Goal: Transaction & Acquisition: Purchase product/service

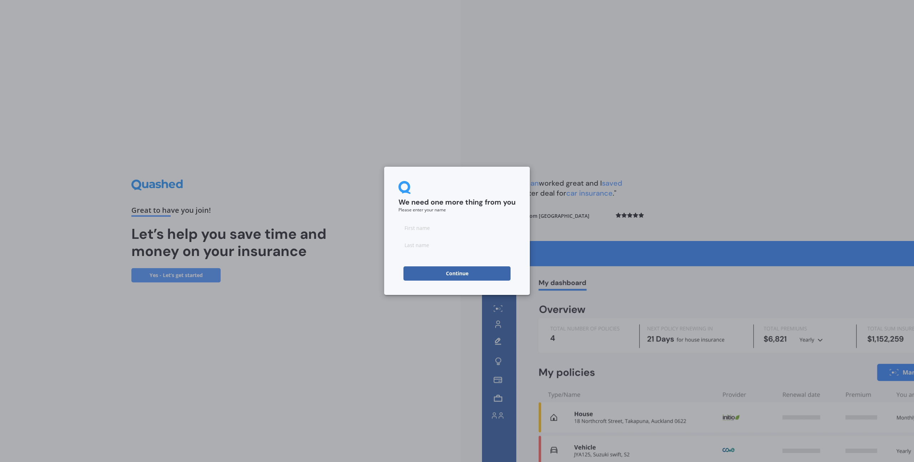
click at [428, 227] on input at bounding box center [456, 228] width 117 height 14
type input "[PERSON_NAME]"
click at [451, 276] on button "Continue" at bounding box center [456, 273] width 107 height 14
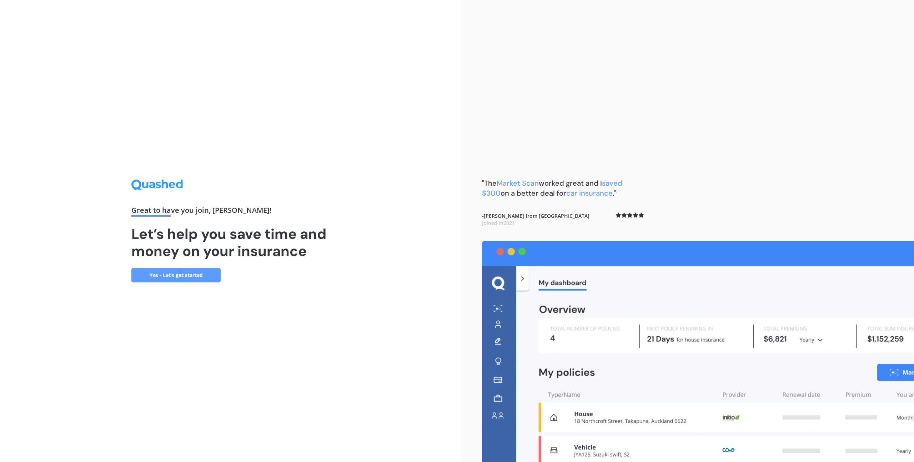
click at [153, 279] on link "Yes - Let’s get started" at bounding box center [175, 275] width 89 height 14
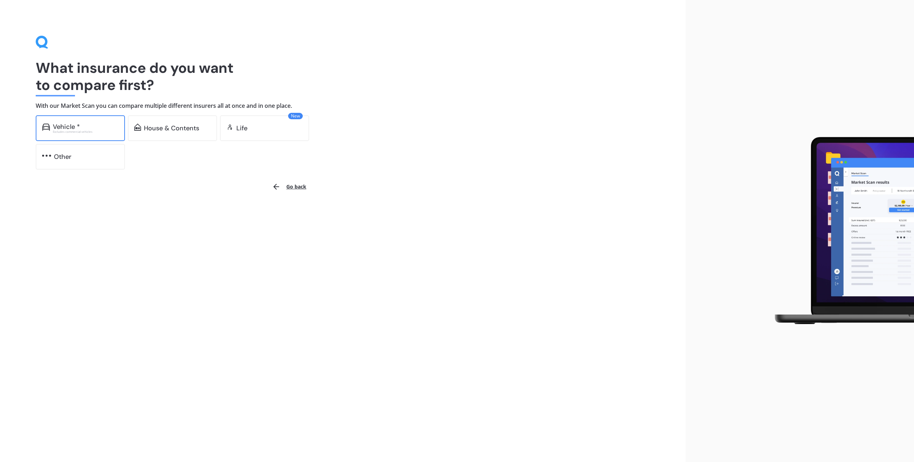
click at [57, 132] on div "Excludes commercial vehicles" at bounding box center [86, 131] width 66 height 3
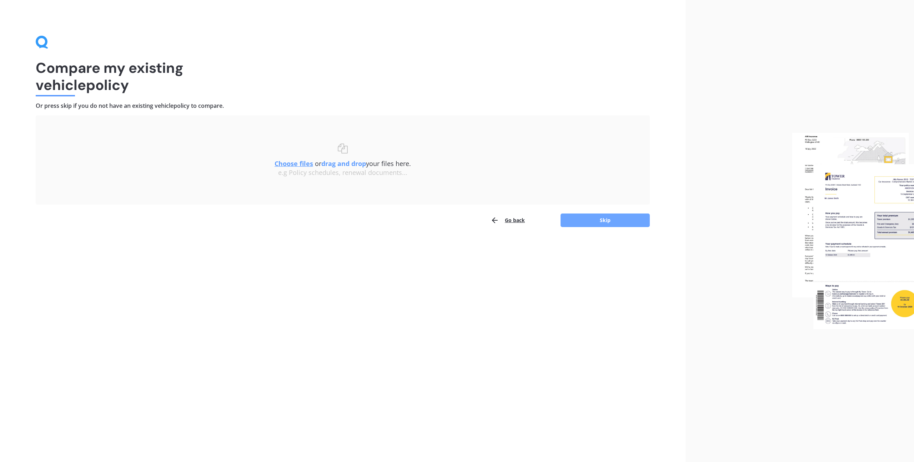
click at [603, 222] on button "Skip" at bounding box center [604, 220] width 89 height 14
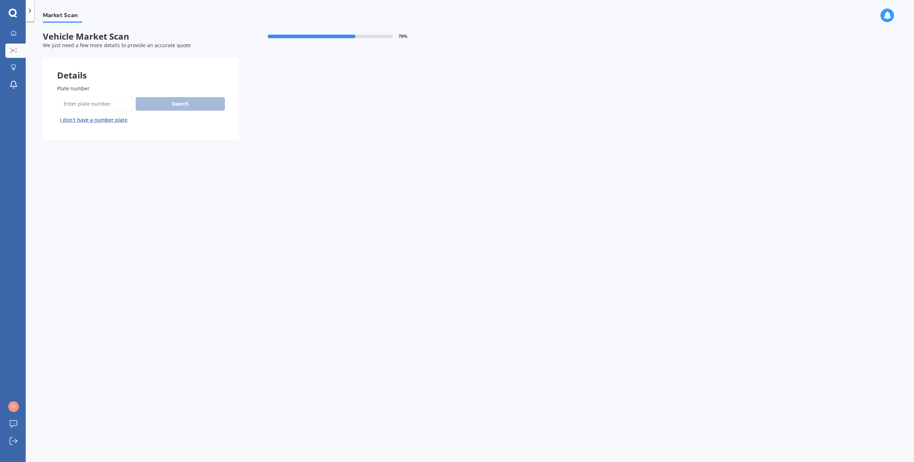
click at [92, 100] on input "Plate number" at bounding box center [95, 103] width 76 height 15
type input "QFD125"
click at [186, 106] on button "Search" at bounding box center [180, 104] width 89 height 14
select select "TOYOTA"
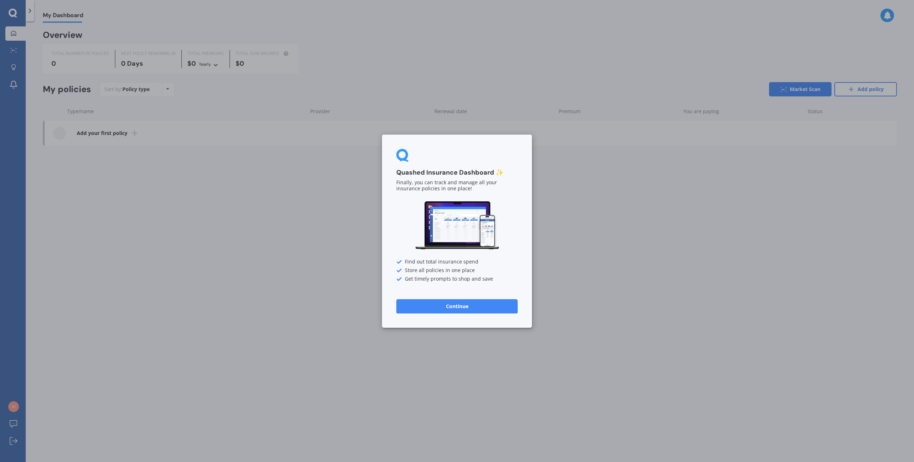
click at [472, 311] on button "Continue" at bounding box center [456, 306] width 121 height 14
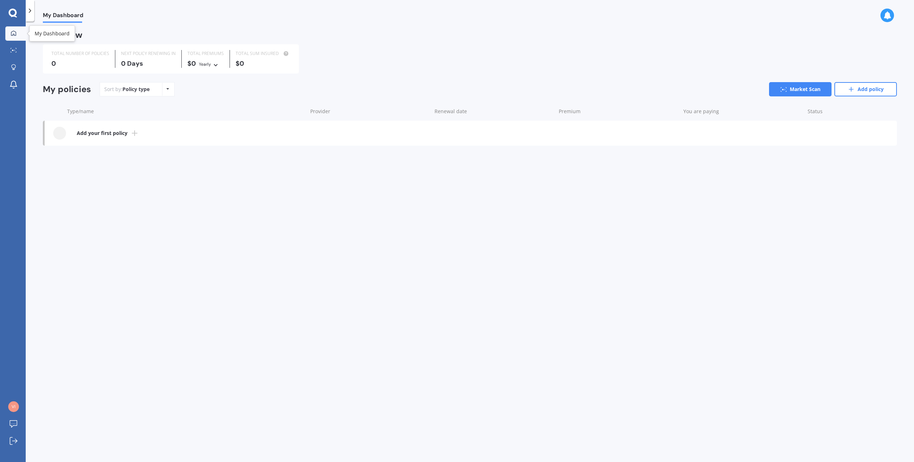
click at [13, 32] on icon at bounding box center [14, 33] width 6 height 6
click at [18, 7] on div "My Dashboard Market Scan Explore insurance Notifications Bob Baker Submit feedb…" at bounding box center [13, 231] width 26 height 462
click at [11, 14] on icon at bounding box center [13, 13] width 9 height 9
click at [29, 10] on icon at bounding box center [29, 10] width 7 height 7
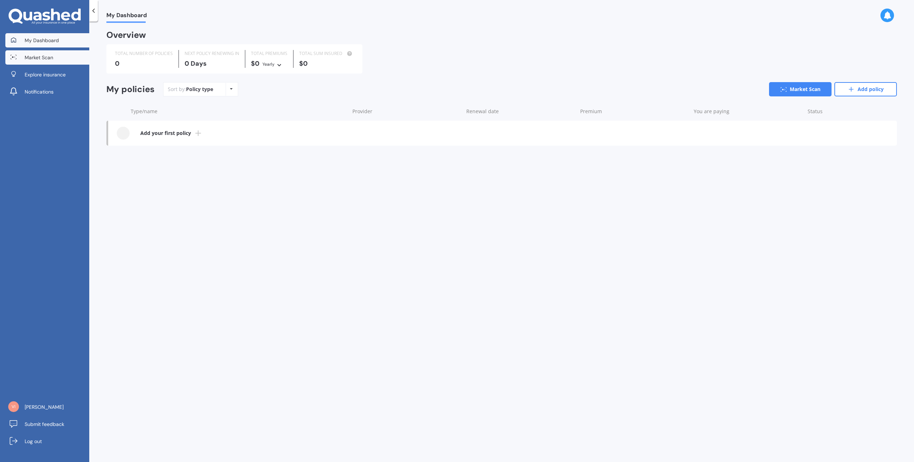
click at [46, 57] on span "Market Scan" at bounding box center [39, 57] width 29 height 7
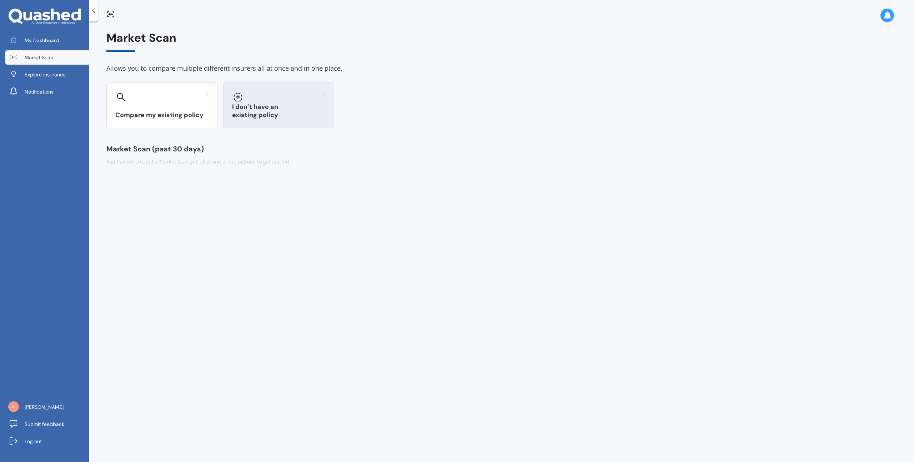
click at [284, 102] on div at bounding box center [278, 96] width 93 height 11
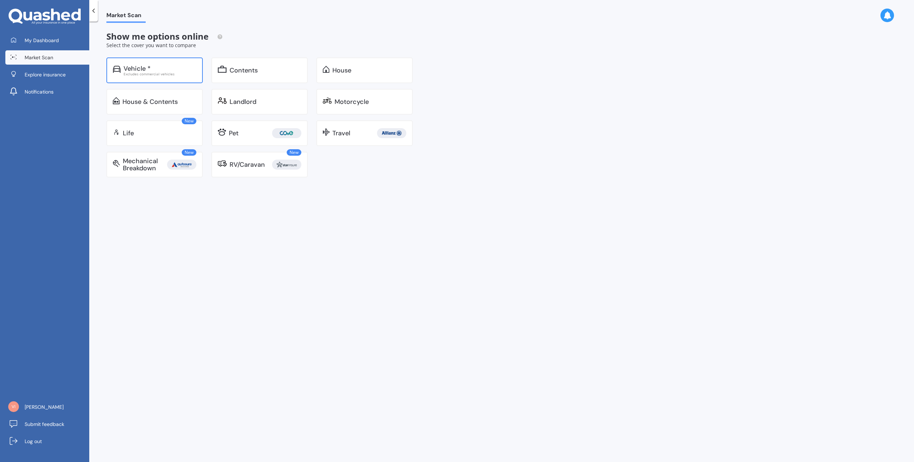
click at [142, 70] on div "Vehicle *" at bounding box center [137, 68] width 27 height 7
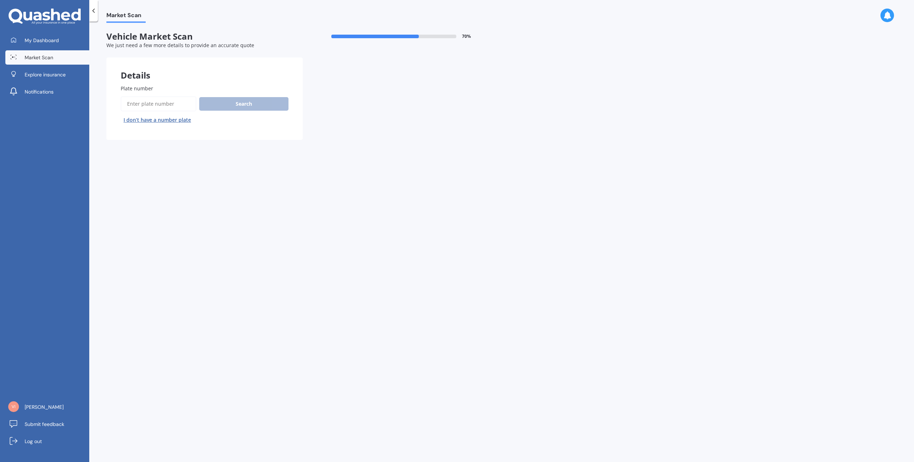
click at [171, 106] on input "Plate number" at bounding box center [159, 103] width 76 height 15
click at [180, 117] on button "I don’t have a number plate" at bounding box center [157, 119] width 73 height 11
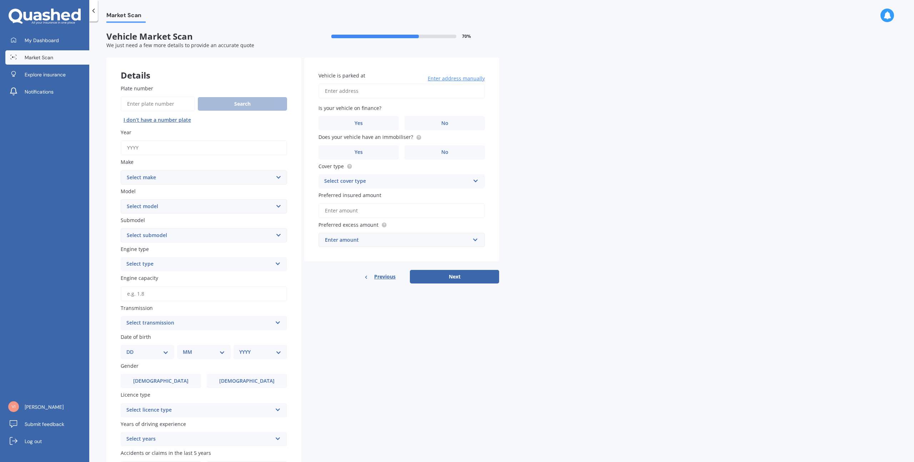
click at [159, 148] on input "Year" at bounding box center [204, 147] width 166 height 15
type input "2023"
click at [138, 171] on select "Select make AC ALFA ROMEO ASTON MARTIN AUDI AUSTIN BEDFORD Bentley BMW BYD CADI…" at bounding box center [204, 177] width 166 height 14
select select "TOYOTA"
click at [121, 170] on select "Select make AC ALFA ROMEO ASTON MARTIN AUDI AUSTIN BEDFORD Bentley BMW BYD CADI…" at bounding box center [204, 177] width 166 height 14
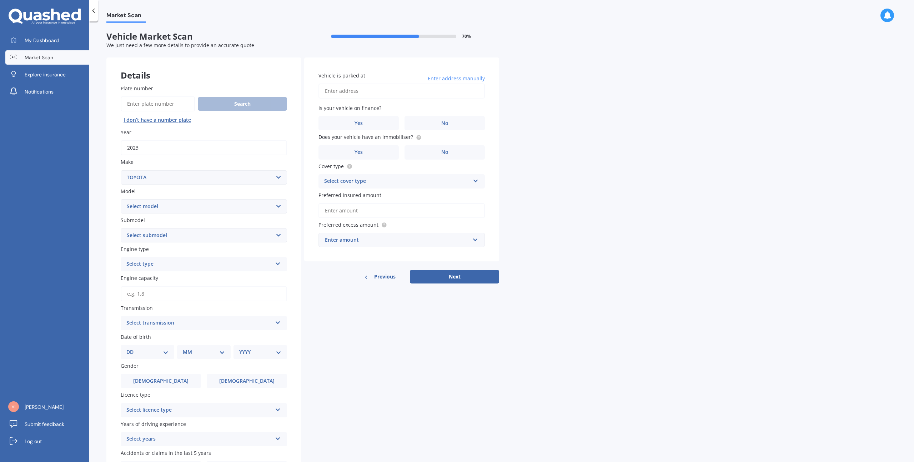
click at [150, 202] on select "Select model 4 Runner 86 Allex Allion Alphard Altezza Aqua Aristo Aurion Auris …" at bounding box center [204, 206] width 166 height 14
select select "RAV-4"
click at [121, 199] on select "Select model 4 Runner 86 Allex Allion Alphard Altezza Aqua Aristo Aurion Auris …" at bounding box center [204, 206] width 166 height 14
click at [155, 233] on select "Select submodel Diesel EV GX SUV 2.2/4WD/6AT Hybrid Hybrid 2WD Petrol" at bounding box center [204, 235] width 166 height 14
select select "GX SUV 2.2/4WD/6AT"
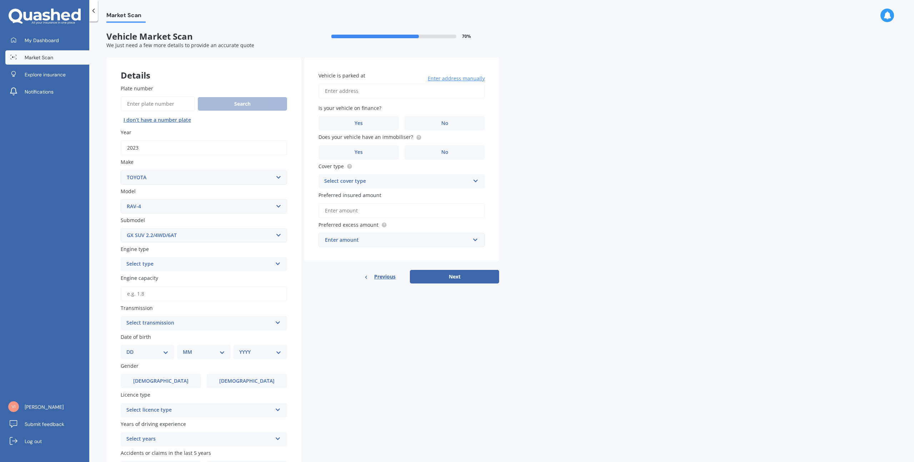
click at [121, 228] on select "Select submodel Diesel EV GX SUV 2.2/4WD/6AT Hybrid Hybrid 2WD Petrol" at bounding box center [204, 235] width 166 height 14
click at [185, 269] on div "Select type Petrol Diesel EV Hybrid" at bounding box center [204, 264] width 166 height 14
click at [168, 280] on div "Petrol" at bounding box center [204, 278] width 166 height 13
click at [195, 294] on input "Engine capacity" at bounding box center [204, 293] width 166 height 15
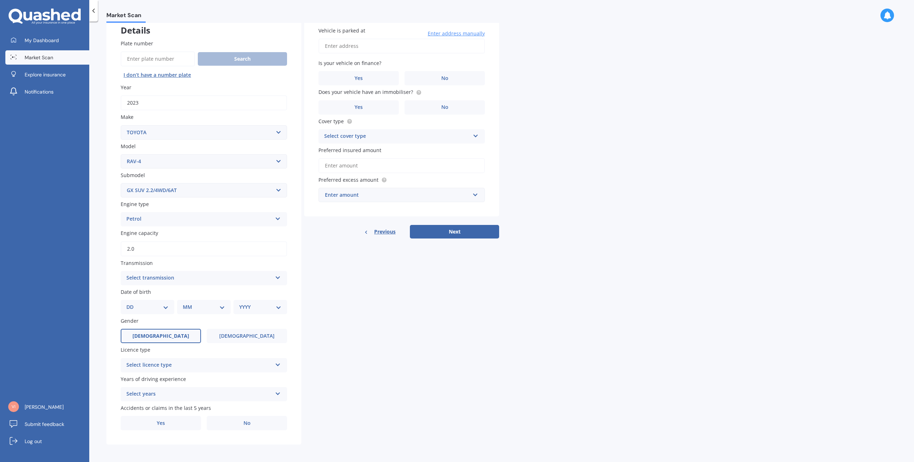
scroll to position [46, 0]
type input "2.0"
click at [168, 278] on div "Select transmission" at bounding box center [199, 277] width 146 height 9
click at [161, 293] on div "Auto" at bounding box center [204, 291] width 166 height 13
click at [149, 307] on select "DD 01 02 03 04 05 06 07 08 09 10 11 12 13 14 15 16 17 18 19 20 21 22 23 24 25 2…" at bounding box center [147, 306] width 42 height 8
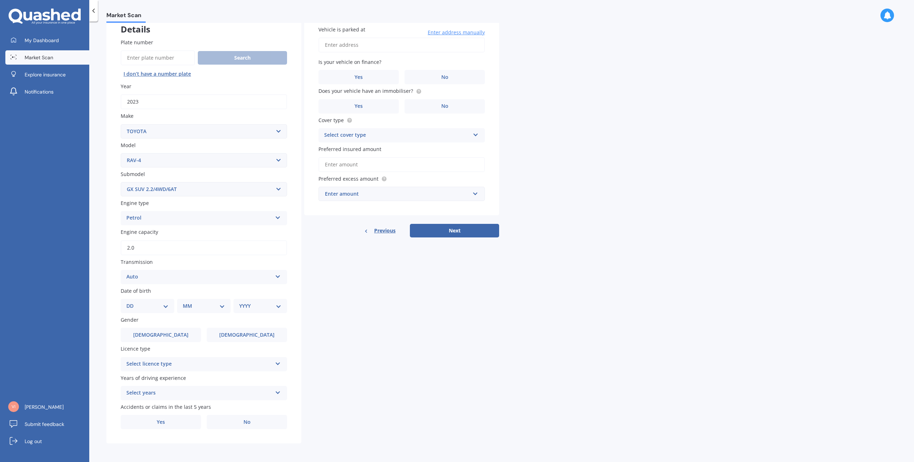
select select "10"
click at [132, 302] on select "DD 01 02 03 04 05 06 07 08 09 10 11 12 13 14 15 16 17 18 19 20 21 22 23 24 25 2…" at bounding box center [147, 306] width 42 height 8
click at [199, 306] on select "MM 01 02 03 04 05 06 07 08 09 10 11 12" at bounding box center [205, 306] width 39 height 8
select select "01"
click at [186, 302] on select "MM 01 02 03 04 05 06 07 08 09 10 11 12" at bounding box center [205, 306] width 39 height 8
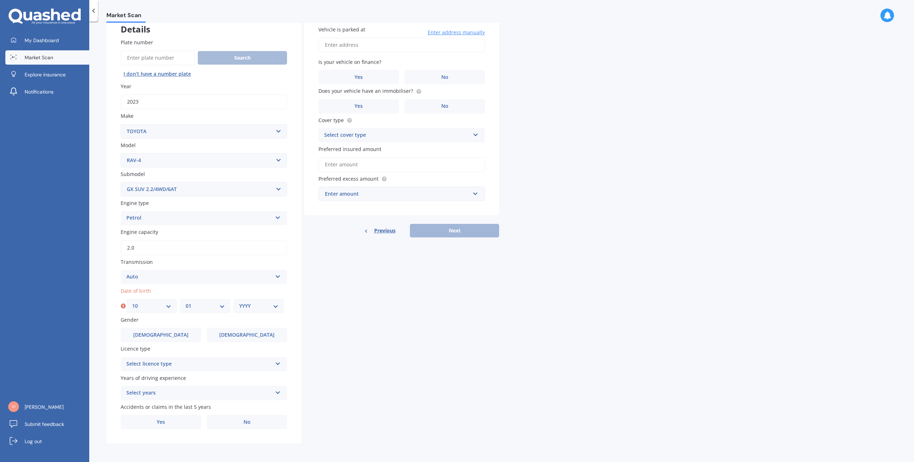
click at [258, 306] on select "YYYY 2025 2024 2023 2022 2021 2020 2019 2018 2017 2016 2015 2014 2013 2012 2011…" at bounding box center [258, 306] width 39 height 8
select select "1992"
click at [239, 302] on select "YYYY 2025 2024 2023 2022 2021 2020 2019 2018 2017 2016 2015 2014 2013 2012 2011…" at bounding box center [258, 306] width 39 height 8
click at [157, 332] on span "[DEMOGRAPHIC_DATA]" at bounding box center [160, 335] width 57 height 6
click at [0, 0] on input "[DEMOGRAPHIC_DATA]" at bounding box center [0, 0] width 0 height 0
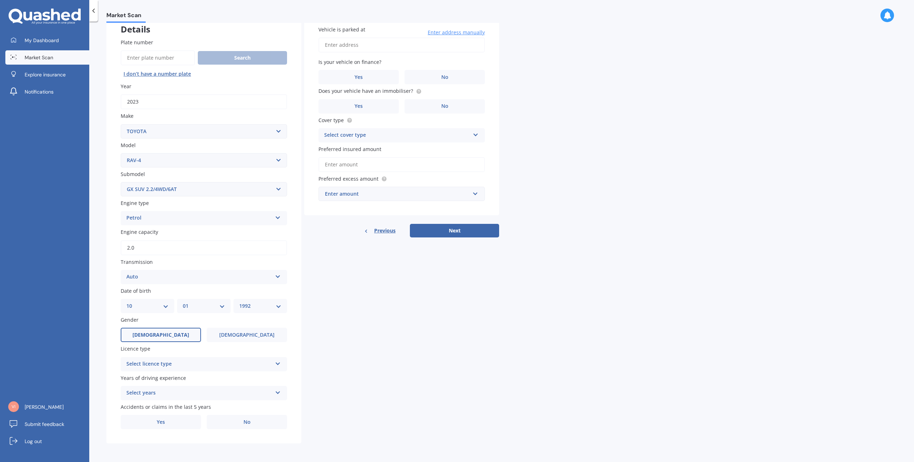
click at [160, 366] on div "Select licence type" at bounding box center [199, 364] width 146 height 9
click at [144, 265] on div "NZ Full" at bounding box center [204, 261] width 166 height 13
click at [164, 391] on div "Select years" at bounding box center [199, 393] width 146 height 9
click at [150, 328] on span "5 or more years" at bounding box center [146, 327] width 39 height 7
click at [174, 417] on label "Yes" at bounding box center [161, 422] width 80 height 14
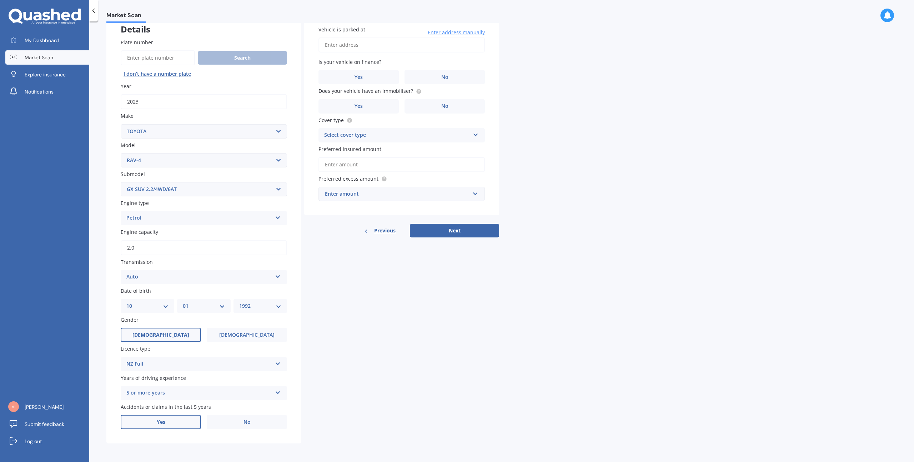
click at [0, 0] on input "Yes" at bounding box center [0, 0] width 0 height 0
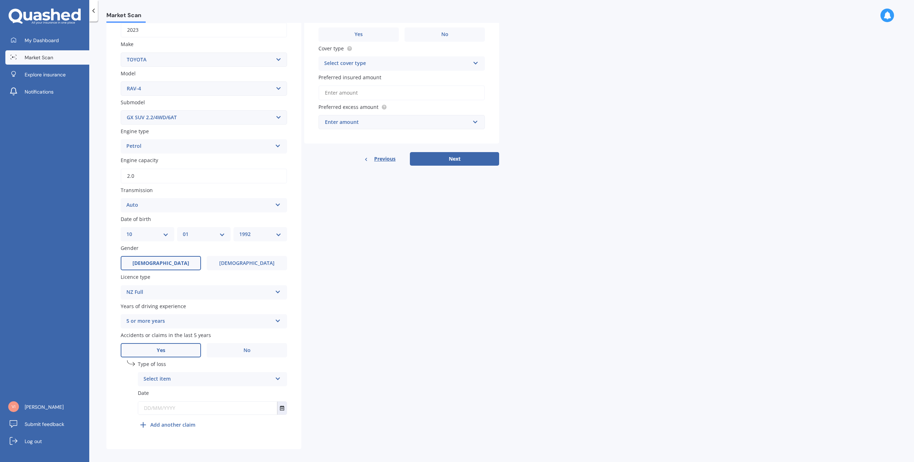
scroll to position [124, 0]
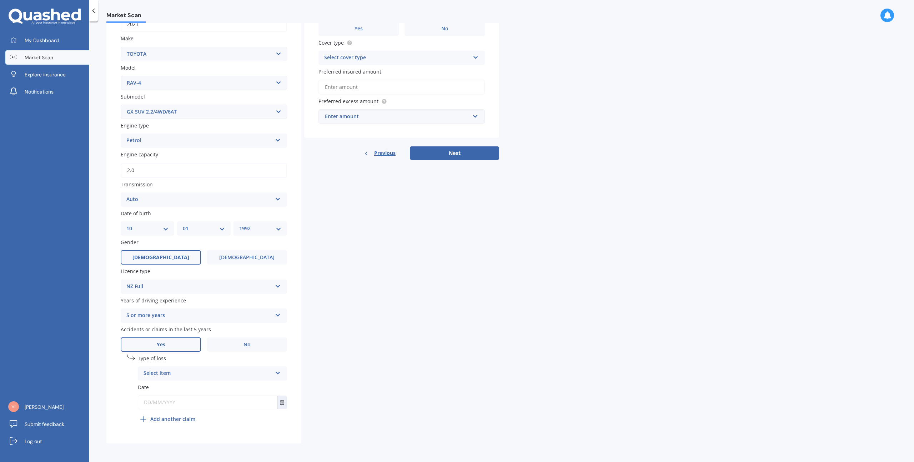
click at [163, 370] on div "Select item" at bounding box center [208, 373] width 129 height 9
click at [196, 400] on div "Not at fault accident" at bounding box center [212, 400] width 149 height 13
click at [280, 402] on icon "Select date" at bounding box center [282, 402] width 4 height 5
click at [196, 314] on button "Navigate back" at bounding box center [197, 314] width 9 height 13
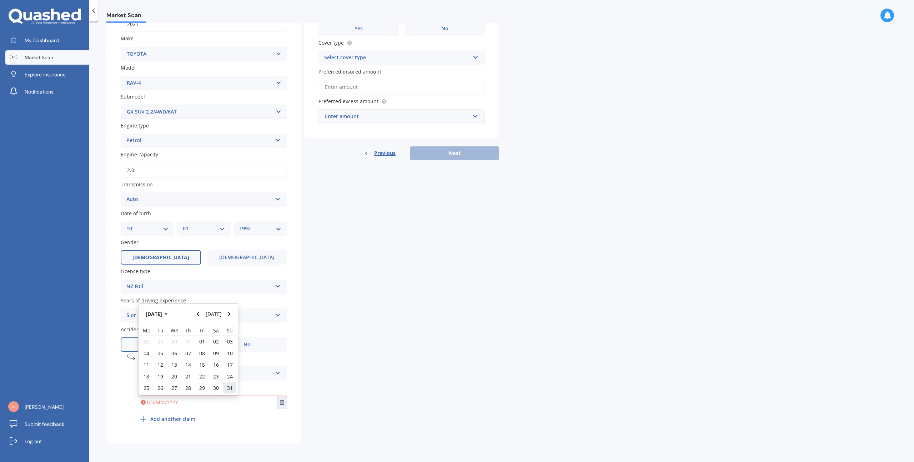
click at [231, 389] on span "31" at bounding box center [230, 387] width 6 height 7
type input "31/08/2025"
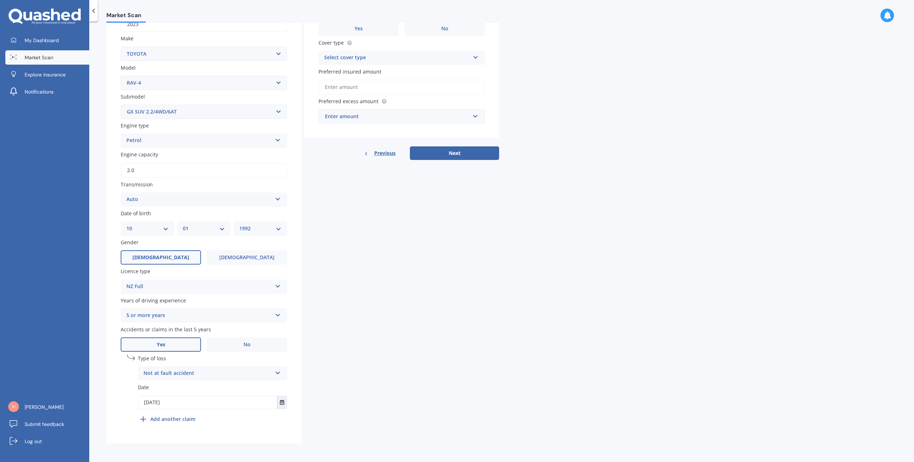
click at [225, 418] on div "undefined 1 Type of loss Not at fault accident At fault accident Not at fault a…" at bounding box center [212, 389] width 149 height 71
click at [158, 417] on b "Add another claim" at bounding box center [172, 418] width 45 height 7
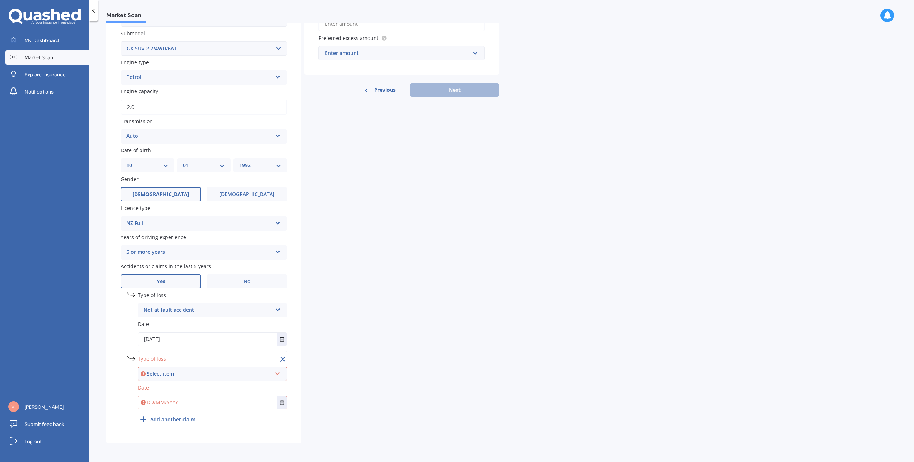
click at [182, 371] on div "Select item" at bounding box center [209, 374] width 125 height 8
click at [183, 397] on span "Not at fault accident" at bounding box center [169, 400] width 51 height 7
click at [178, 399] on input "text" at bounding box center [207, 402] width 139 height 13
click at [277, 404] on button "Select date" at bounding box center [282, 402] width 10 height 13
click at [162, 313] on button "Sep 2025" at bounding box center [157, 314] width 31 height 13
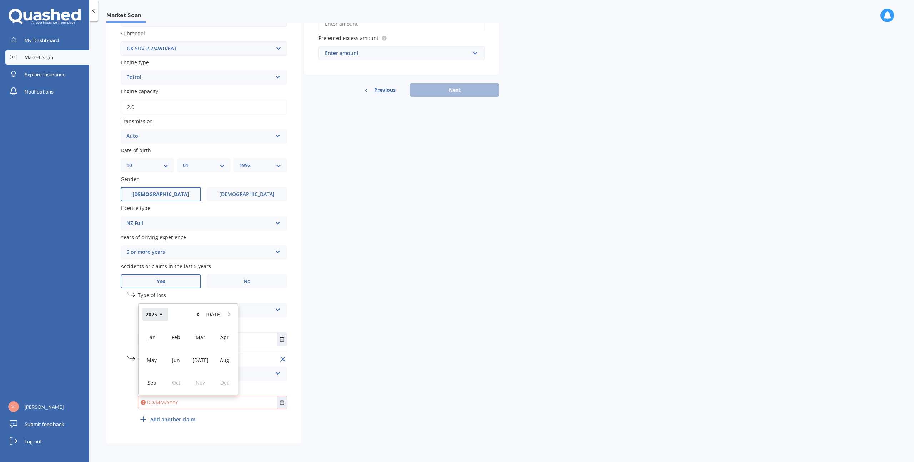
click at [156, 313] on button "2025" at bounding box center [155, 314] width 26 height 13
click at [178, 354] on div "2024" at bounding box center [176, 359] width 24 height 22
click at [146, 335] on div "Jan" at bounding box center [152, 337] width 24 height 22
click at [148, 388] on span "29" at bounding box center [147, 387] width 6 height 7
type input "29/01/2024"
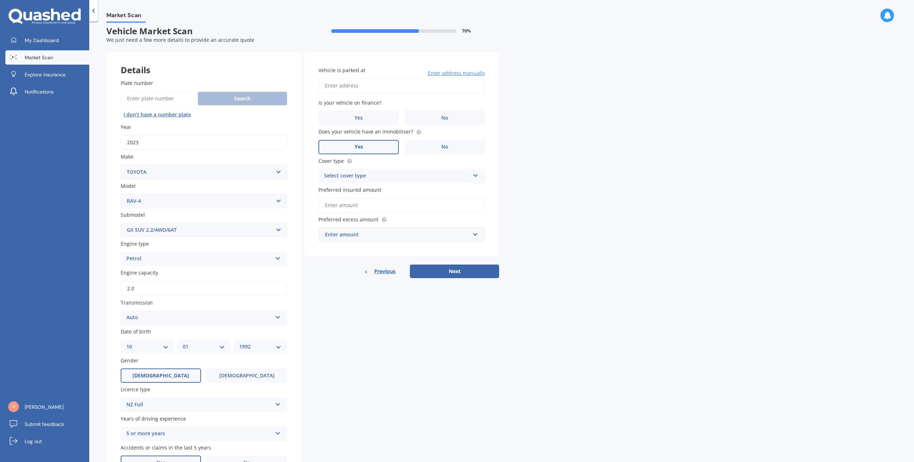
scroll to position [0, 0]
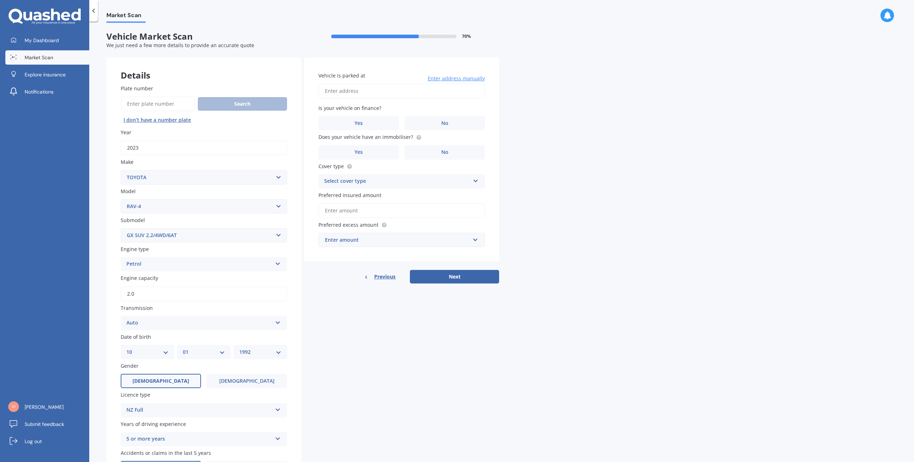
click at [333, 92] on input "Vehicle is parked at" at bounding box center [401, 91] width 166 height 15
type input "38 Paetai Lane, Te Atatū Peninsula, Auckland 0610"
click at [457, 125] on label "No" at bounding box center [444, 123] width 80 height 14
click at [0, 0] on input "No" at bounding box center [0, 0] width 0 height 0
click at [372, 147] on label "Yes" at bounding box center [358, 152] width 80 height 14
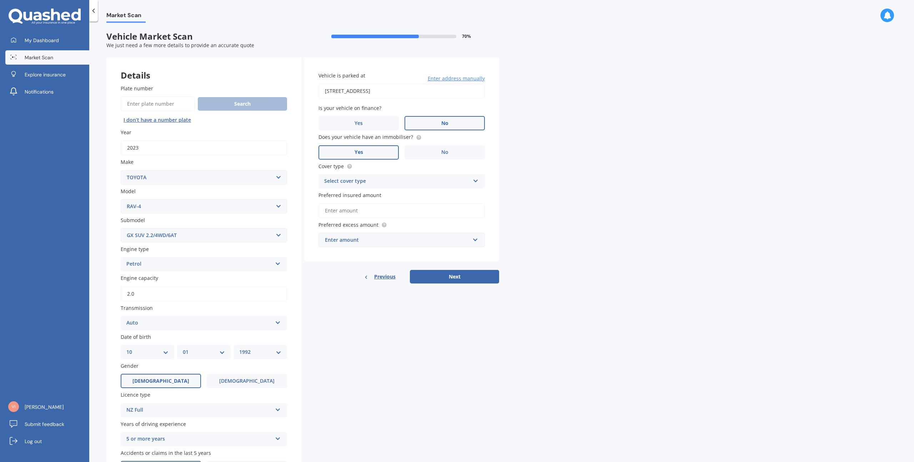
click at [0, 0] on input "Yes" at bounding box center [0, 0] width 0 height 0
click at [379, 181] on div "Select cover type" at bounding box center [397, 181] width 146 height 9
click at [373, 193] on div "Comprehensive" at bounding box center [402, 195] width 166 height 13
click at [360, 208] on input "Preferred insured amount" at bounding box center [401, 210] width 166 height 15
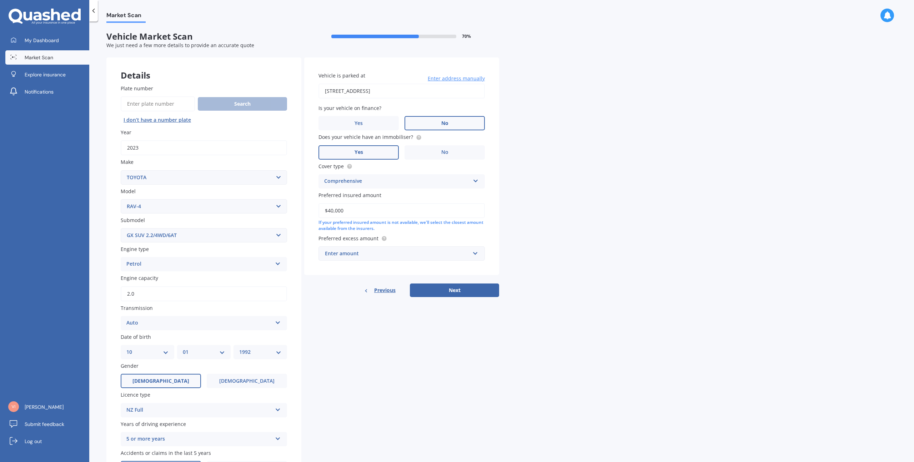
type input "$40,000"
click at [369, 255] on div "Enter amount" at bounding box center [397, 254] width 145 height 8
click at [342, 291] on div "$500" at bounding box center [402, 293] width 166 height 13
click at [480, 301] on button "Next" at bounding box center [454, 298] width 89 height 14
select select "10"
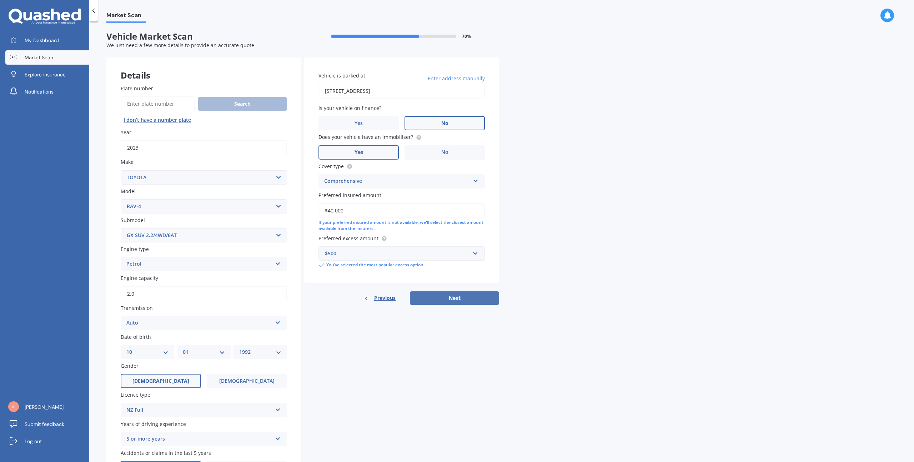
select select "01"
select select "1992"
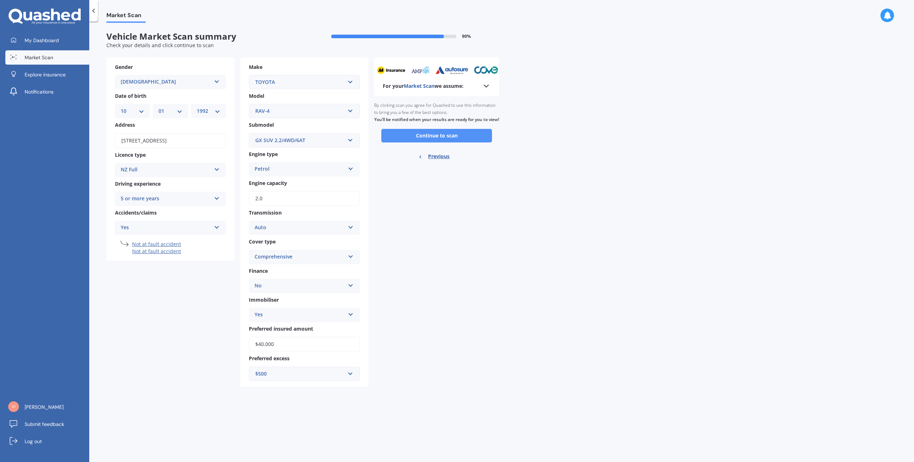
click at [428, 142] on button "Continue to scan" at bounding box center [436, 136] width 111 height 14
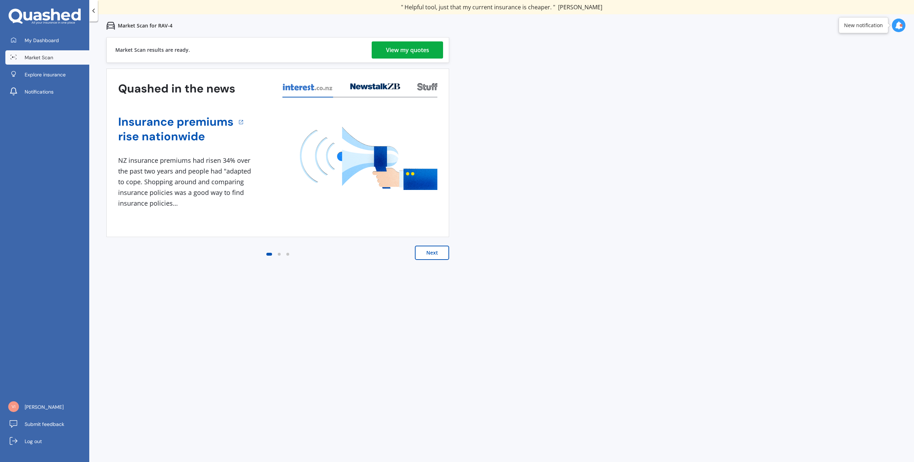
click at [409, 56] on div "View my quotes" at bounding box center [407, 49] width 43 height 17
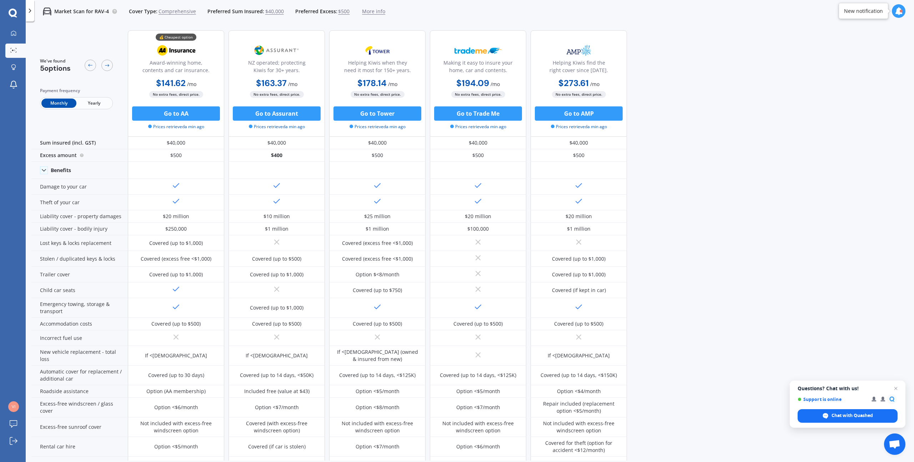
click at [94, 107] on span "Yearly" at bounding box center [93, 103] width 35 height 9
click at [110, 67] on div at bounding box center [106, 65] width 11 height 11
click at [91, 65] on icon at bounding box center [90, 65] width 6 height 6
click at [111, 67] on div at bounding box center [106, 65] width 11 height 11
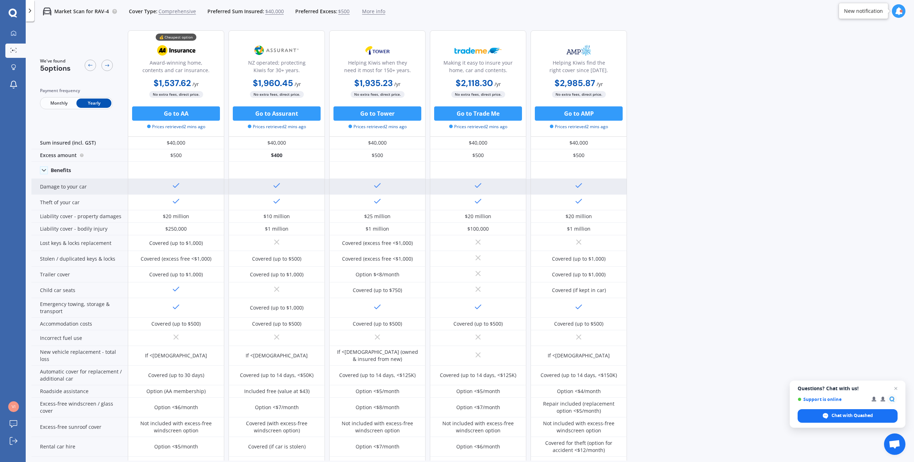
click at [77, 187] on div "Damage to your car" at bounding box center [79, 187] width 96 height 16
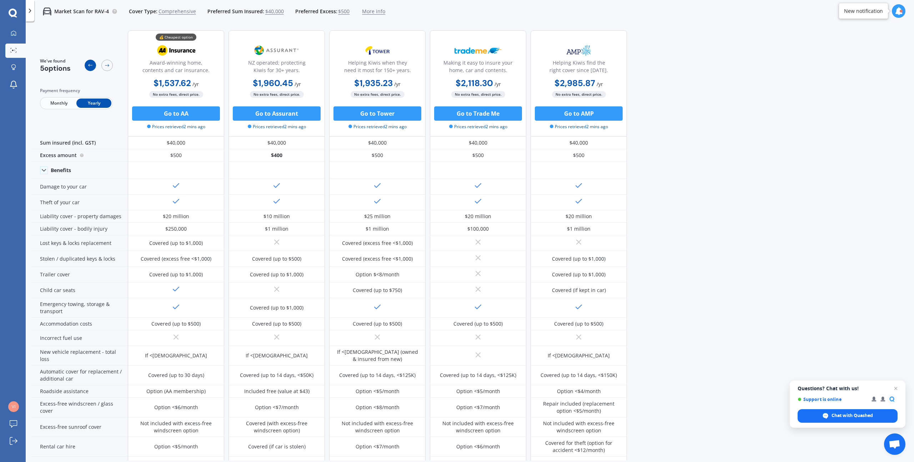
click at [94, 68] on div at bounding box center [90, 65] width 11 height 11
click at [110, 68] on div at bounding box center [106, 65] width 11 height 11
click at [106, 69] on div at bounding box center [106, 65] width 11 height 11
click at [377, 11] on span "More info" at bounding box center [373, 11] width 23 height 7
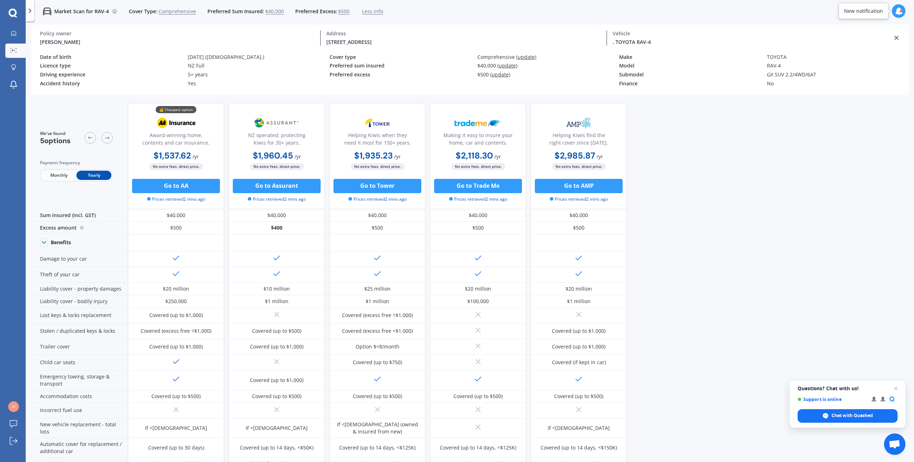
click at [377, 11] on span "Less info" at bounding box center [372, 11] width 21 height 7
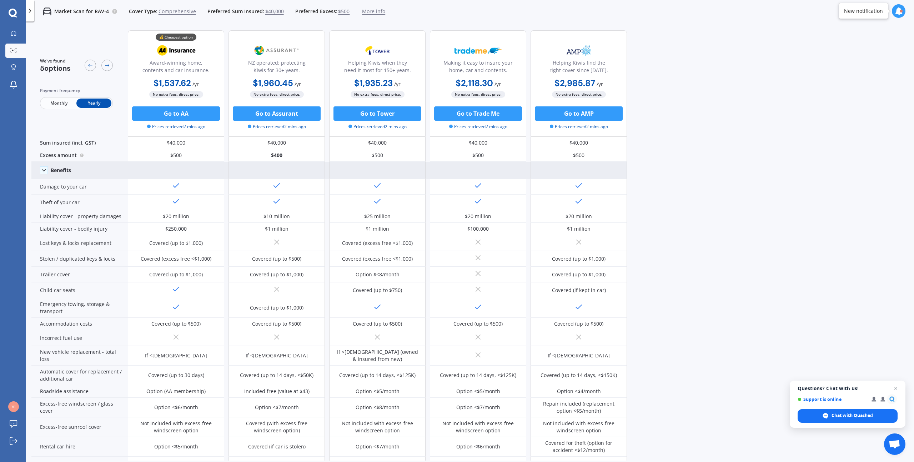
click at [45, 169] on icon at bounding box center [43, 170] width 7 height 7
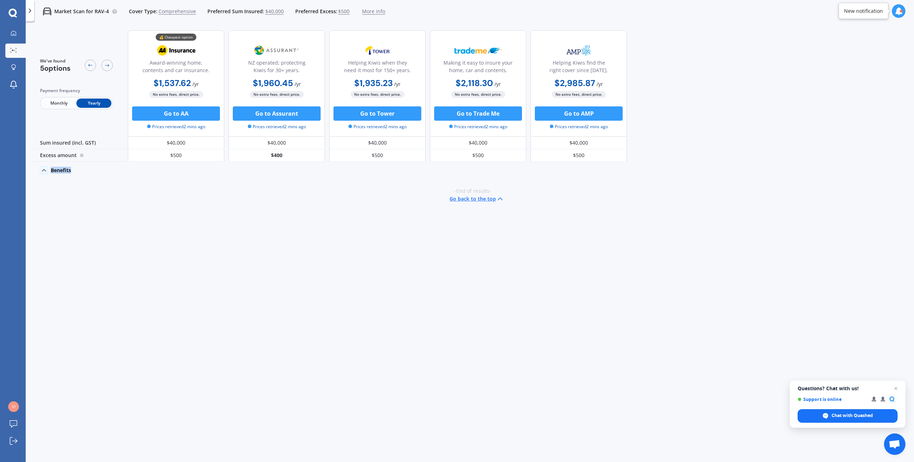
click at [45, 169] on icon at bounding box center [43, 170] width 7 height 7
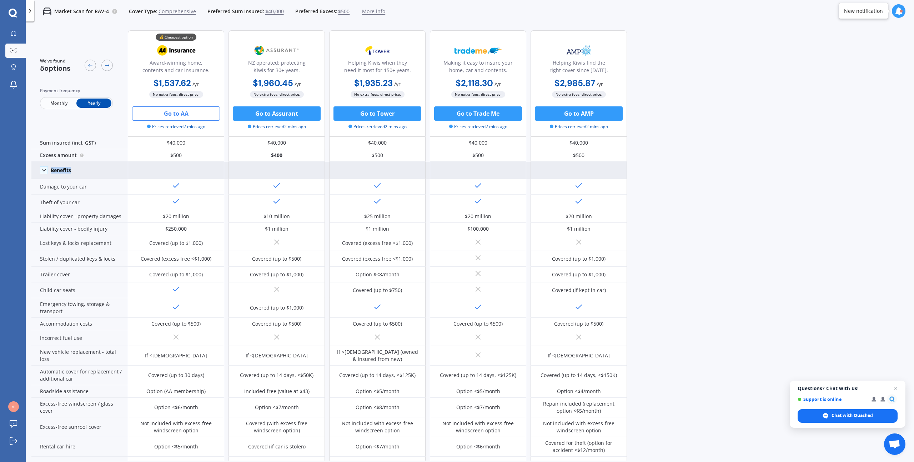
click at [185, 117] on button "Go to AA" at bounding box center [176, 113] width 88 height 14
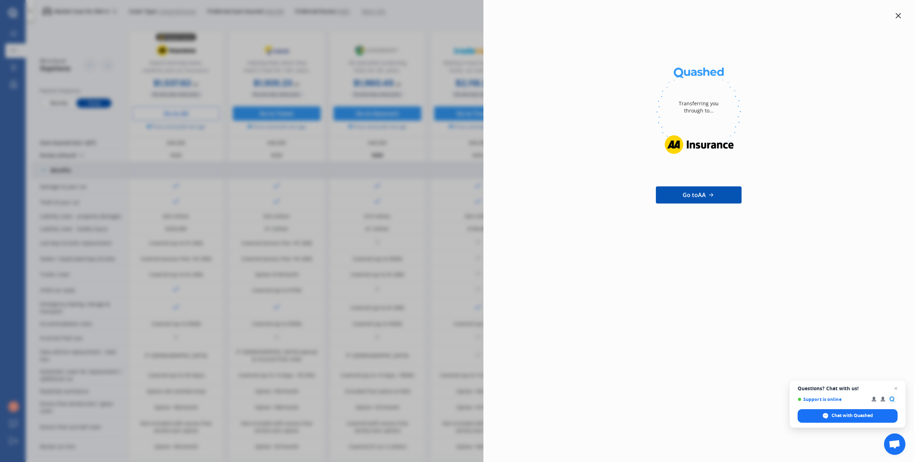
click at [901, 15] on icon at bounding box center [898, 16] width 6 height 6
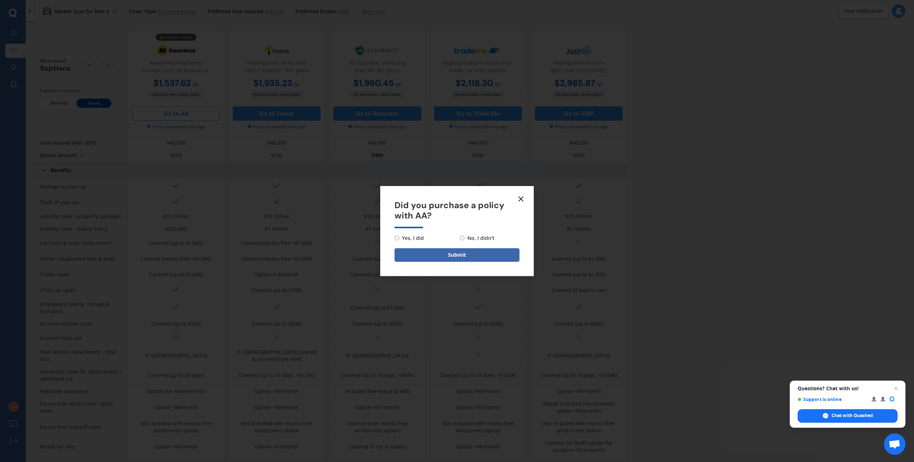
click at [523, 198] on icon at bounding box center [521, 199] width 9 height 9
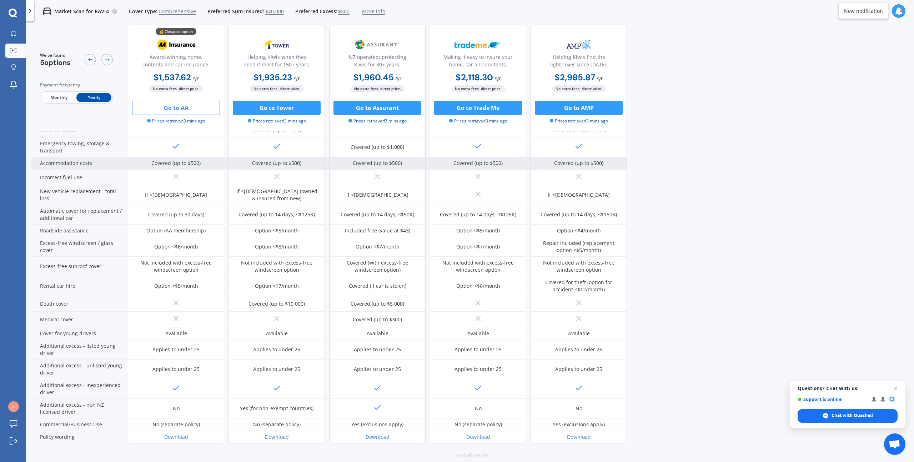
scroll to position [171, 0]
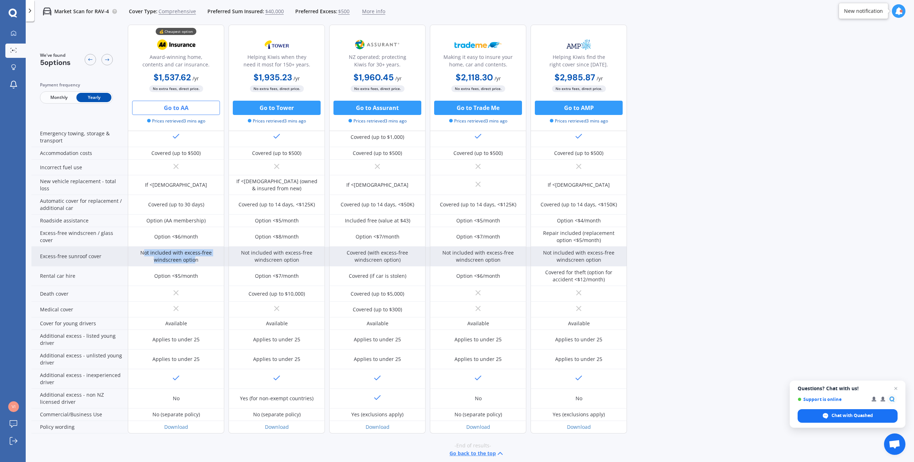
click at [202, 260] on div "Not included with excess-free windscreen option" at bounding box center [176, 256] width 86 height 14
click at [188, 258] on div "Not included with excess-free windscreen option" at bounding box center [176, 256] width 86 height 14
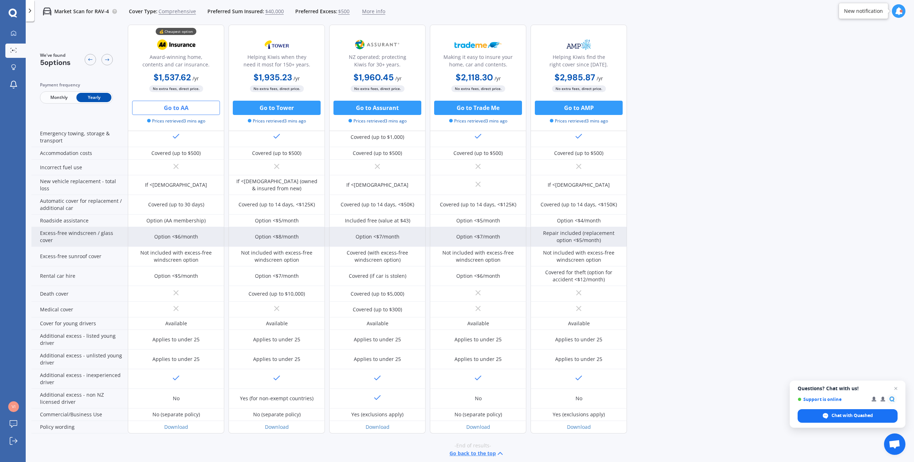
click at [90, 235] on div "Excess-free windscreen / glass cover" at bounding box center [79, 237] width 96 height 20
click at [167, 234] on div "Option <$6/month" at bounding box center [176, 236] width 44 height 7
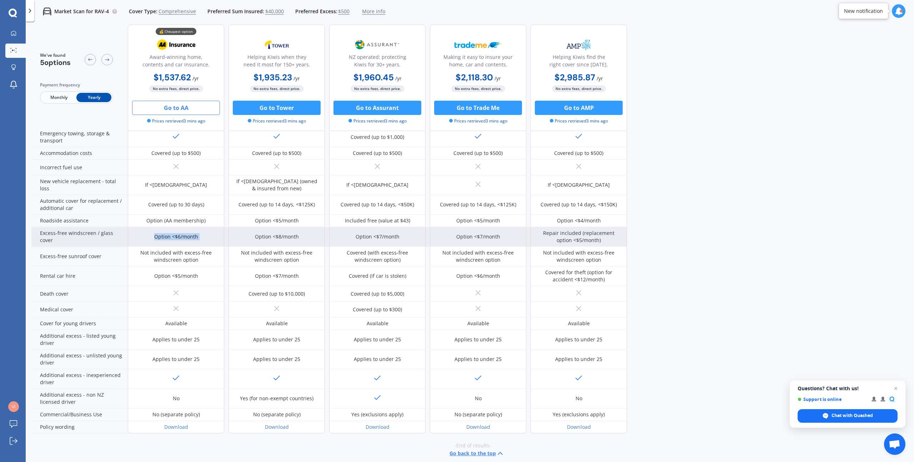
click at [167, 234] on div "Option <$6/month" at bounding box center [176, 236] width 44 height 7
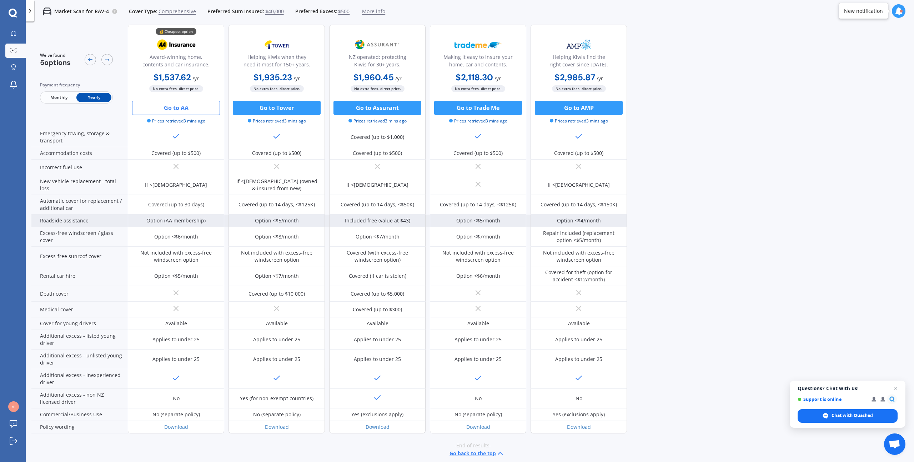
click at [155, 226] on div "Option (AA membership)" at bounding box center [176, 221] width 96 height 12
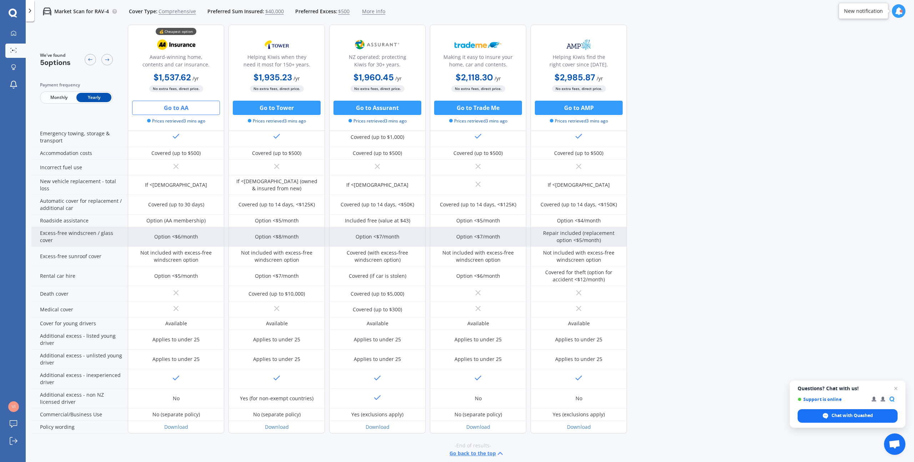
click at [157, 235] on div "Option <$6/month" at bounding box center [176, 236] width 44 height 7
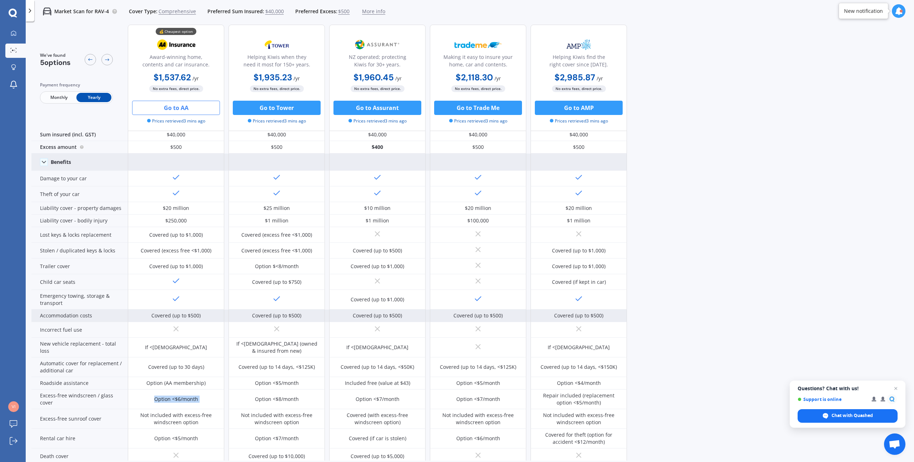
scroll to position [0, 0]
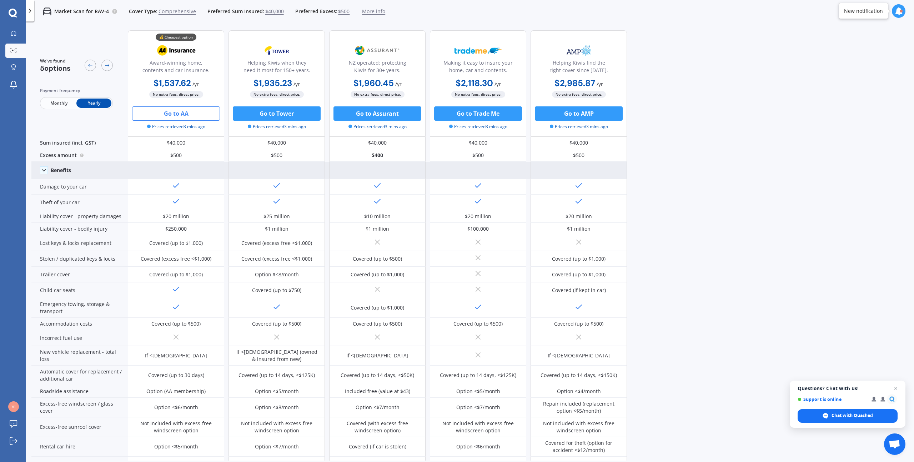
click at [173, 129] on span "Prices retrieved 3 mins ago" at bounding box center [176, 127] width 58 height 6
click at [61, 104] on span "Monthly" at bounding box center [58, 103] width 35 height 9
click at [97, 105] on span "Yearly" at bounding box center [93, 103] width 35 height 9
click at [22, 31] on link "My Dashboard" at bounding box center [15, 33] width 20 height 14
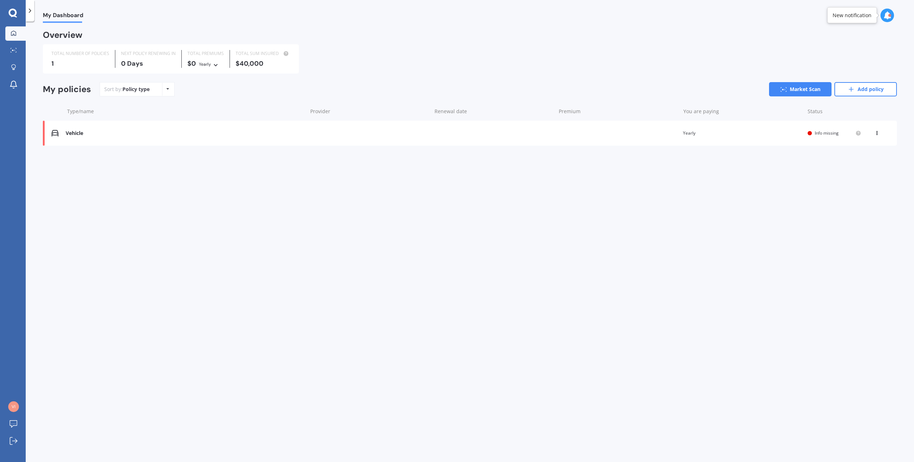
click at [74, 132] on div "Vehicle" at bounding box center [185, 133] width 238 height 6
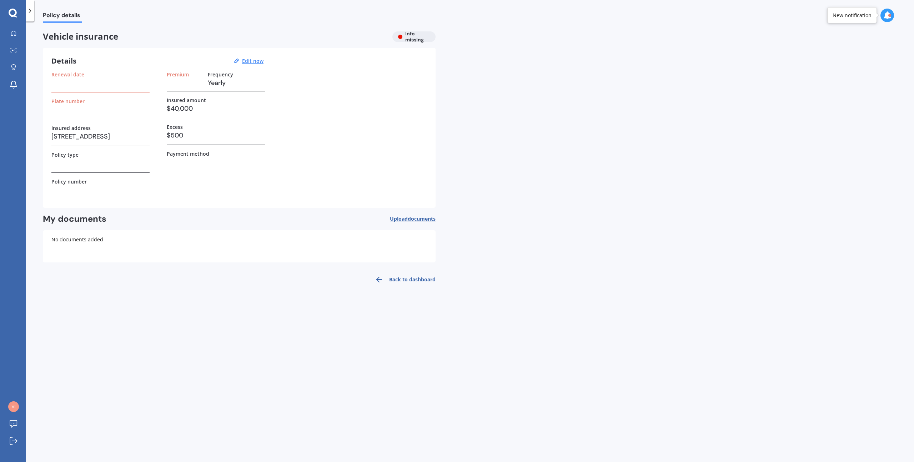
click at [17, 13] on icon at bounding box center [13, 13] width 9 height 9
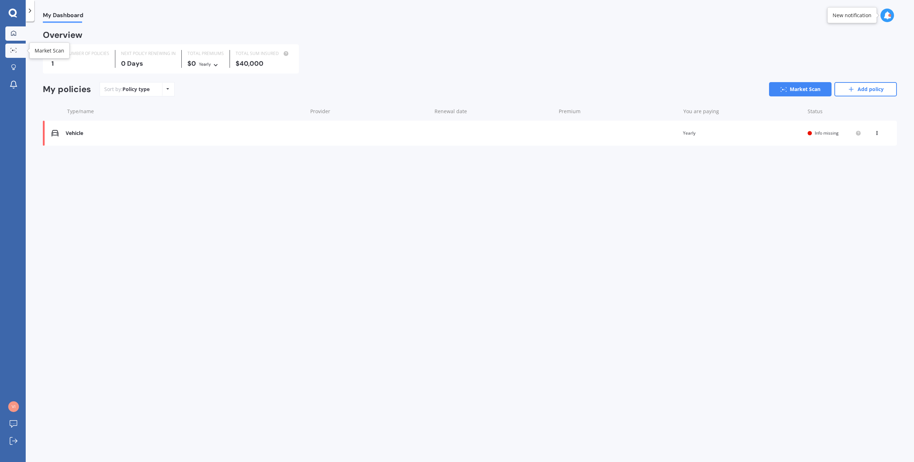
click at [17, 55] on link "Market Scan" at bounding box center [15, 51] width 20 height 14
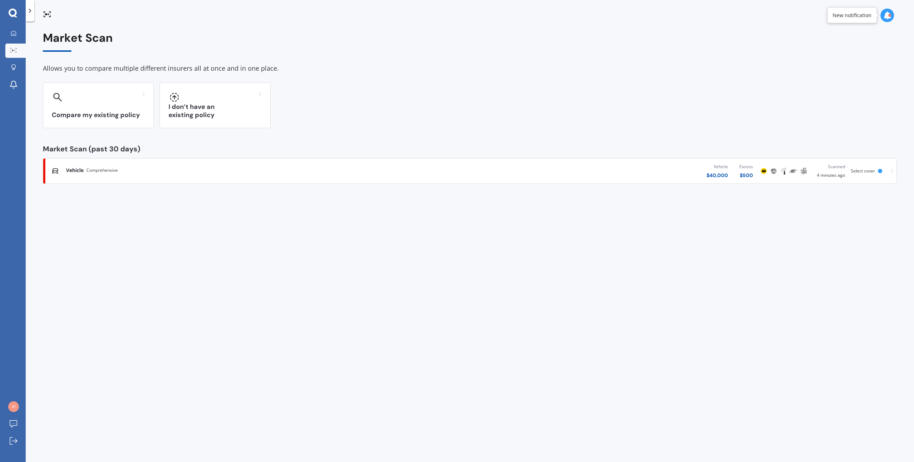
click at [892, 171] on icon at bounding box center [892, 170] width 3 height 5
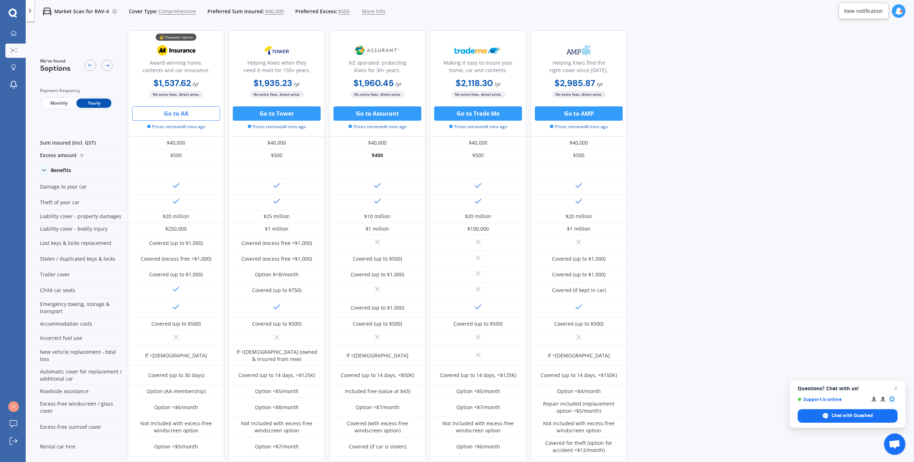
click at [366, 14] on span "More info" at bounding box center [373, 11] width 23 height 7
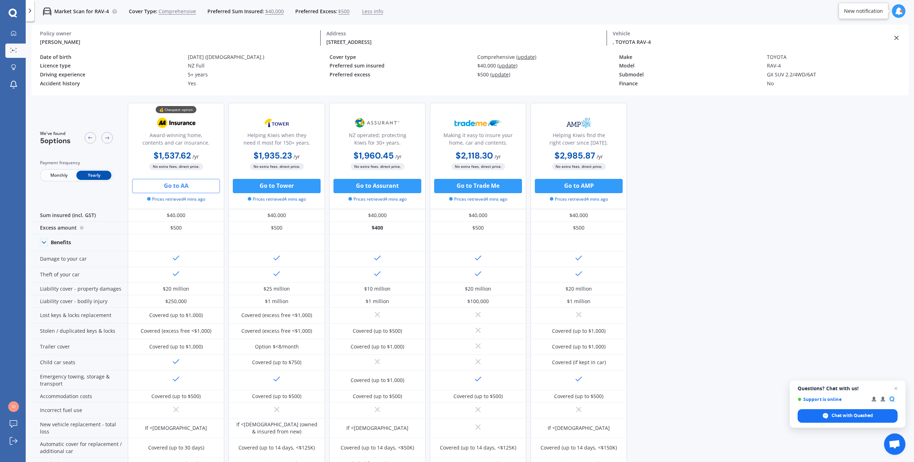
click at [169, 86] on div "Accident history" at bounding box center [111, 84] width 142 height 6
click at [15, 62] on div "My Dashboard Market Scan Explore insurance Notifications" at bounding box center [13, 60] width 26 height 69
click at [15, 64] on link "Explore insurance" at bounding box center [15, 68] width 20 height 14
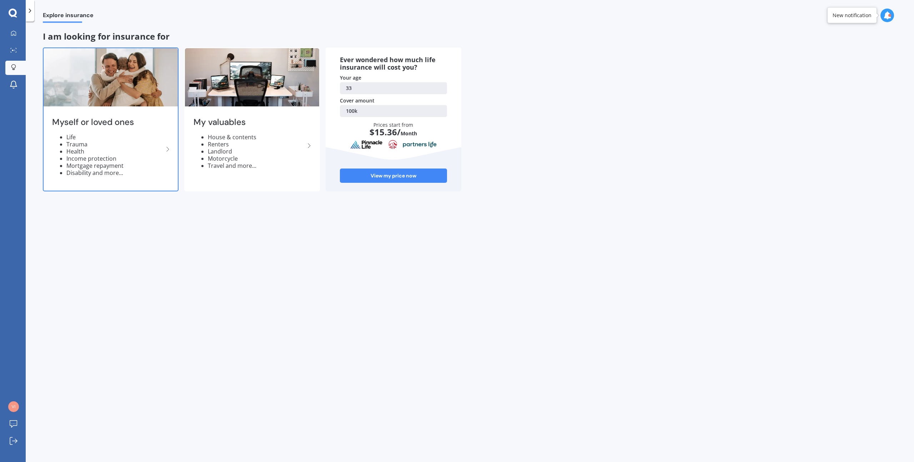
click at [96, 130] on div "Myself or loved ones Life Trauma Health Income protection Mortgage repayment Di…" at bounding box center [111, 149] width 134 height 82
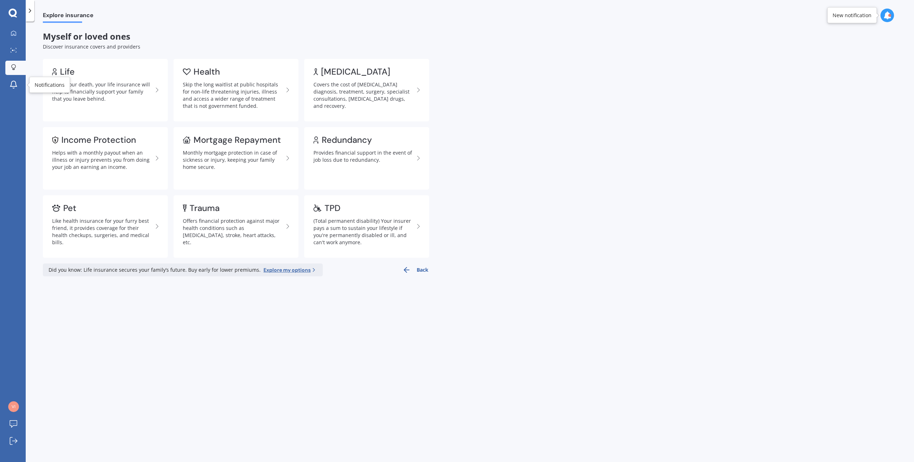
click at [18, 70] on div at bounding box center [13, 67] width 11 height 7
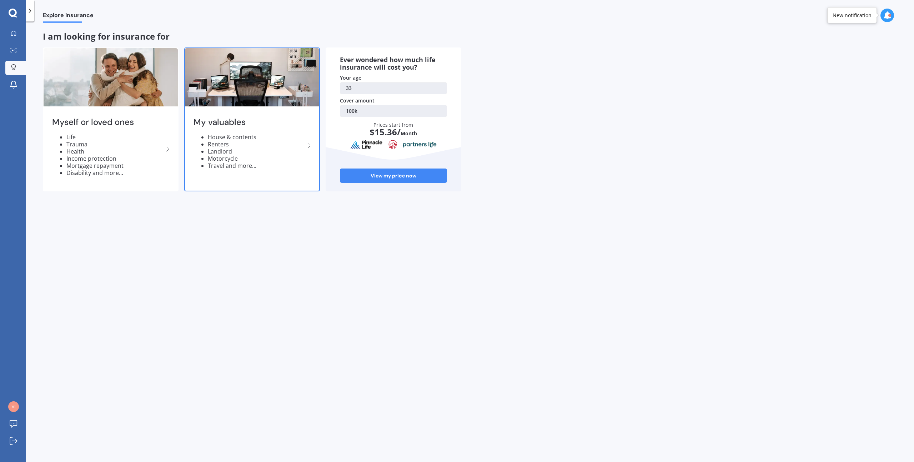
click at [230, 85] on img at bounding box center [252, 77] width 134 height 58
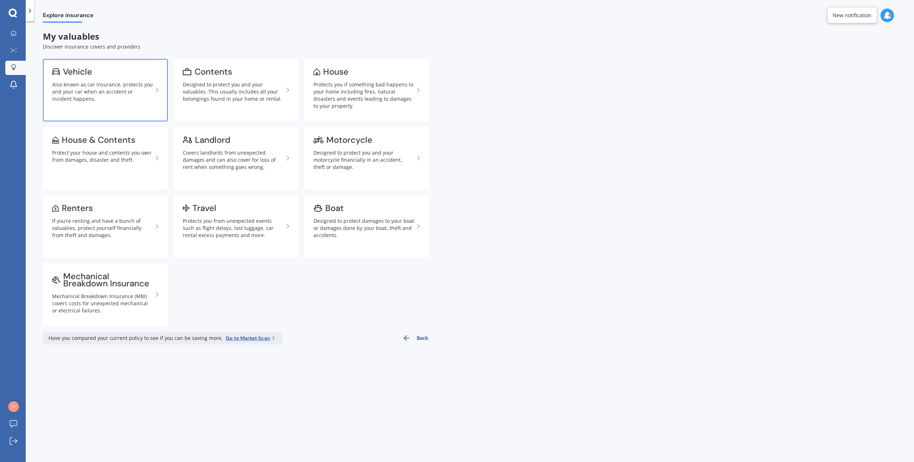
click at [126, 97] on div "Also known as car insurance, protects you and your car when an accident or inci…" at bounding box center [102, 91] width 101 height 21
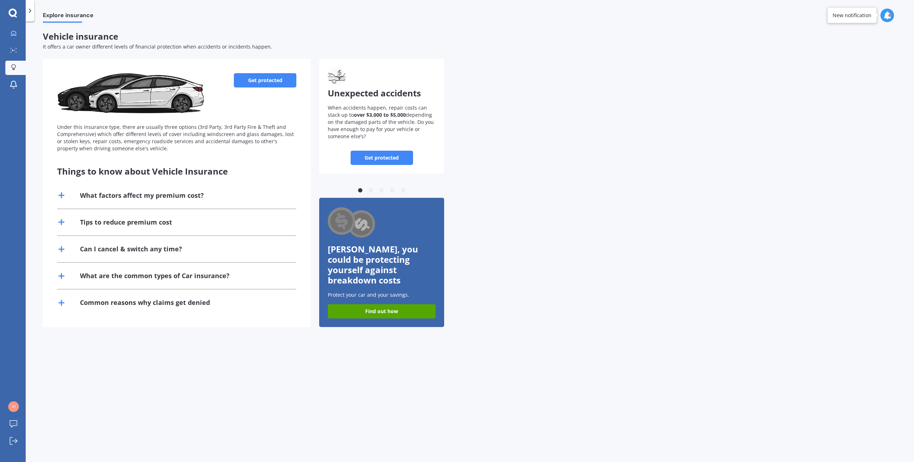
click at [66, 197] on div "What factors affect my premium cost?" at bounding box center [176, 195] width 239 height 26
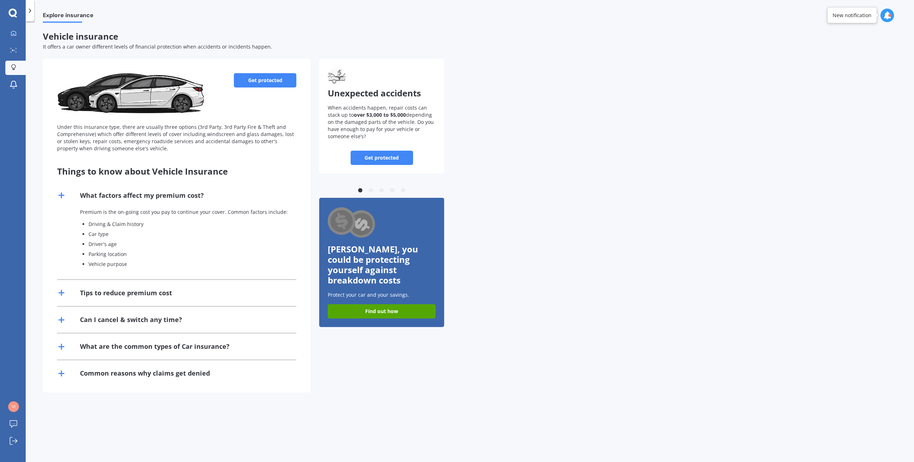
click at [66, 197] on div "What factors affect my premium cost?" at bounding box center [176, 195] width 239 height 26
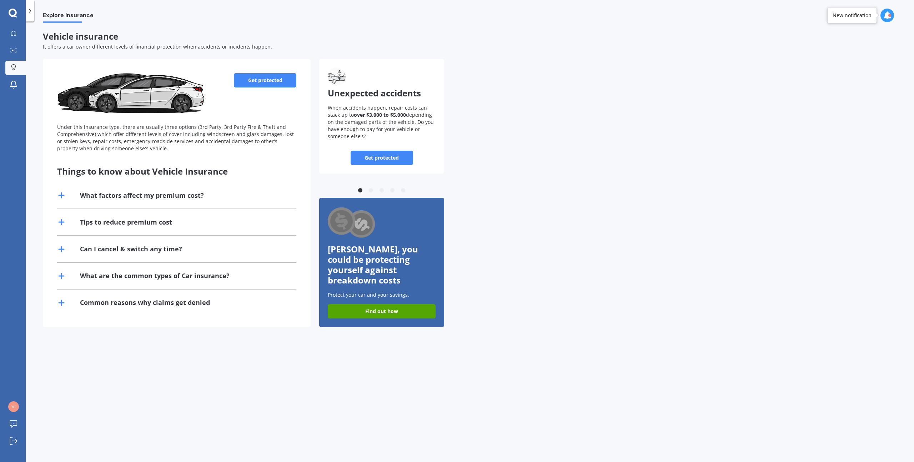
click at [393, 154] on link "Get protected" at bounding box center [382, 158] width 62 height 14
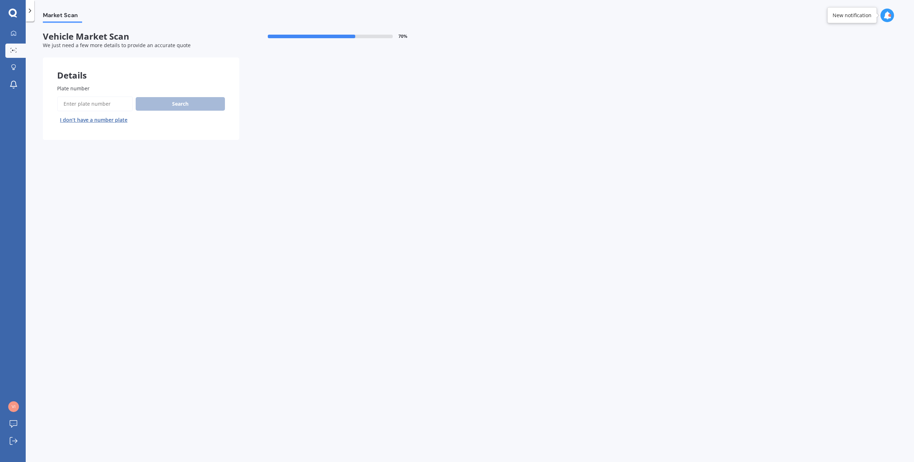
click at [94, 119] on button "I don’t have a number plate" at bounding box center [93, 119] width 73 height 11
select select "10"
select select "01"
select select "1992"
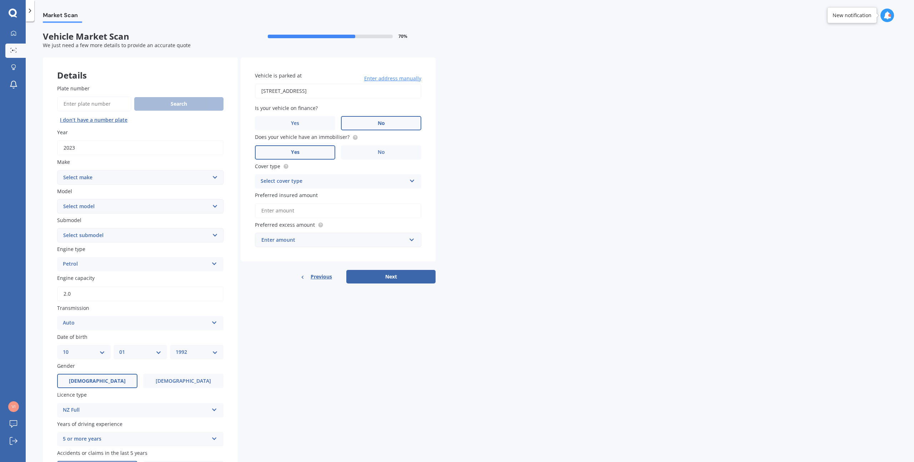
click at [130, 176] on select "Select make AC ALFA ROMEO ASTON MARTIN AUDI AUSTIN BEDFORD Bentley BMW BYD CADI…" at bounding box center [140, 177] width 166 height 14
select select "TOYOTA"
click at [57, 170] on select "Select make AC ALFA ROMEO ASTON MARTIN AUDI AUSTIN BEDFORD Bentley BMW BYD CADI…" at bounding box center [140, 177] width 166 height 14
click at [103, 206] on select "Select model 4 Runner 86 Allex Allion Alphard Altezza Aqua Aristo Aurion Auris …" at bounding box center [140, 206] width 166 height 14
select select "RAV-4"
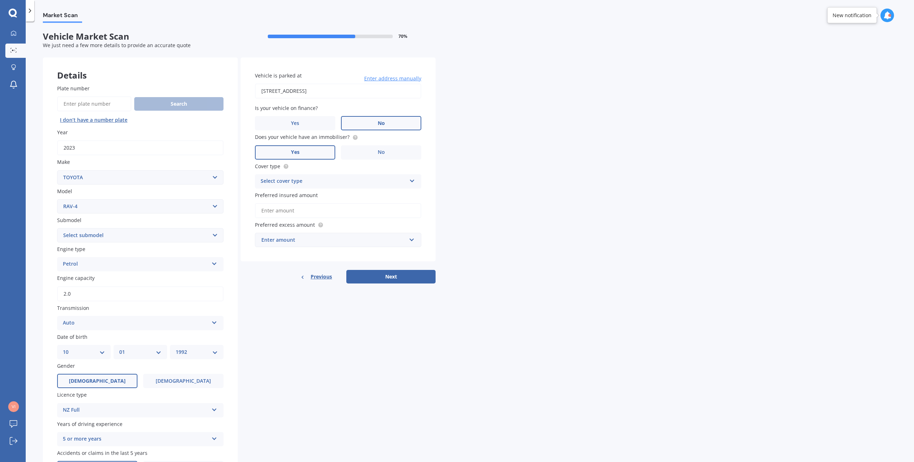
click at [57, 199] on select "Select model 4 Runner 86 Allex Allion Alphard Altezza Aqua Aristo Aurion Auris …" at bounding box center [140, 206] width 166 height 14
click at [92, 228] on select "Select submodel Diesel EV GX SUV 2.2/4WD/6AT Hybrid Hybrid 2WD Petrol" at bounding box center [140, 235] width 166 height 14
select select "GX SUV 2.2/4WD/6AT"
click at [57, 228] on select "Select submodel Diesel EV GX SUV 2.2/4WD/6AT Hybrid Hybrid 2WD Petrol" at bounding box center [140, 235] width 166 height 14
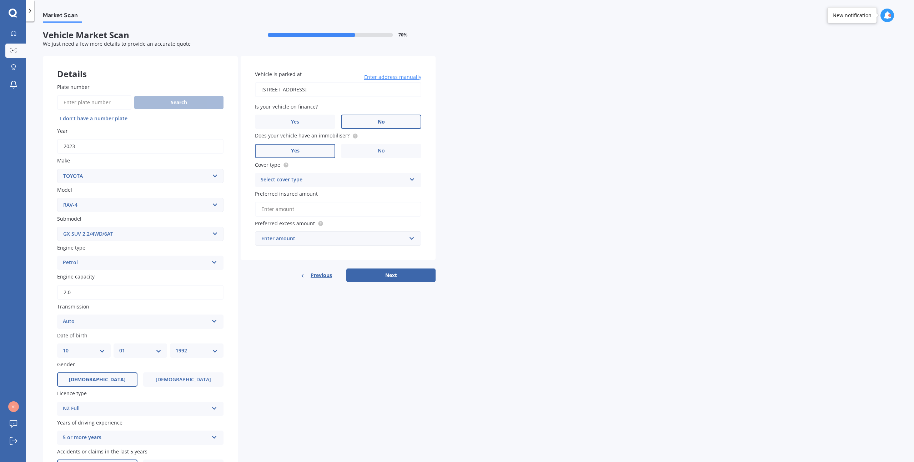
click at [347, 176] on div "Select cover type" at bounding box center [334, 180] width 146 height 9
click at [289, 193] on span "Comprehensive" at bounding box center [280, 193] width 38 height 7
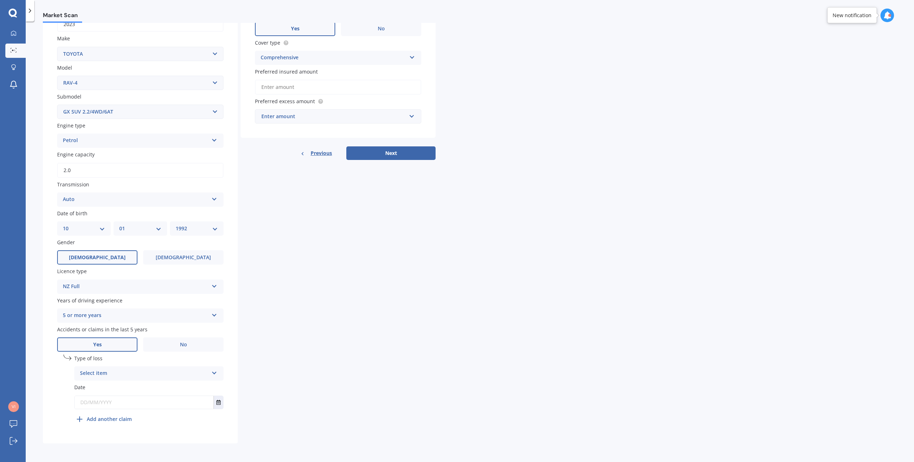
click at [120, 334] on div "Accidents or claims in the last 5 years Yes No" at bounding box center [140, 339] width 166 height 26
click at [135, 329] on span "Accidents or claims in the last 5 years" at bounding box center [102, 329] width 90 height 7
click at [109, 368] on div "Select item At fault accident Not at fault accident" at bounding box center [148, 373] width 149 height 14
click at [114, 397] on span "Not at fault accident" at bounding box center [105, 400] width 51 height 7
click at [111, 403] on input "text" at bounding box center [144, 402] width 139 height 13
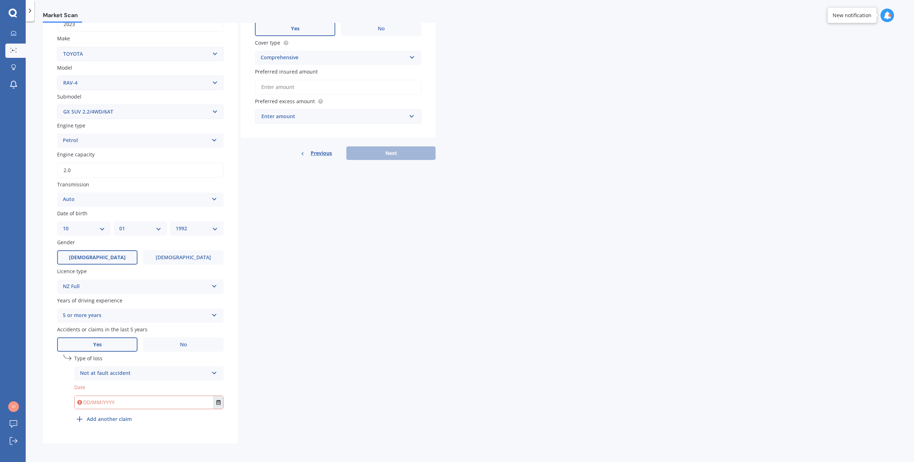
click at [221, 403] on icon "Select date" at bounding box center [218, 402] width 4 height 5
click at [81, 338] on span "01" at bounding box center [83, 341] width 6 height 7
type input "01/09/2025"
click at [115, 416] on b "Add another claim" at bounding box center [109, 418] width 45 height 7
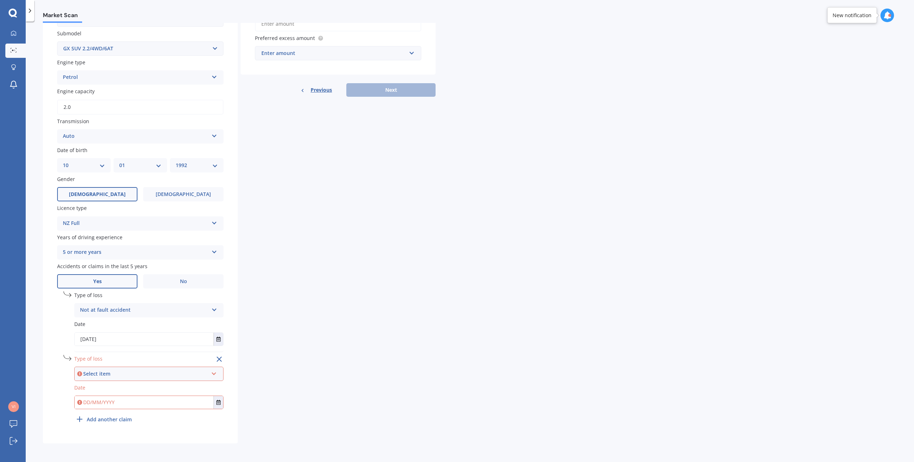
click at [109, 373] on div "Select item" at bounding box center [145, 374] width 125 height 8
click at [113, 399] on span "Not at fault accident" at bounding box center [106, 400] width 51 height 7
click at [102, 401] on input "text" at bounding box center [144, 402] width 139 height 13
click at [222, 402] on button "Select date" at bounding box center [218, 402] width 10 height 13
click at [101, 314] on button "Sep 2025" at bounding box center [94, 314] width 31 height 13
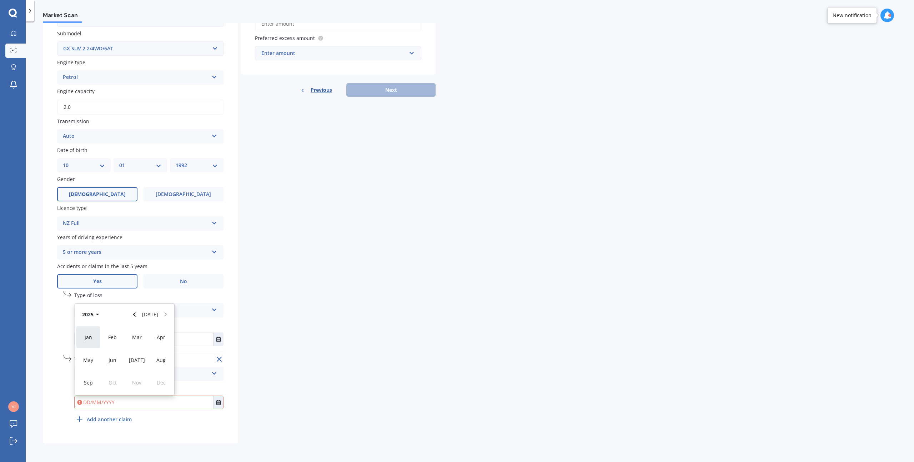
click at [95, 337] on div "Jan" at bounding box center [88, 337] width 24 height 22
click at [88, 388] on div "27" at bounding box center [83, 387] width 14 height 11
click at [116, 405] on input "27/01/2025" at bounding box center [144, 402] width 139 height 13
type input "27/01/2024"
click at [320, 151] on div "Details Plate number Search I don’t have a number plate Year 2023 Make Select m…" at bounding box center [239, 157] width 393 height 573
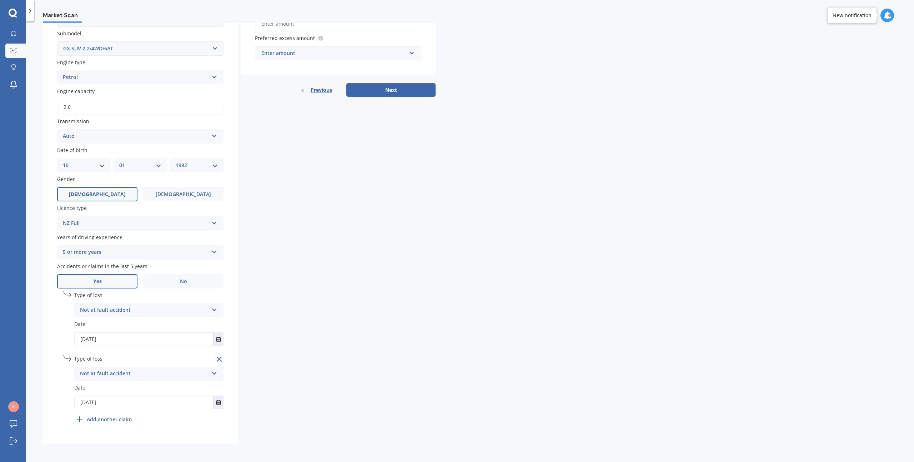
scroll to position [0, 0]
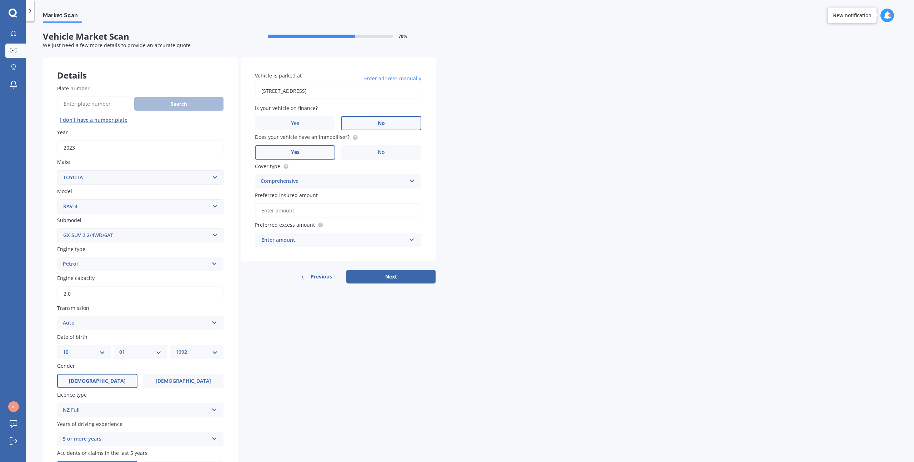
click at [279, 212] on input "Preferred insured amount" at bounding box center [338, 210] width 166 height 15
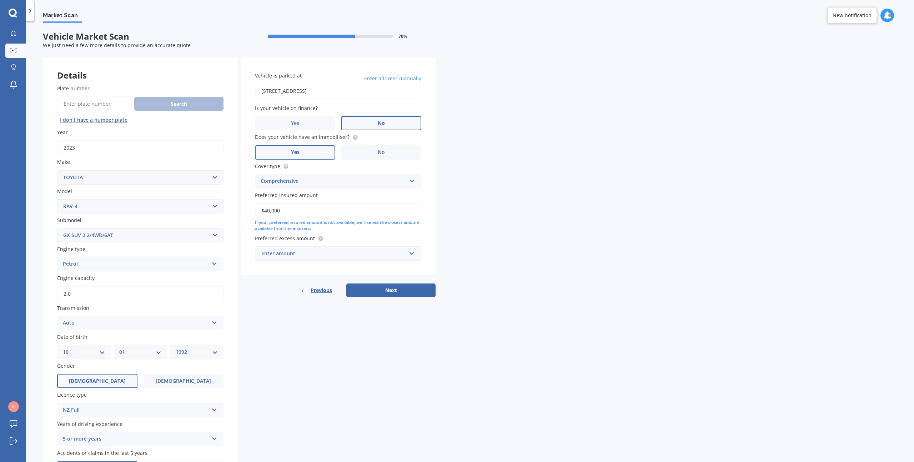
type input "$40,000"
click at [295, 253] on div "Enter amount" at bounding box center [333, 254] width 145 height 8
click at [278, 287] on div "$500" at bounding box center [338, 293] width 166 height 13
click at [394, 293] on button "Next" at bounding box center [390, 298] width 89 height 14
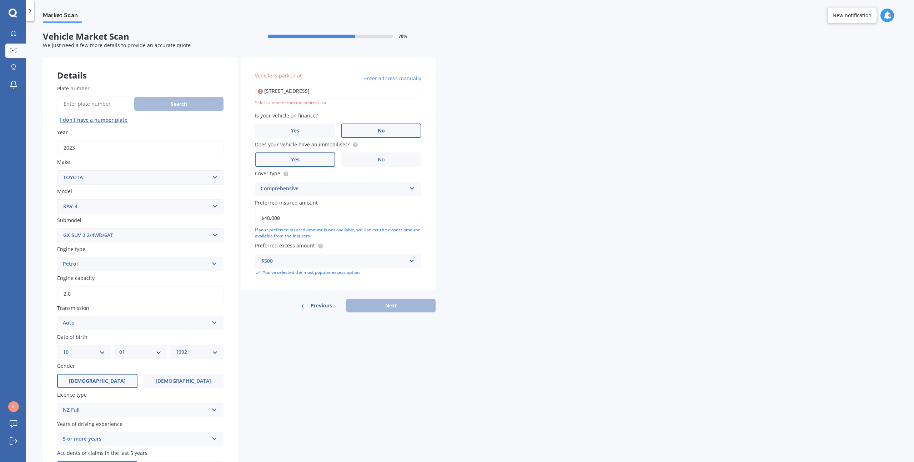
type input "38 Paetai Lane, Te Atatū Peninsula, Auckland 0610"
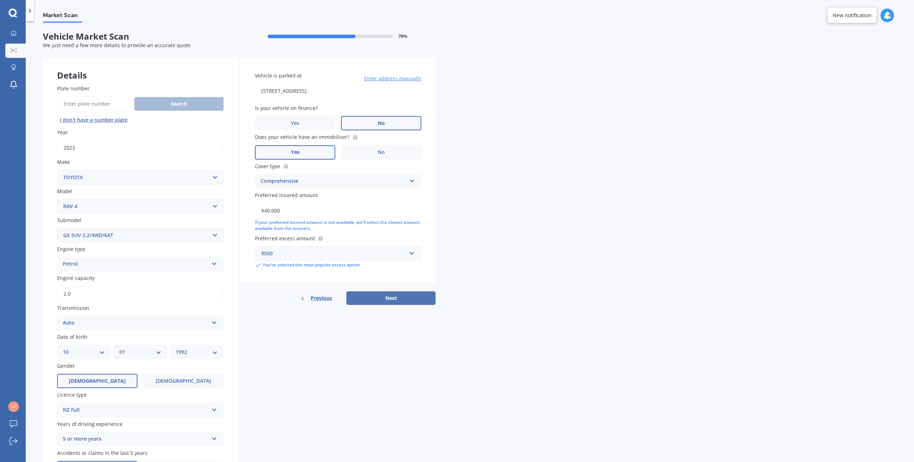
click at [392, 297] on button "Next" at bounding box center [390, 298] width 89 height 14
select select "10"
select select "01"
select select "1992"
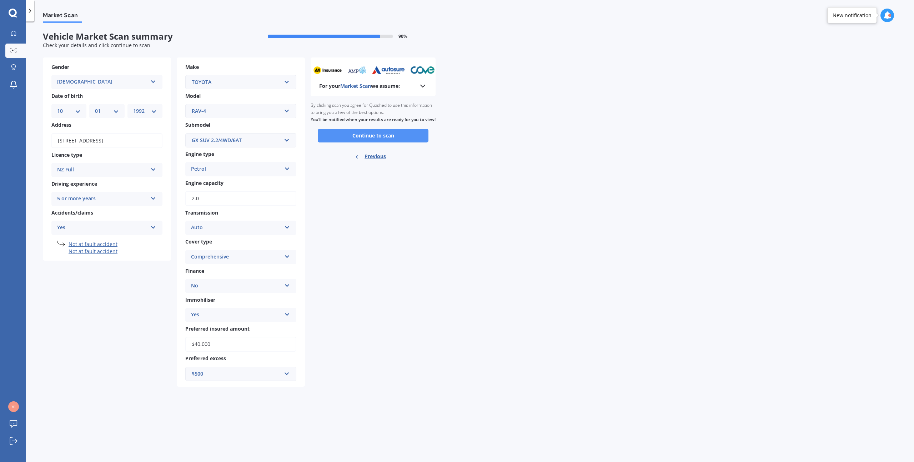
click at [383, 142] on button "Continue to scan" at bounding box center [373, 136] width 111 height 14
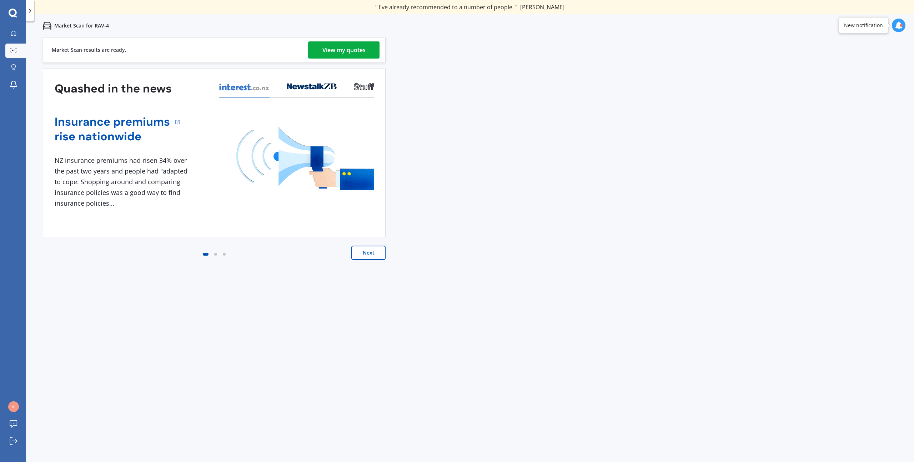
click at [356, 55] on div "View my quotes" at bounding box center [343, 49] width 43 height 17
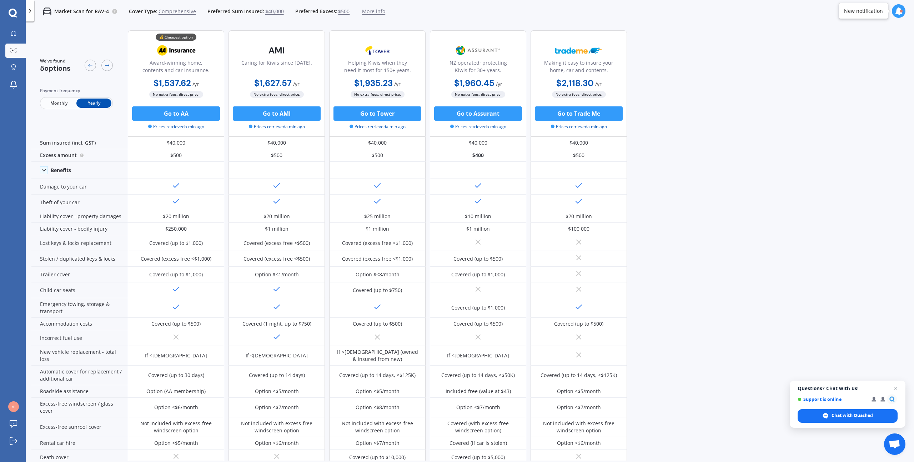
drag, startPoint x: 149, startPoint y: 84, endPoint x: 204, endPoint y: 85, distance: 55.3
click at [204, 85] on div "$1,537.62 / yr $1,537.62 / yr $141.62 / mo" at bounding box center [176, 84] width 96 height 14
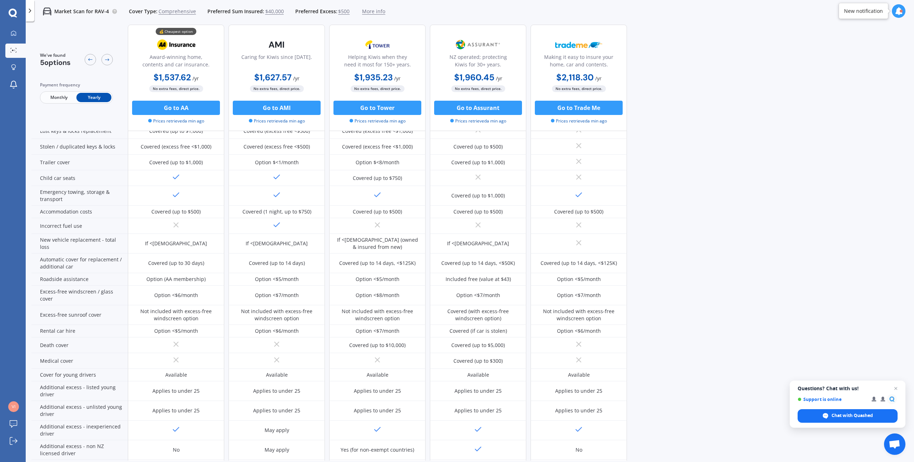
scroll to position [128, 0]
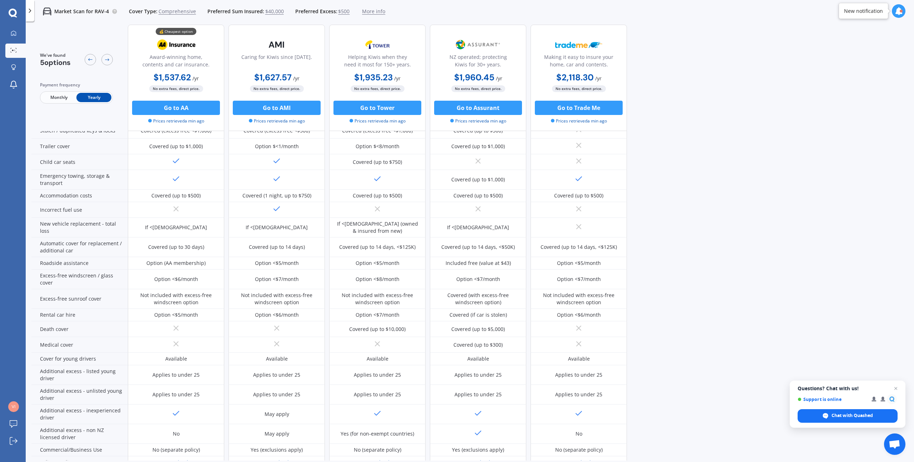
click at [103, 66] on div at bounding box center [99, 59] width 28 height 15
click at [106, 64] on div at bounding box center [106, 59] width 11 height 11
click at [63, 67] on div "We've found 5 options Payment frequency Monthly Yearly" at bounding box center [76, 77] width 73 height 51
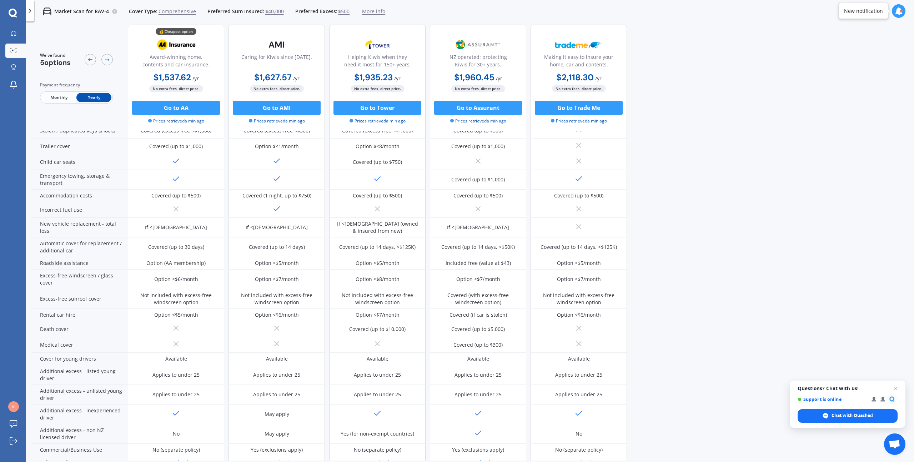
click at [83, 62] on div "We've found 5 options" at bounding box center [76, 59] width 73 height 15
click at [97, 61] on div at bounding box center [99, 59] width 28 height 15
click at [104, 61] on icon at bounding box center [107, 60] width 6 height 6
click at [104, 60] on icon at bounding box center [107, 60] width 6 height 6
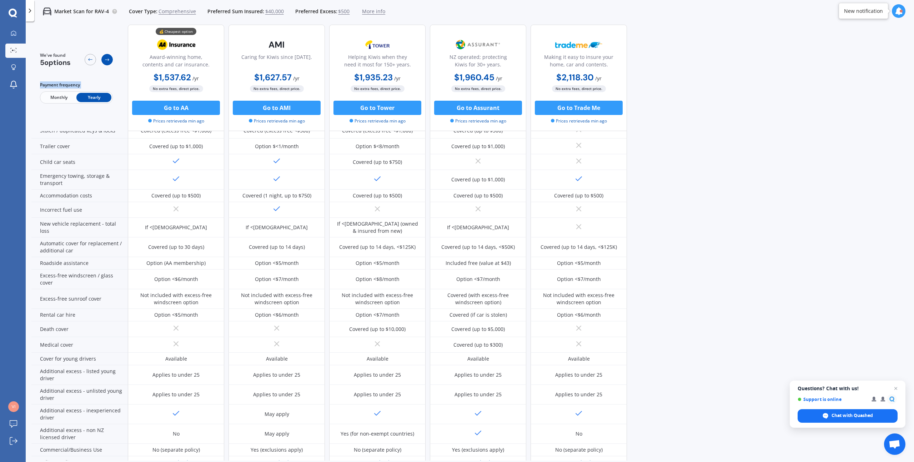
click at [104, 60] on icon at bounding box center [107, 60] width 6 height 6
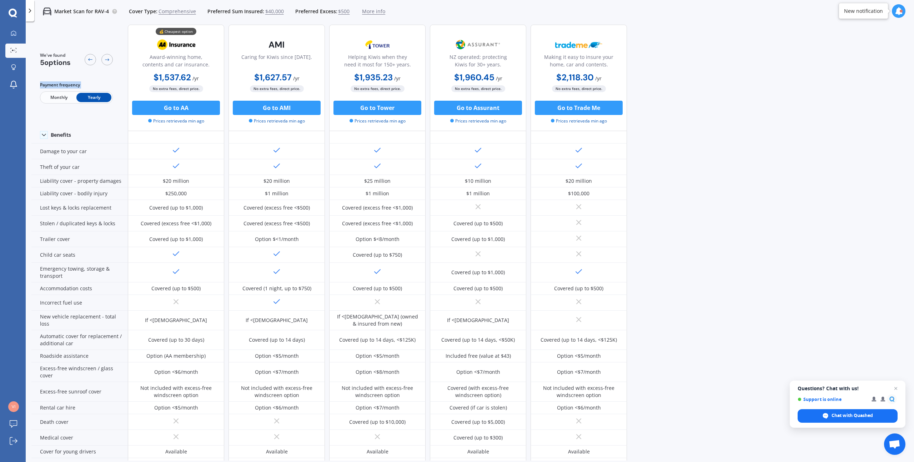
scroll to position [0, 0]
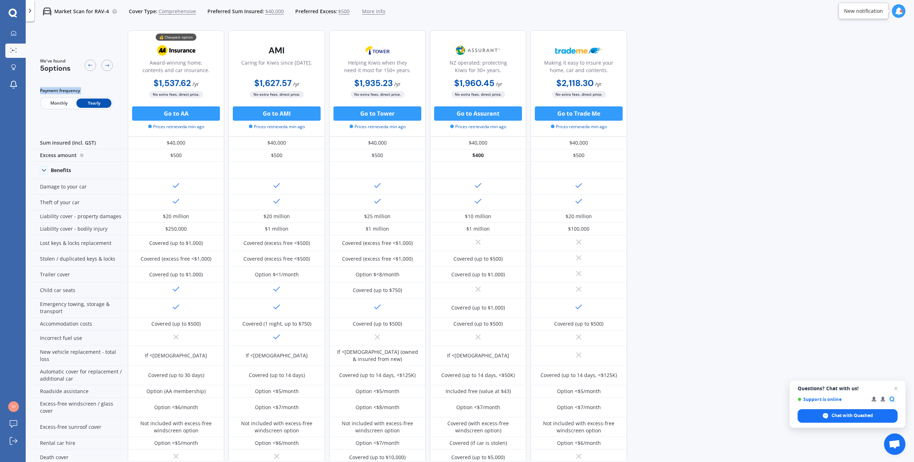
click at [11, 49] on icon at bounding box center [13, 50] width 6 height 5
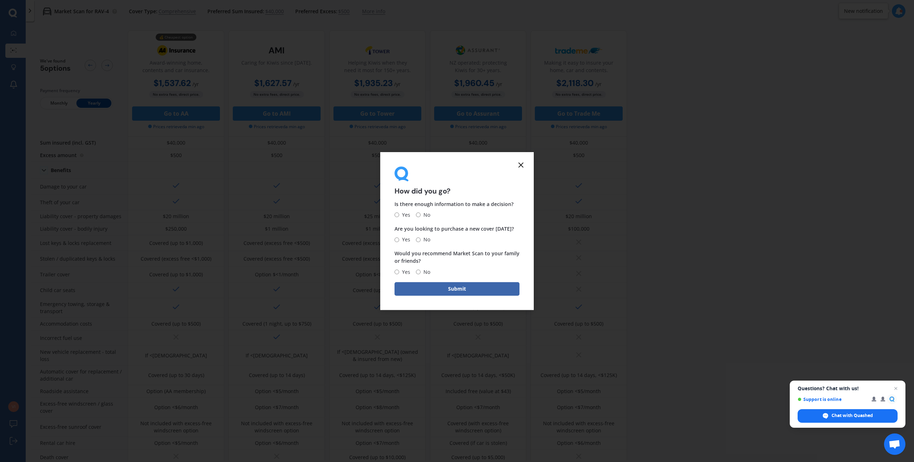
click at [520, 167] on icon at bounding box center [521, 165] width 9 height 9
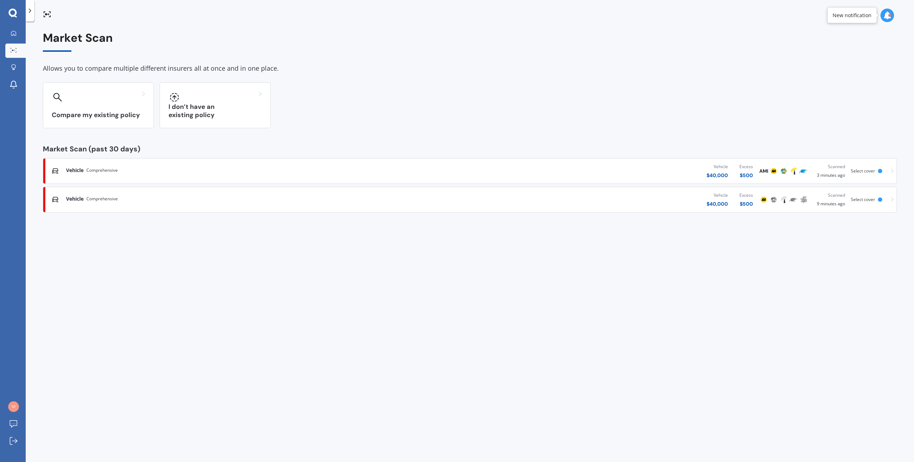
click at [890, 167] on div "Vehicle Comprehensive Vehicle $ 40,000 Excess $ 500 Scanned 3 minutes ago Selec…" at bounding box center [469, 170] width 847 height 21
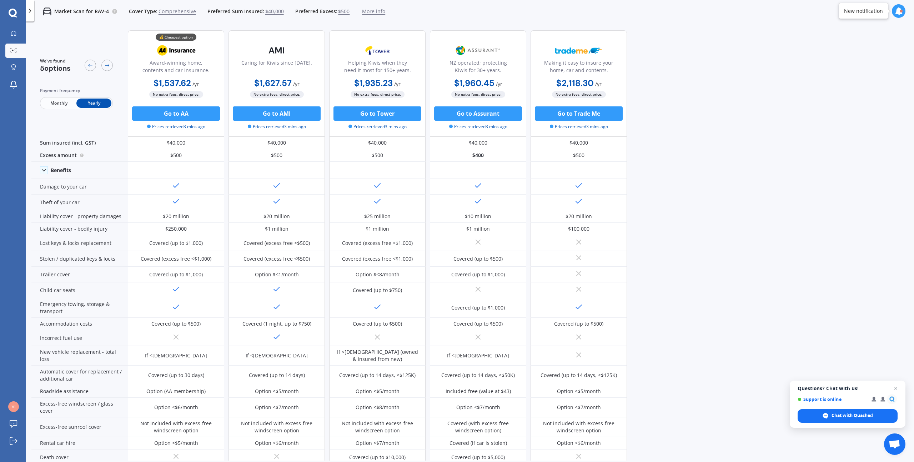
click at [895, 12] on icon at bounding box center [899, 11] width 8 height 8
click at [898, 12] on icon at bounding box center [899, 11] width 8 height 8
click at [16, 38] on link "My Dashboard" at bounding box center [15, 33] width 20 height 14
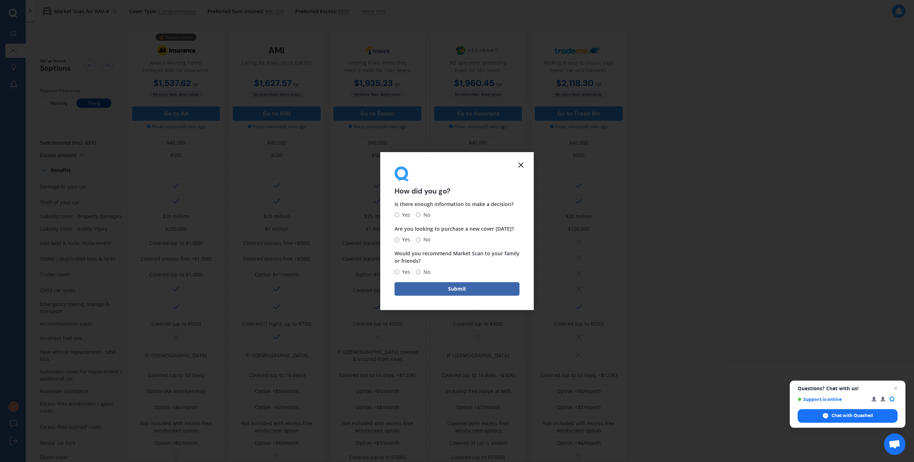
click at [523, 159] on form "How did you go? Is there enough information to make a decision? Yes No Are you …" at bounding box center [457, 231] width 154 height 158
click at [523, 161] on icon at bounding box center [521, 165] width 9 height 9
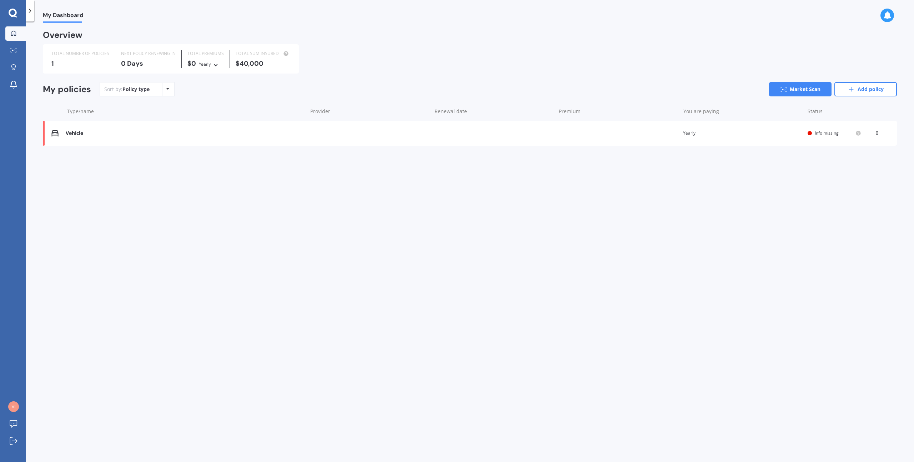
click at [877, 132] on icon at bounding box center [876, 132] width 5 height 4
click at [866, 163] on div "Delete" at bounding box center [861, 161] width 71 height 14
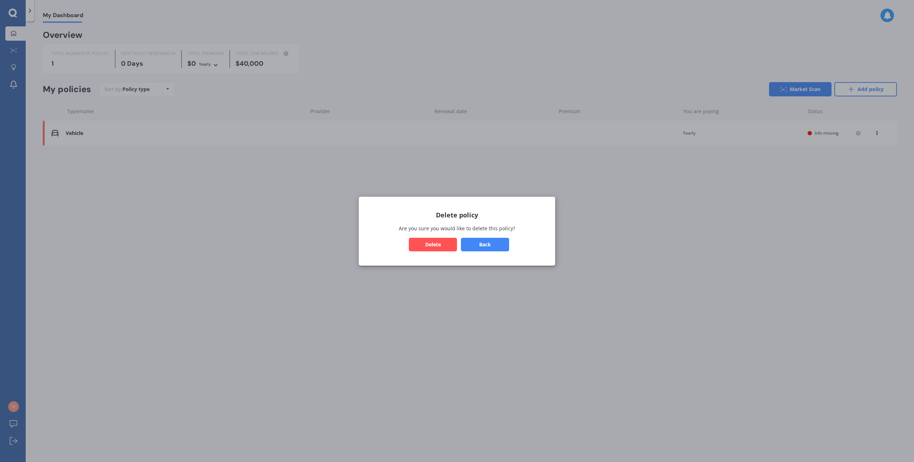
click at [439, 246] on button "Delete" at bounding box center [433, 244] width 48 height 14
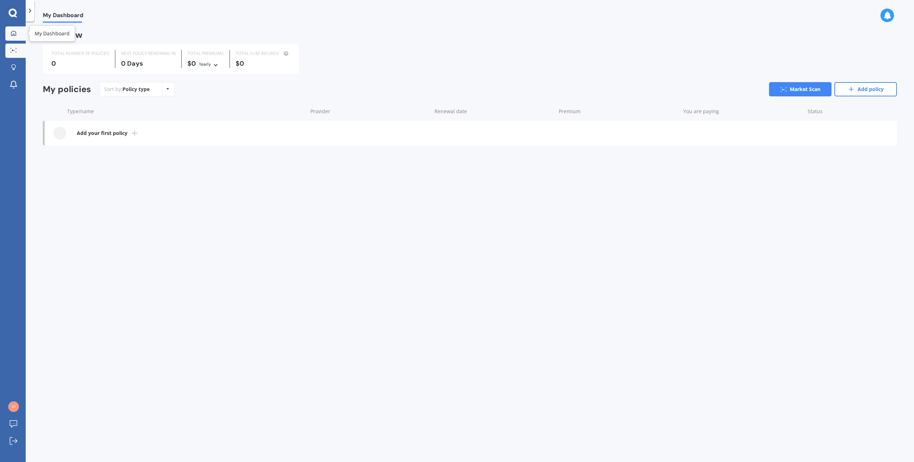
click at [13, 52] on div at bounding box center [13, 50] width 11 height 5
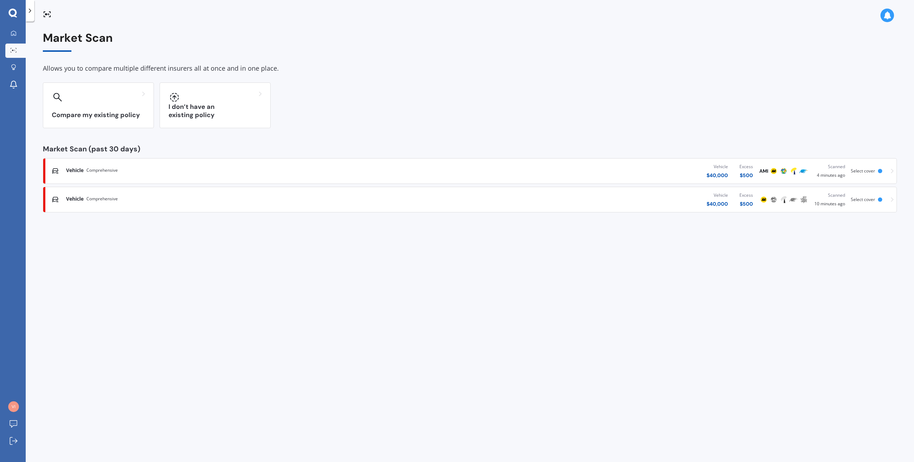
click at [163, 168] on div "Vehicle Comprehensive" at bounding box center [235, 170] width 339 height 7
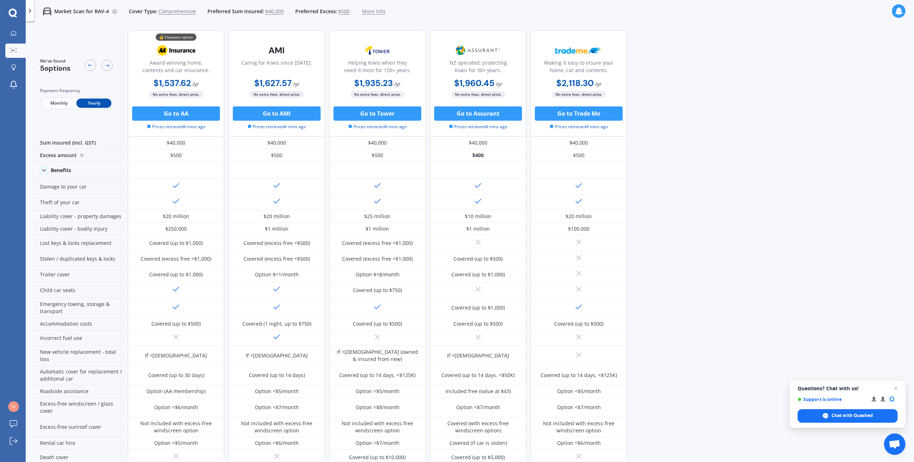
click at [371, 14] on span "More info" at bounding box center [373, 11] width 23 height 7
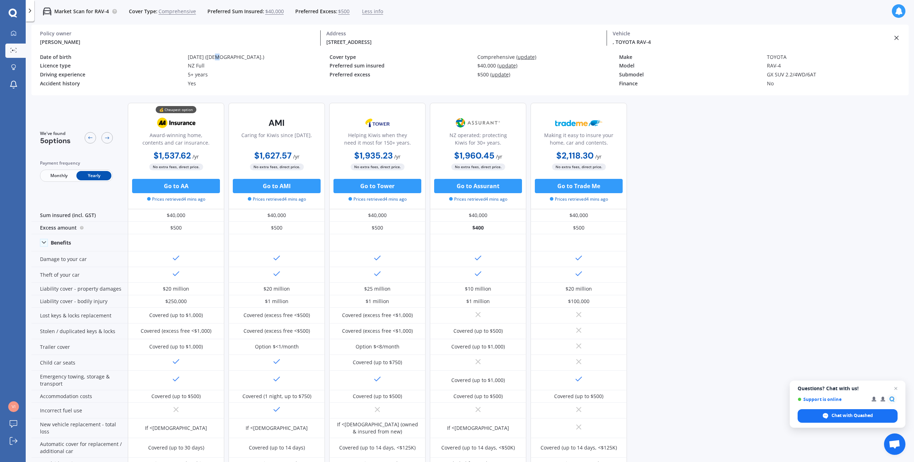
click at [215, 59] on div "10/01/1992 (33 y.o.)" at bounding box center [259, 57] width 142 height 6
click at [201, 67] on div "NZ Full" at bounding box center [259, 66] width 142 height 6
click at [372, 38] on div "38 Paetai Lane, Te Atatū Peninsula, Auckland 0610" at bounding box center [463, 41] width 275 height 7
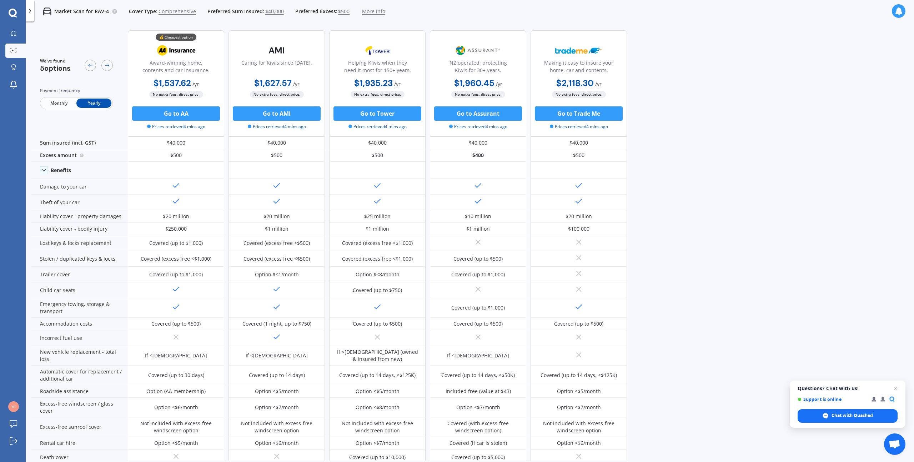
drag, startPoint x: 372, startPoint y: 38, endPoint x: 368, endPoint y: 40, distance: 4.1
click at [371, 38] on div "Helping Kiwis when they need it most for 150+ years. $1,935.23 / yr $1,935.23 /…" at bounding box center [377, 83] width 96 height 106
click at [11, 50] on icon at bounding box center [13, 50] width 6 height 5
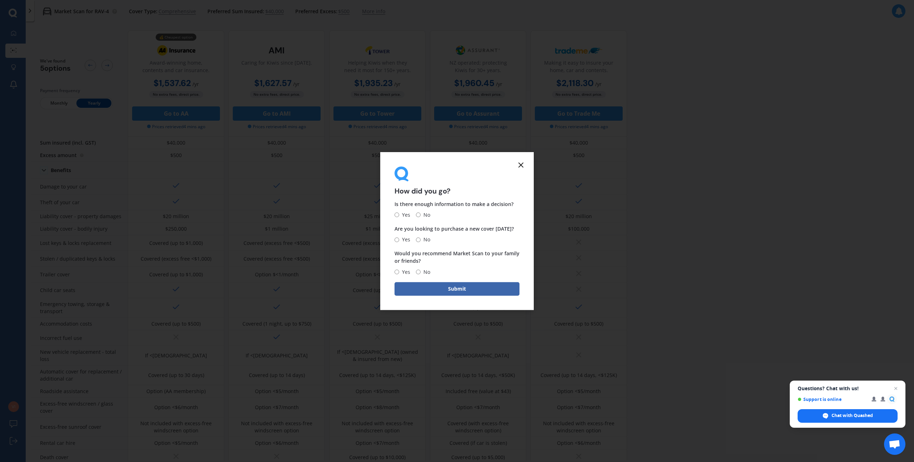
click at [525, 169] on form "How did you go? Is there enough information to make a decision? Yes No Are you …" at bounding box center [457, 231] width 154 height 158
click at [522, 166] on line at bounding box center [521, 165] width 4 height 4
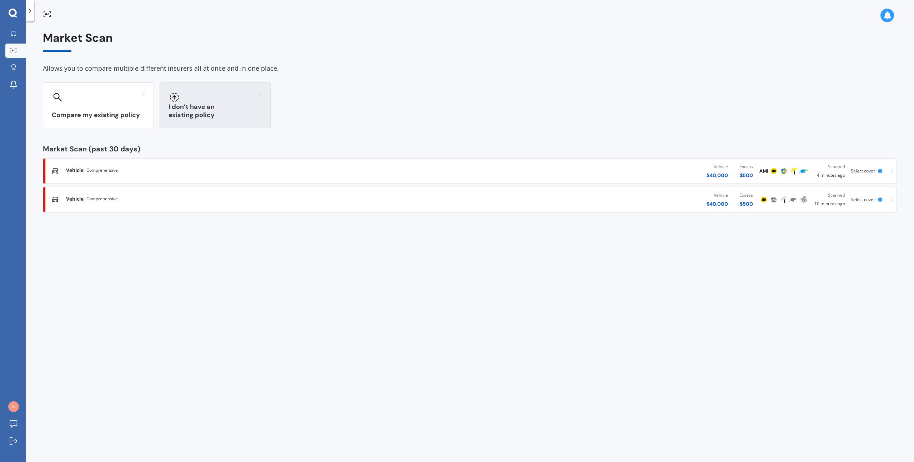
click at [218, 109] on div "I don’t have an existing policy" at bounding box center [215, 105] width 111 height 46
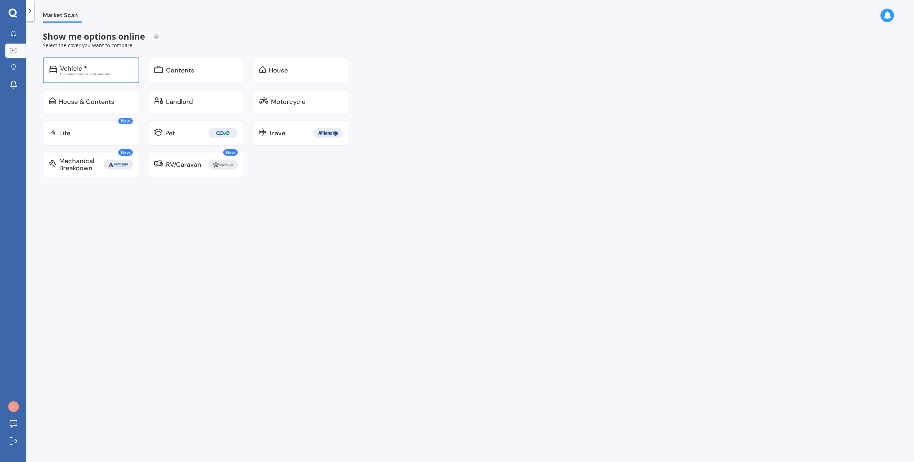
click at [73, 79] on div "Vehicle * Excludes commercial vehicles" at bounding box center [91, 70] width 96 height 26
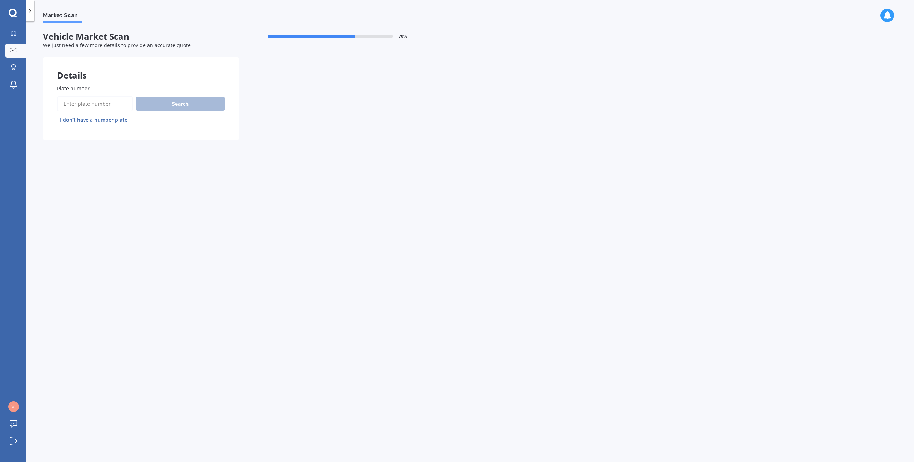
click at [95, 117] on button "I don’t have a number plate" at bounding box center [93, 119] width 73 height 11
select select "10"
select select "01"
select select "1992"
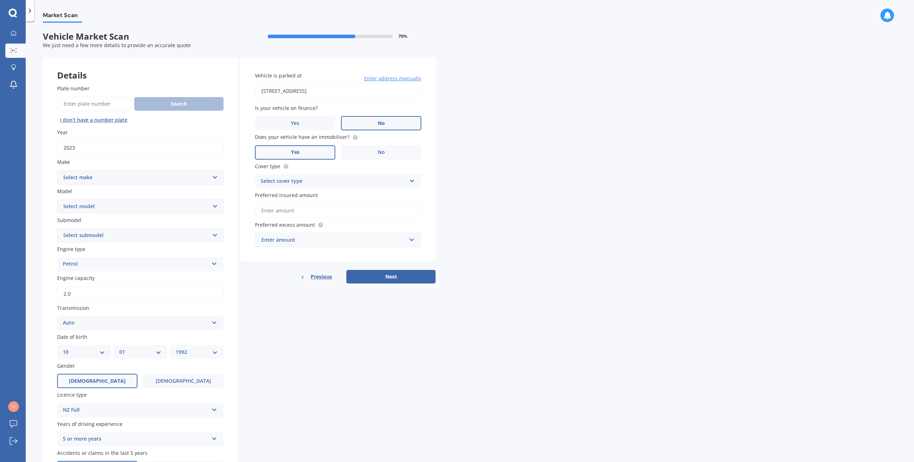
click at [107, 180] on select "Select make AC ALFA ROMEO ASTON MARTIN AUDI AUSTIN BEDFORD Bentley BMW BYD CADI…" at bounding box center [140, 177] width 166 height 14
select select "TOYOTA"
click at [57, 170] on select "Select make AC ALFA ROMEO ASTON MARTIN AUDI AUSTIN BEDFORD Bentley BMW BYD CADI…" at bounding box center [140, 177] width 166 height 14
click at [97, 208] on select "Select model 4 Runner 86 Allex Allion Alphard Altezza Aqua Aristo Aurion Auris …" at bounding box center [140, 206] width 166 height 14
select select "RAV-4"
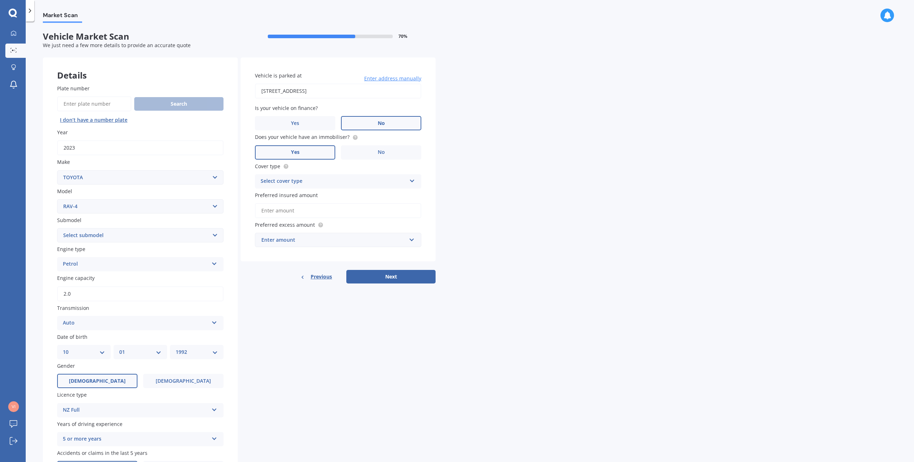
click at [57, 199] on select "Select model 4 Runner 86 Allex Allion Alphard Altezza Aqua Aristo Aurion Auris …" at bounding box center [140, 206] width 166 height 14
click at [92, 233] on select "Select submodel Diesel EV GX SUV 2.2/4WD/6AT Hybrid Hybrid 2WD Petrol" at bounding box center [140, 235] width 166 height 14
select select "GX SUV 2.2/4WD/6AT"
click at [57, 228] on select "Select submodel Diesel EV GX SUV 2.2/4WD/6AT Hybrid Hybrid 2WD Petrol" at bounding box center [140, 235] width 166 height 14
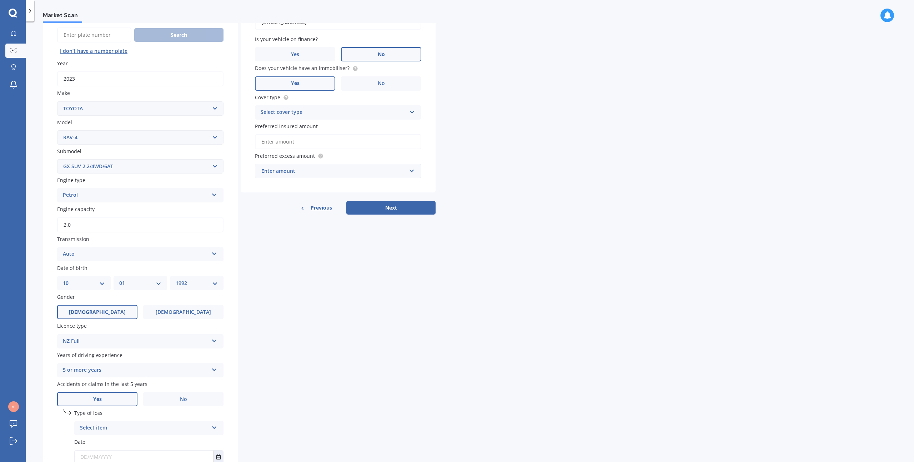
scroll to position [124, 0]
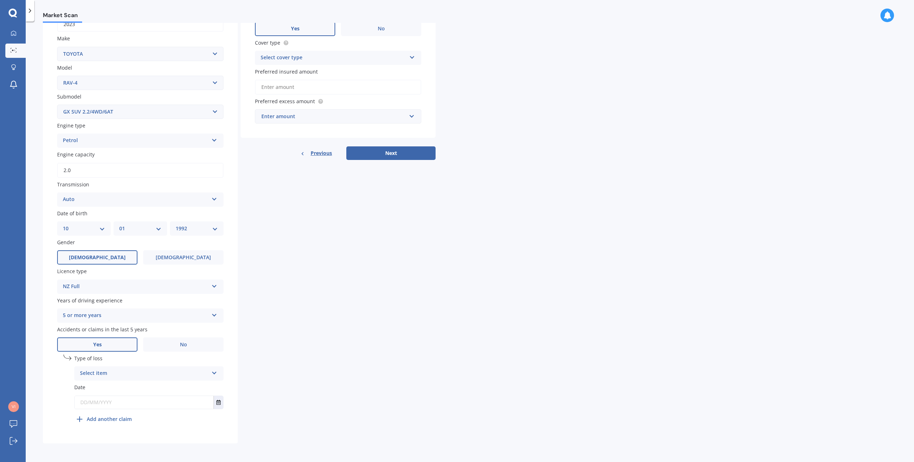
click at [117, 369] on div "Select item" at bounding box center [144, 373] width 129 height 9
click at [111, 397] on span "Not at fault accident" at bounding box center [105, 400] width 51 height 7
click at [99, 401] on input "text" at bounding box center [144, 402] width 139 height 13
click at [217, 401] on icon "Select date" at bounding box center [218, 402] width 4 height 5
click at [136, 316] on icon "Navigate back" at bounding box center [134, 314] width 3 height 5
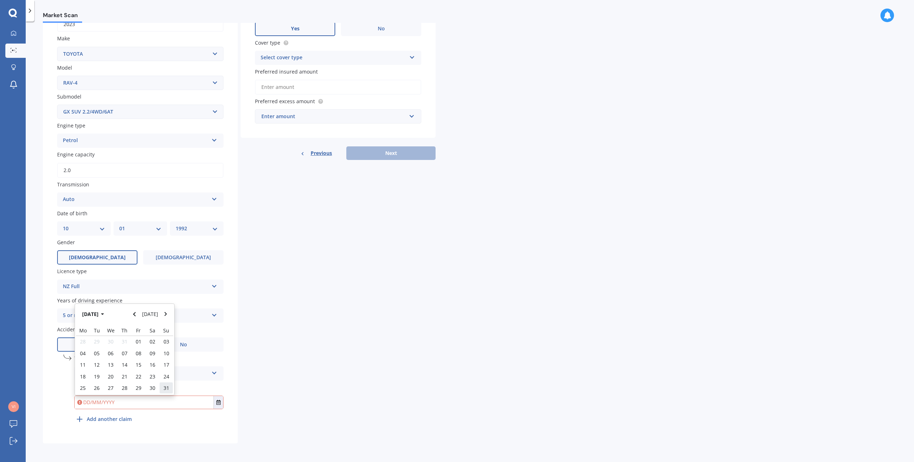
click at [169, 390] on div "31" at bounding box center [166, 387] width 14 height 11
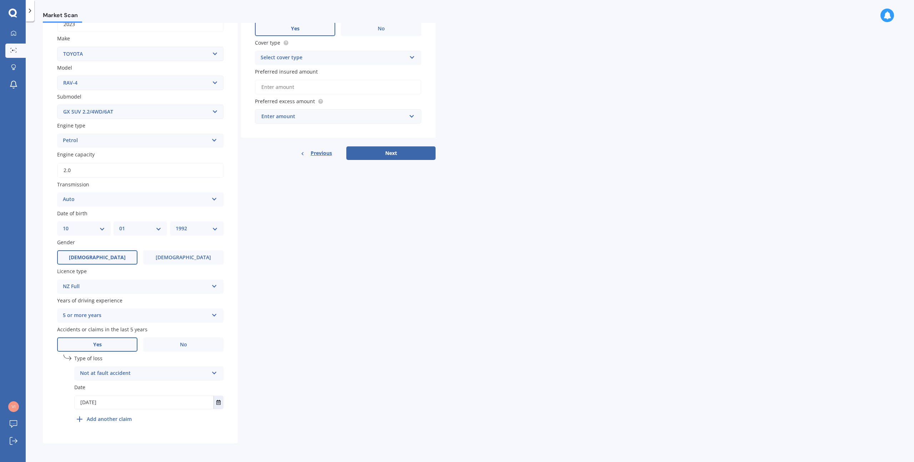
click at [109, 416] on b "Add another claim" at bounding box center [109, 418] width 45 height 7
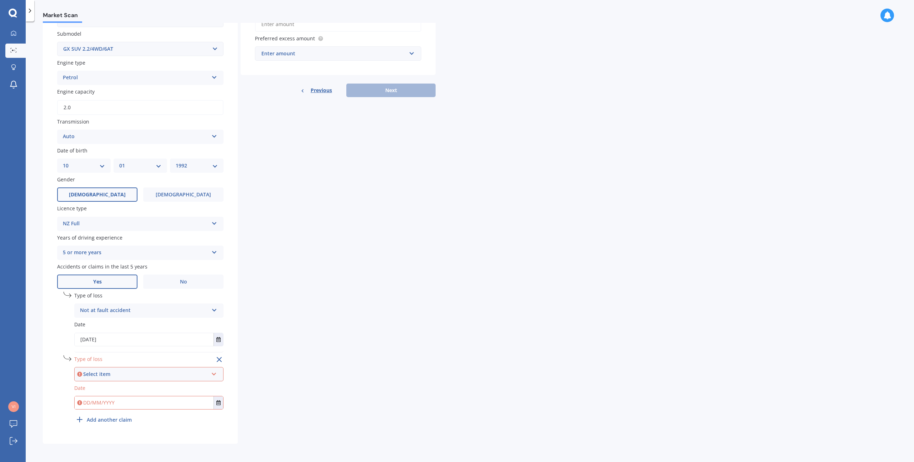
scroll to position [187, 0]
click at [220, 335] on button "Select date" at bounding box center [218, 339] width 10 height 13
click at [121, 316] on div "21" at bounding box center [125, 312] width 14 height 11
type input "21/08/2025"
click at [220, 403] on icon "Select date" at bounding box center [218, 402] width 4 height 5
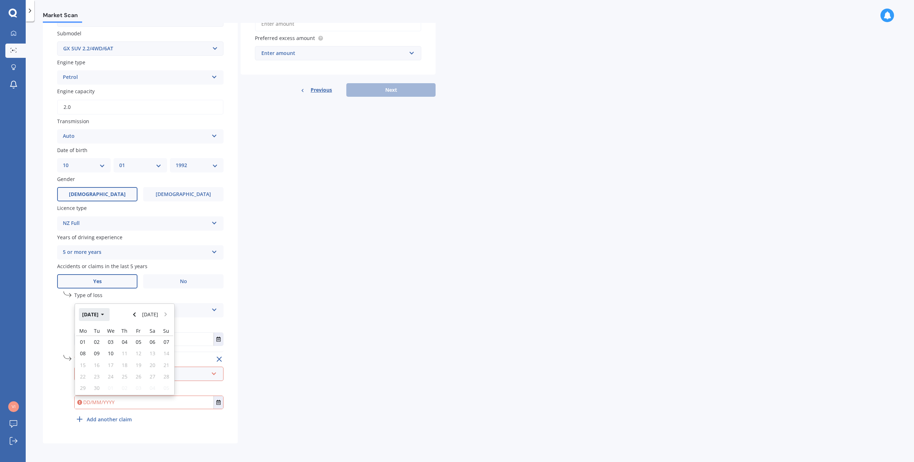
click at [86, 316] on button "Sep 2025" at bounding box center [94, 314] width 31 height 13
click at [90, 345] on div "Jan" at bounding box center [88, 337] width 24 height 22
click at [100, 386] on div "28" at bounding box center [97, 387] width 14 height 11
click at [111, 404] on input "28/01/2025" at bounding box center [144, 402] width 139 height 13
type input "28/01/2024"
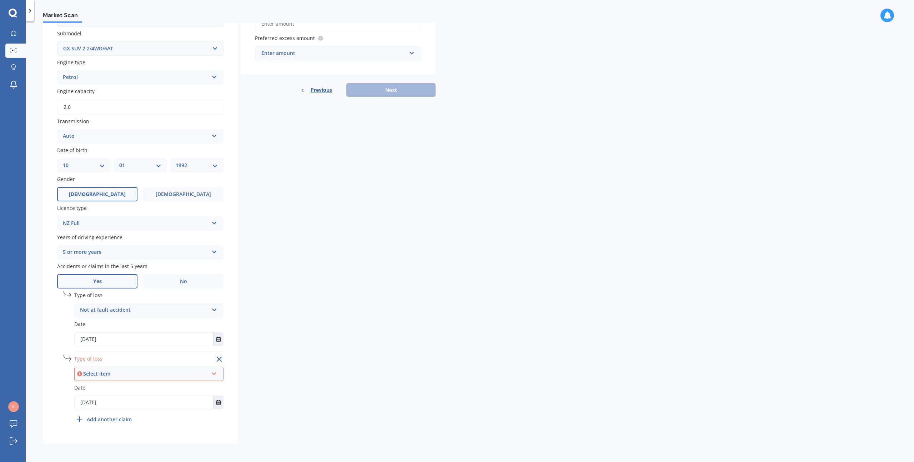
click at [347, 324] on div "Details Plate number Search I don’t have a number plate Year 2023 Make Select m…" at bounding box center [239, 157] width 393 height 573
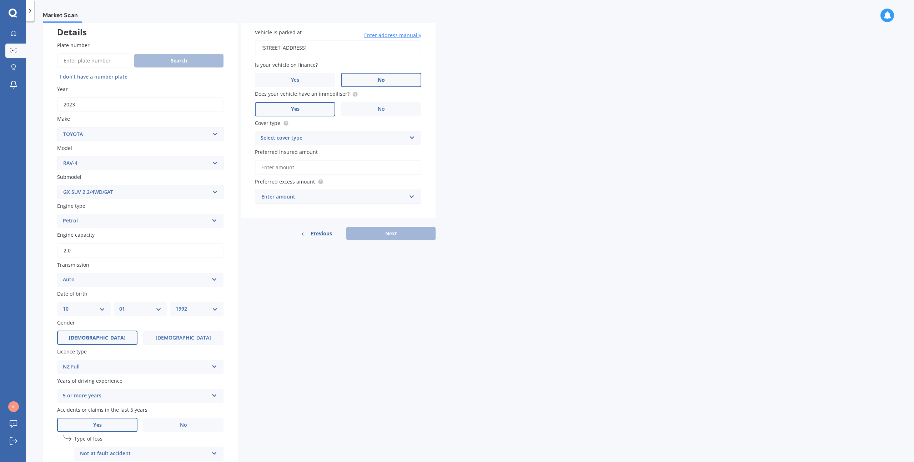
scroll to position [0, 0]
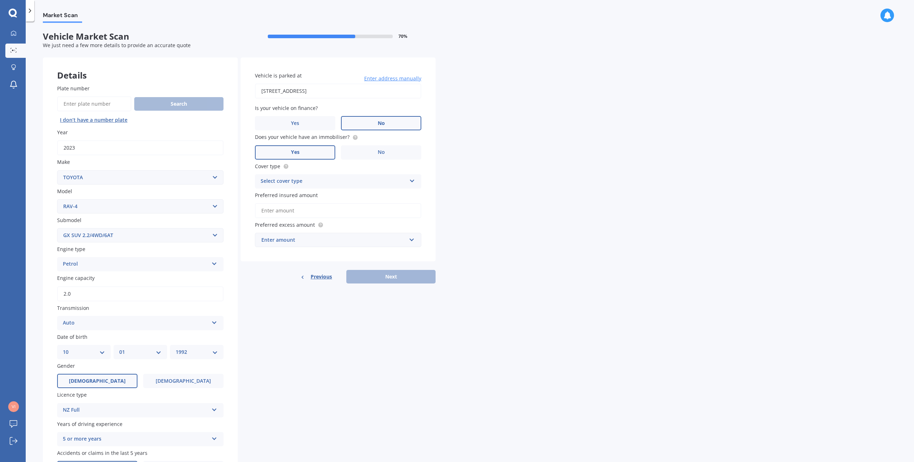
click at [267, 90] on input "38 Paetai Lane, Te Atatū Peninsula, Auckland 0610" at bounding box center [338, 91] width 166 height 15
type input "39 Paetai Lane, Te Atatū Peninsula, Auckland 0610"
click at [282, 208] on input "Preferred insured amount" at bounding box center [338, 210] width 166 height 15
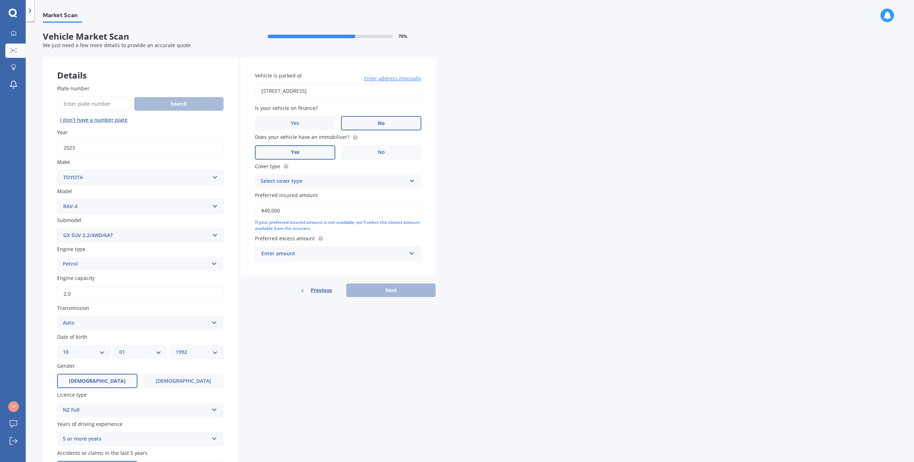
type input "$40,000"
click at [274, 252] on div "Enter amount" at bounding box center [333, 254] width 145 height 8
click at [265, 290] on span "$500" at bounding box center [266, 293] width 11 height 7
click at [318, 187] on div "Select cover type Comprehensive Third Party, Fire & Theft Third Party" at bounding box center [338, 181] width 166 height 14
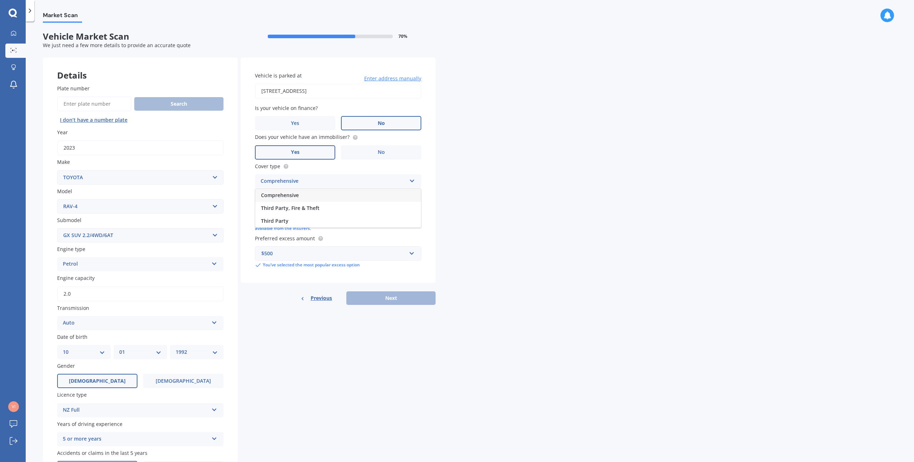
click at [282, 198] on span "Comprehensive" at bounding box center [280, 195] width 38 height 7
click at [388, 294] on div "Previous Next" at bounding box center [338, 298] width 195 height 14
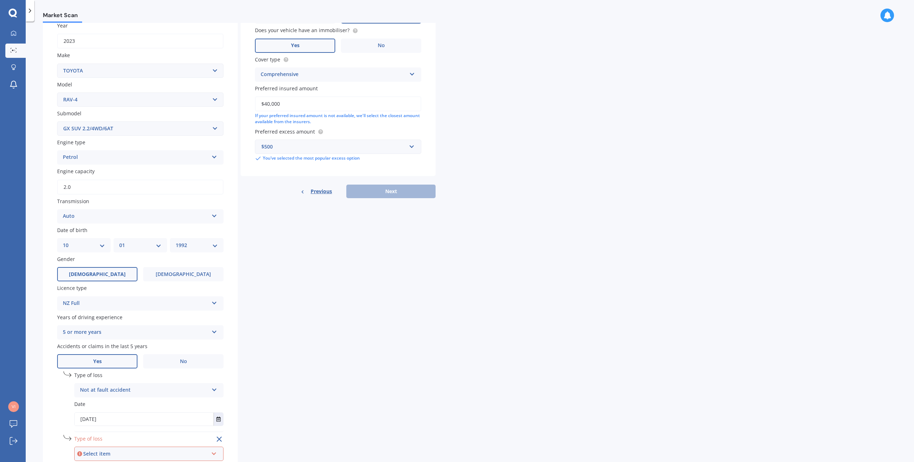
scroll to position [187, 0]
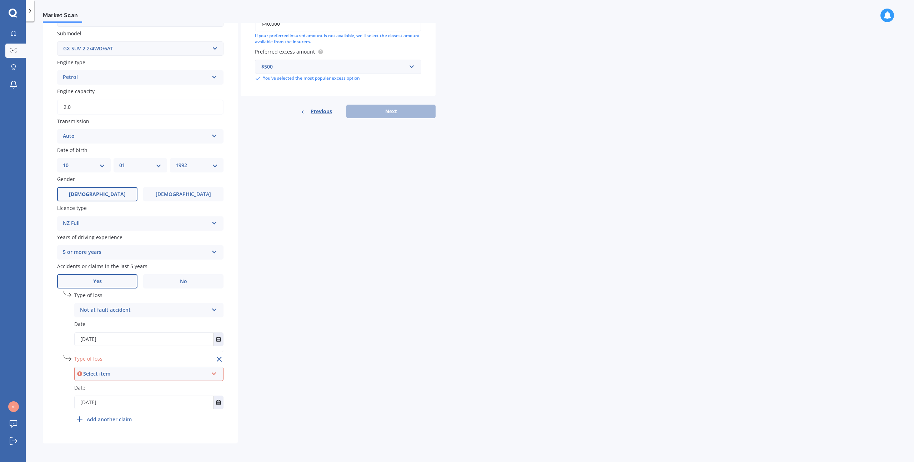
click at [111, 373] on div "Select item" at bounding box center [145, 374] width 125 height 8
click at [112, 399] on span "Not at fault accident" at bounding box center [106, 400] width 51 height 7
click at [426, 118] on div "Details Plate number Search I don’t have a number plate Year 2023 Make Select m…" at bounding box center [239, 157] width 393 height 573
click at [406, 112] on button "Next" at bounding box center [390, 112] width 89 height 14
select select "10"
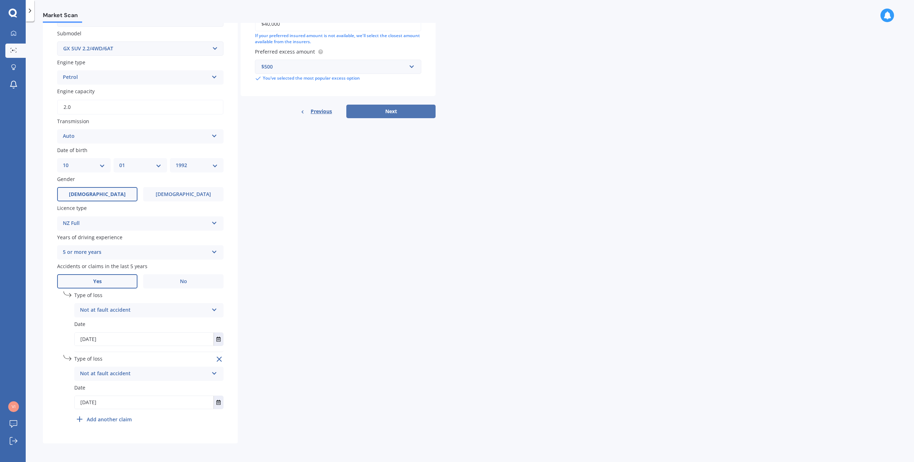
select select "01"
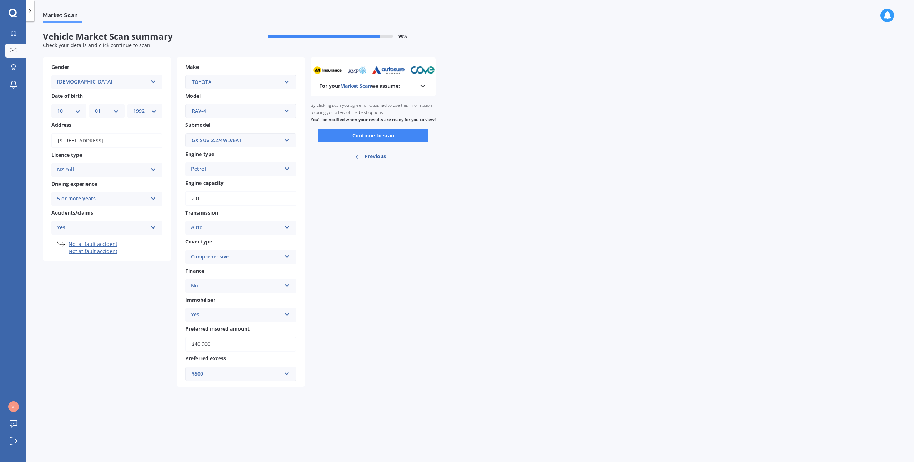
scroll to position [0, 0]
drag, startPoint x: 126, startPoint y: 116, endPoint x: 139, endPoint y: 116, distance: 12.2
click at [132, 116] on div "DD 01 02 03 04 05 06 07 08 09 10 11 12 13 14 15 16 17 18 19 20 21 22 23 24 25 2…" at bounding box center [106, 111] width 111 height 14
click at [142, 114] on select "YYYY 2025 2024 2023 2022 2021 2020 2019 2018 2017 2016 2015 2014 2013 2012 2011…" at bounding box center [145, 111] width 24 height 8
select select "1991"
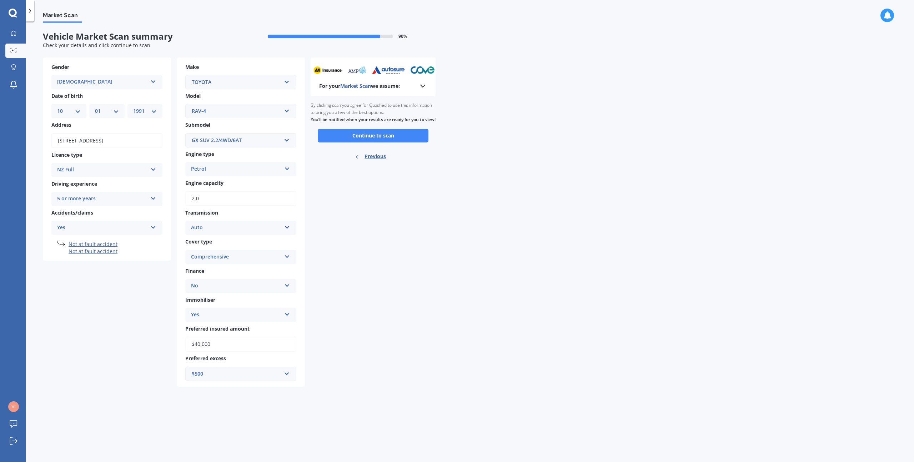
click at [133, 107] on select "YYYY 2025 2024 2023 2022 2021 2020 2019 2018 2017 2016 2015 2014 2013 2012 2011…" at bounding box center [145, 111] width 24 height 8
click at [377, 142] on button "Continue to scan" at bounding box center [373, 136] width 111 height 14
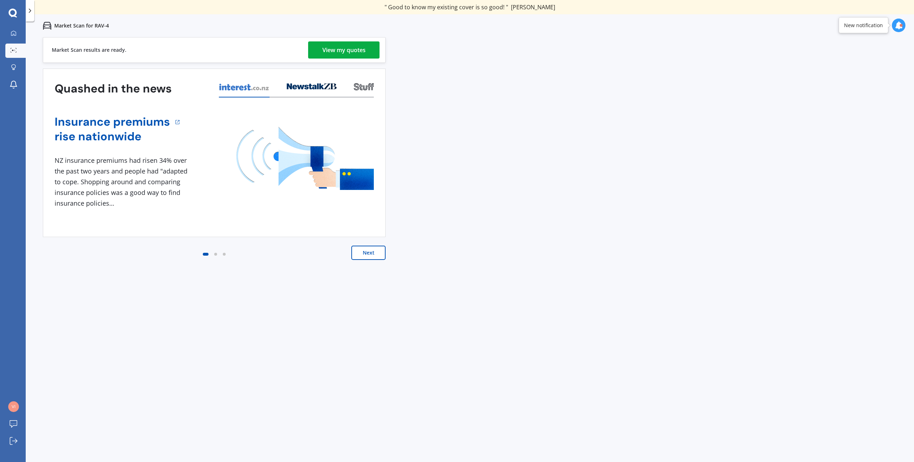
click at [327, 50] on div "View my quotes" at bounding box center [343, 49] width 43 height 17
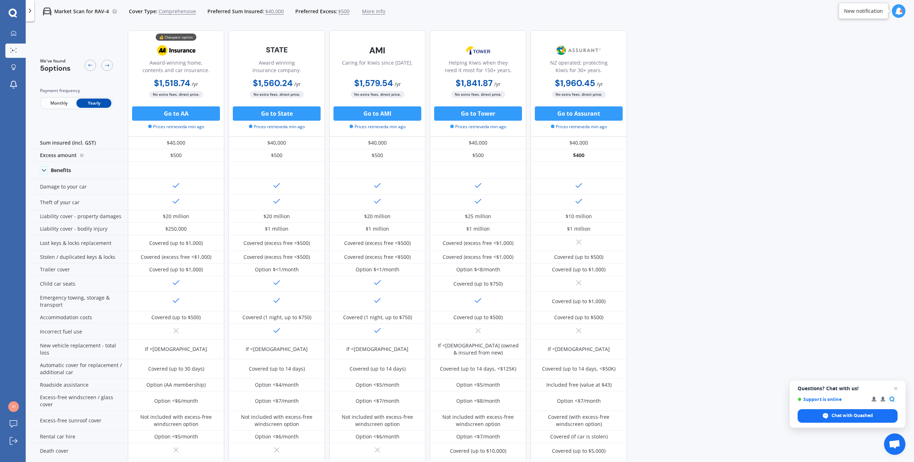
click at [176, 39] on div "💰 Cheapest option" at bounding box center [176, 37] width 41 height 7
click at [89, 68] on icon at bounding box center [90, 65] width 6 height 6
click at [14, 33] on icon at bounding box center [14, 33] width 6 height 6
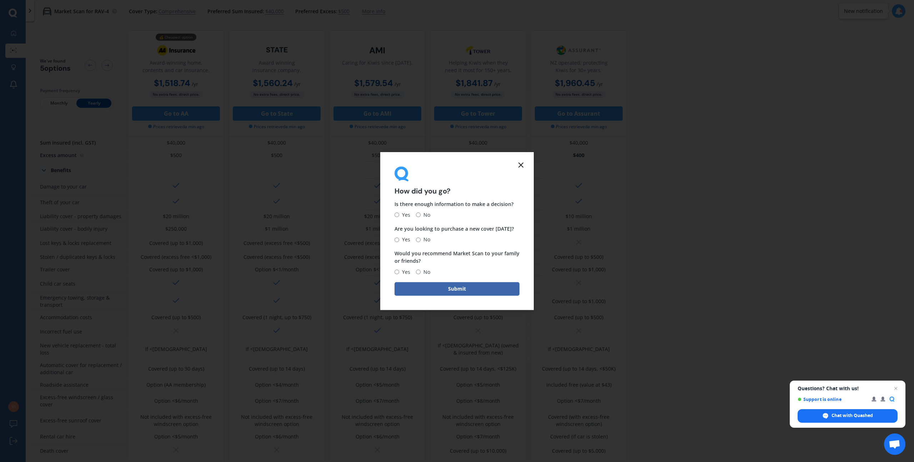
drag, startPoint x: 533, startPoint y: 154, endPoint x: 528, endPoint y: 157, distance: 5.4
click at [533, 155] on form "How did you go? Is there enough information to make a decision? Yes No Are you …" at bounding box center [457, 231] width 154 height 158
click at [523, 166] on icon at bounding box center [521, 165] width 9 height 9
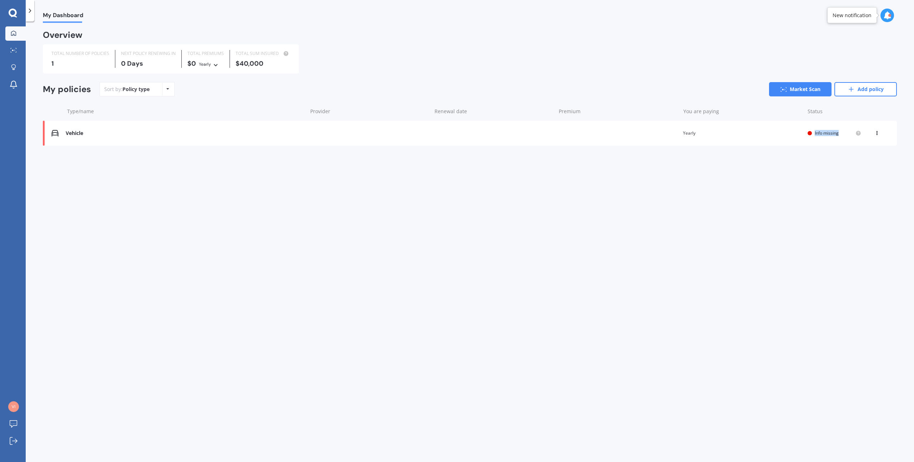
drag, startPoint x: 809, startPoint y: 135, endPoint x: 853, endPoint y: 156, distance: 49.0
click at [851, 156] on div "Overview TOTAL NUMBER OF POLICIES 1 NEXT POLICY RENEWING IN 0 Days TOTAL PREMIU…" at bounding box center [470, 96] width 854 height 131
click at [875, 138] on div "Vehicle Renewal date Premium You are paying Yearly Status Info missing View opt…" at bounding box center [470, 133] width 854 height 25
click at [879, 131] on icon at bounding box center [876, 132] width 5 height 4
click at [862, 163] on div "Delete" at bounding box center [861, 161] width 71 height 14
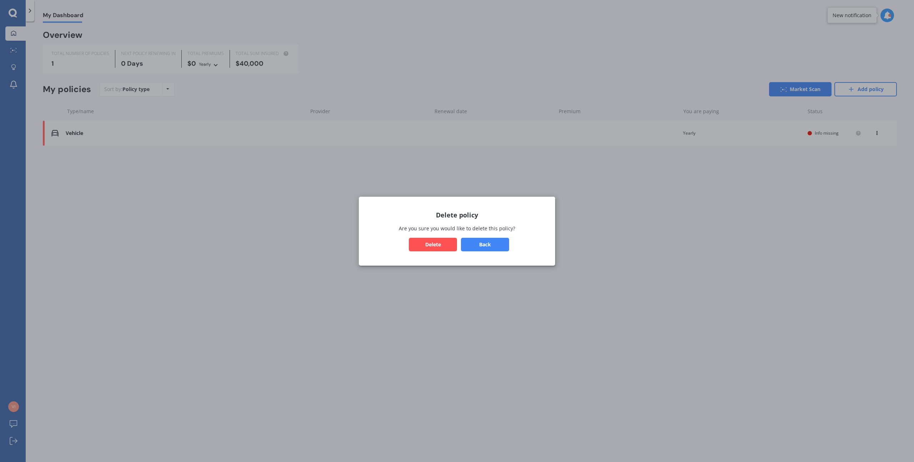
click at [441, 245] on button "Delete" at bounding box center [433, 244] width 48 height 14
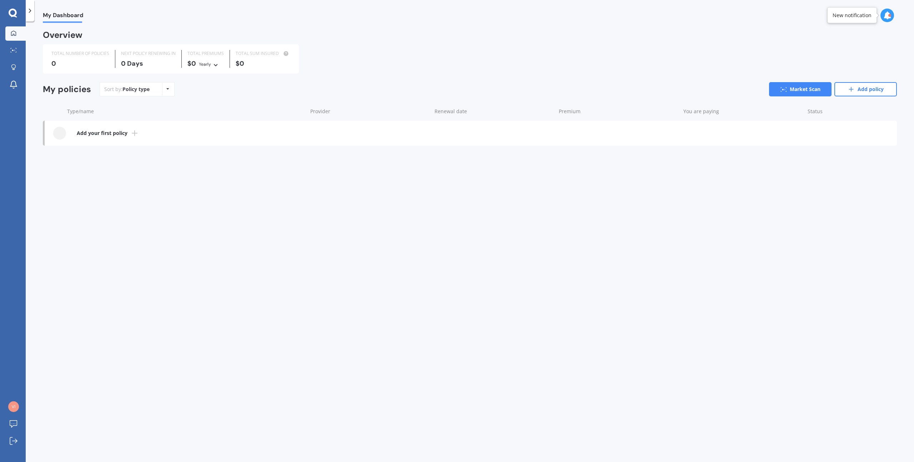
click at [2, 49] on div "My Dashboard Market Scan Explore insurance Notifications" at bounding box center [13, 60] width 26 height 69
click at [9, 50] on div at bounding box center [13, 50] width 11 height 5
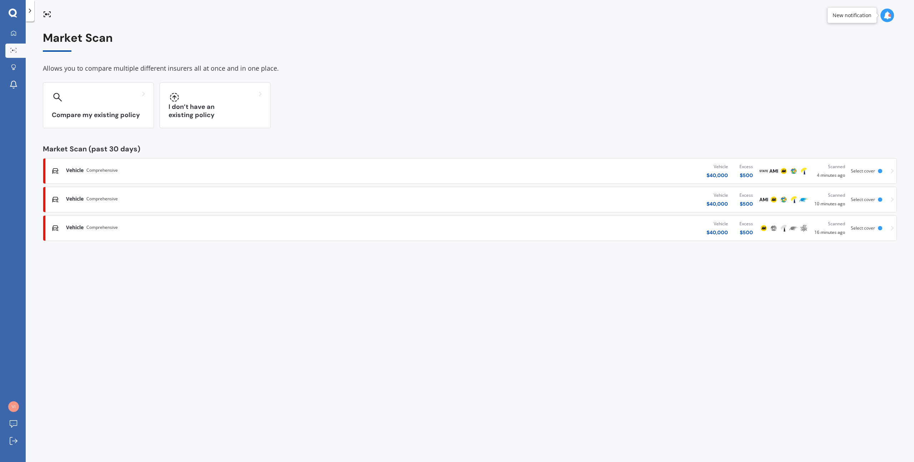
click at [901, 226] on div "Market Scan Allows you to compare multiple different insurers all at once and i…" at bounding box center [470, 243] width 888 height 441
click at [895, 228] on link "Vehicle Comprehensive Vehicle $ 40,000 Excess $ 500 Scanned 16 minutes ago Sele…" at bounding box center [470, 228] width 854 height 26
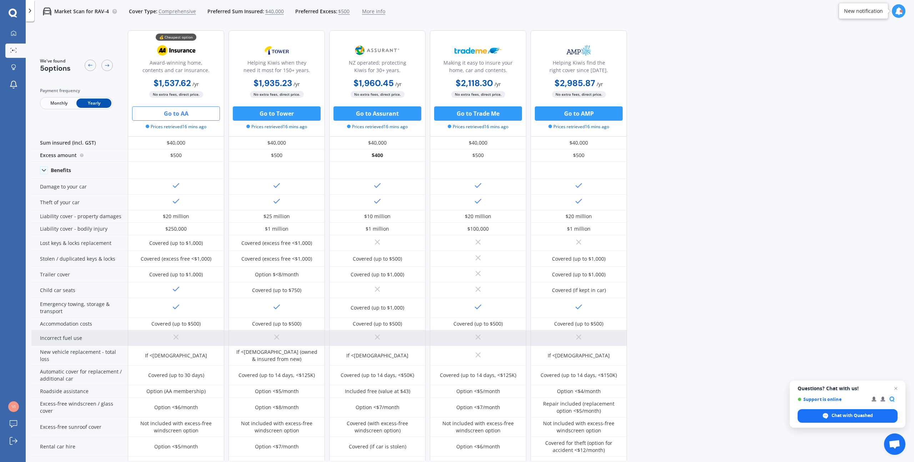
scroll to position [176, 0]
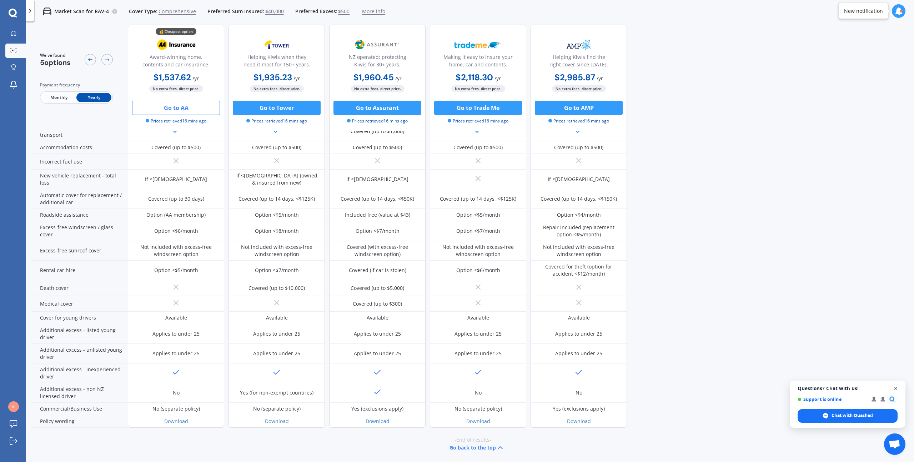
click at [893, 387] on span "Close chat" at bounding box center [895, 388] width 9 height 9
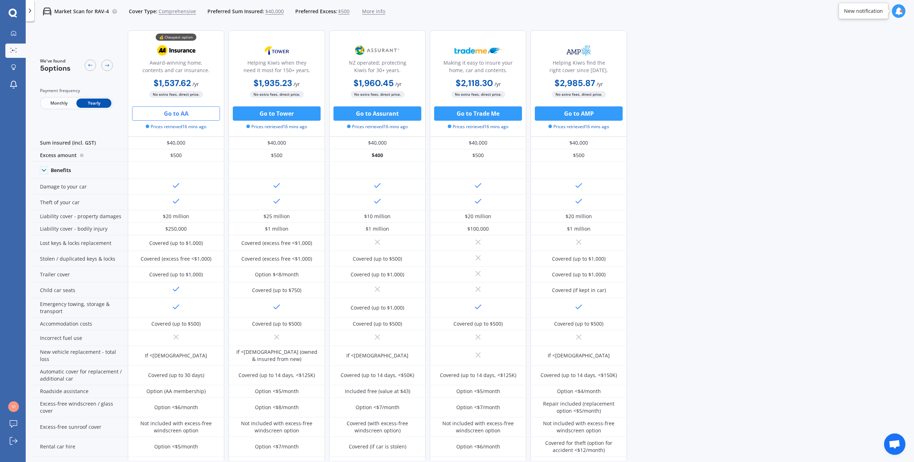
click at [900, 12] on div at bounding box center [901, 11] width 3 height 3
click at [900, 12] on icon at bounding box center [899, 11] width 8 height 8
click at [796, 38] on div "We've found 5 options Payment frequency Monthly Yearly 💰 Cheapest option Award-…" at bounding box center [472, 243] width 882 height 436
click at [53, 105] on span "Monthly" at bounding box center [58, 103] width 35 height 9
click at [29, 14] on icon at bounding box center [29, 10] width 7 height 7
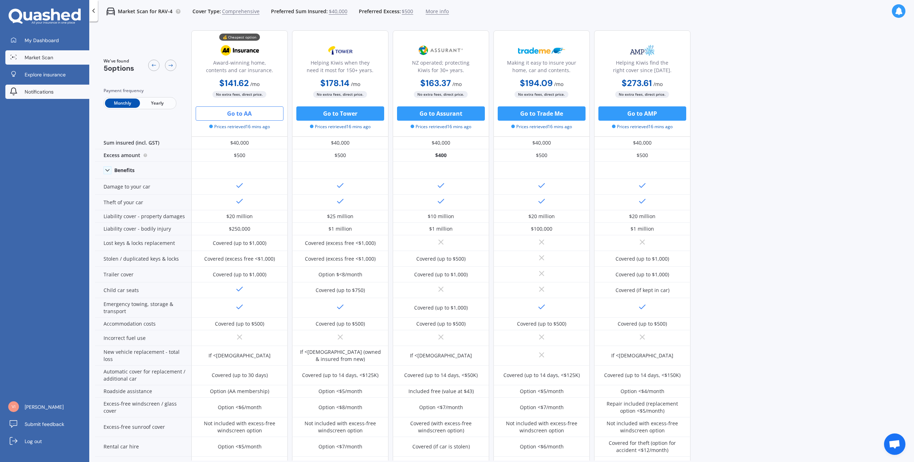
click at [52, 97] on link "Notifications" at bounding box center [47, 92] width 84 height 14
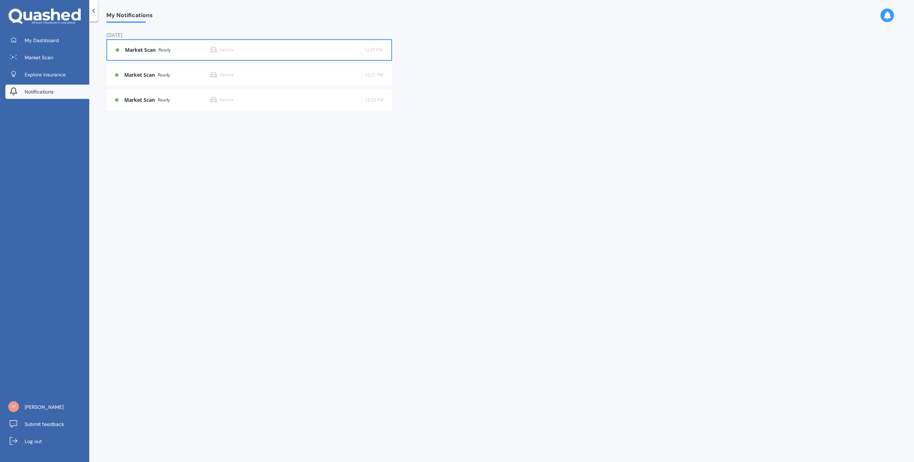
click at [377, 49] on span "12:37 PM" at bounding box center [373, 49] width 19 height 7
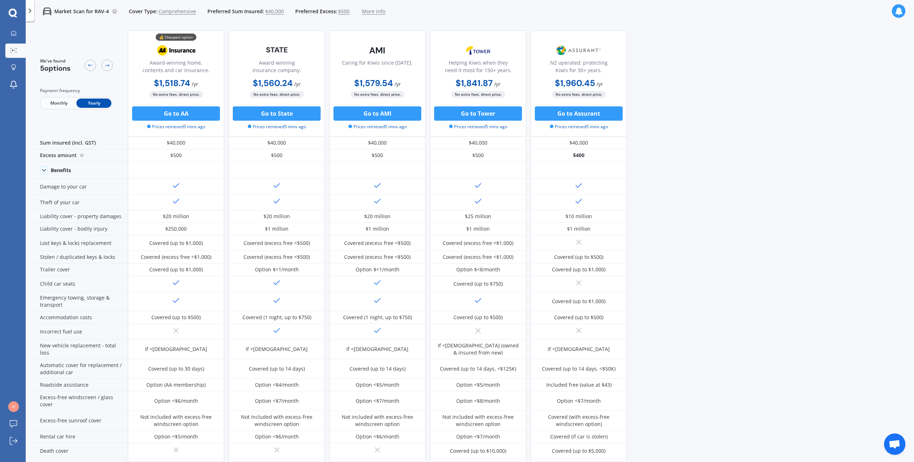
click at [89, 8] on p "Market Scan for RAV-4" at bounding box center [81, 11] width 55 height 7
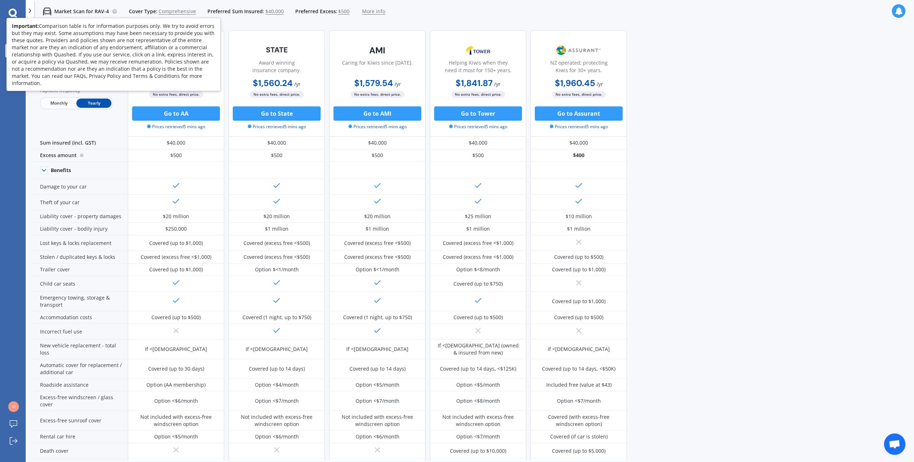
click at [112, 11] on circle at bounding box center [114, 11] width 5 height 5
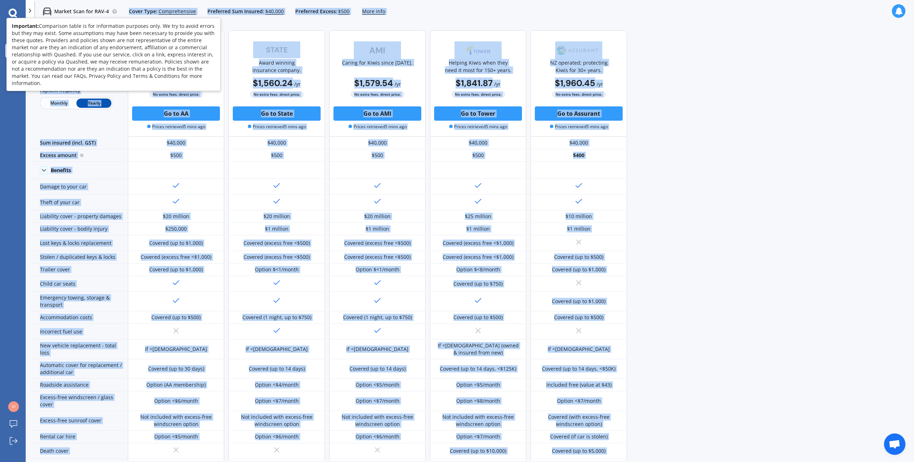
click at [110, 14] on body "We are experiencing high volume of Market Scans . Just a heads up we will have …" at bounding box center [457, 231] width 914 height 462
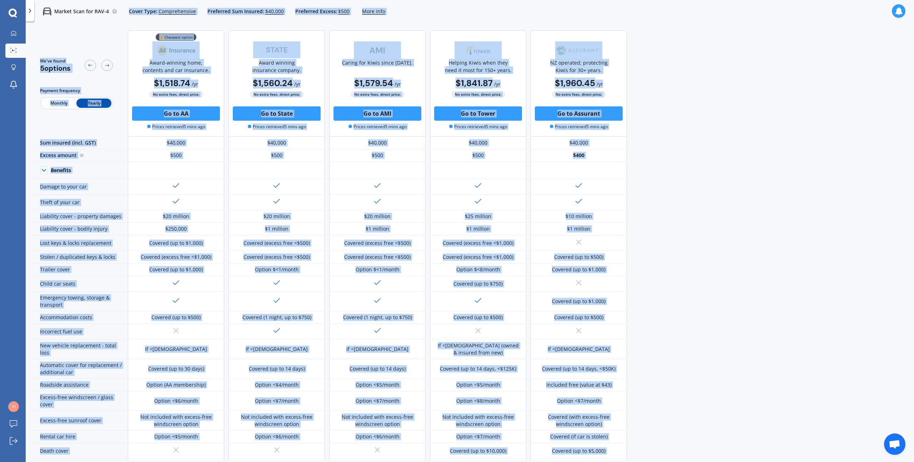
click at [39, 17] on div "Market Scan for RAV-4 Cover Type: Comprehensive Preferred Sum Insured: $40,000 …" at bounding box center [209, 11] width 351 height 23
drag, startPoint x: 148, startPoint y: 86, endPoint x: 203, endPoint y: 86, distance: 54.6
click at [203, 86] on div "$1,518.74 / yr $1,518.74 / yr $139.88 / mo" at bounding box center [176, 84] width 96 height 14
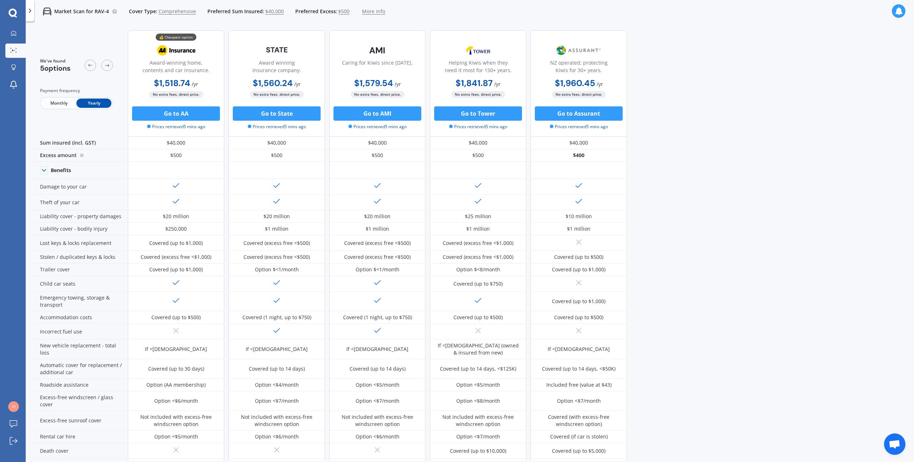
click at [203, 86] on div "$1,518.74 / yr $1,518.74 / yr $139.88 / mo" at bounding box center [176, 84] width 96 height 14
click at [188, 85] on b "$1,518.74" at bounding box center [172, 82] width 36 height 11
click at [206, 78] on div "$1,518.74 / yr $1,518.74 / yr $139.88 / mo" at bounding box center [176, 84] width 96 height 14
click at [295, 80] on div "$1,560.24 / yr" at bounding box center [277, 84] width 48 height 8
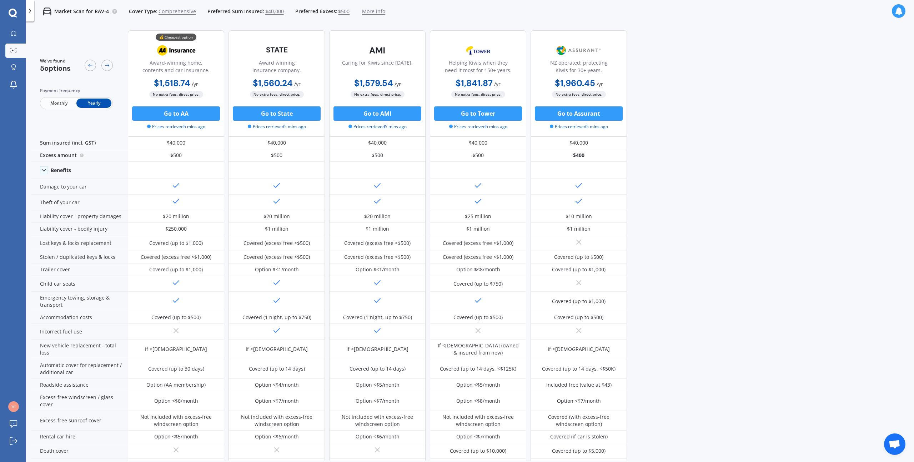
click at [172, 38] on div "💰 Cheapest option" at bounding box center [176, 37] width 41 height 7
click at [1, 16] on div at bounding box center [13, 13] width 26 height 9
click at [21, 14] on div at bounding box center [13, 13] width 26 height 9
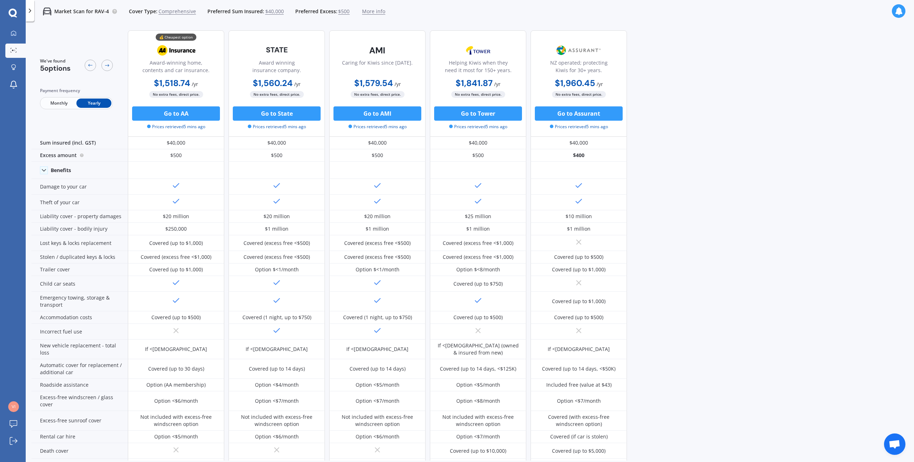
click at [11, 14] on icon at bounding box center [13, 13] width 9 height 9
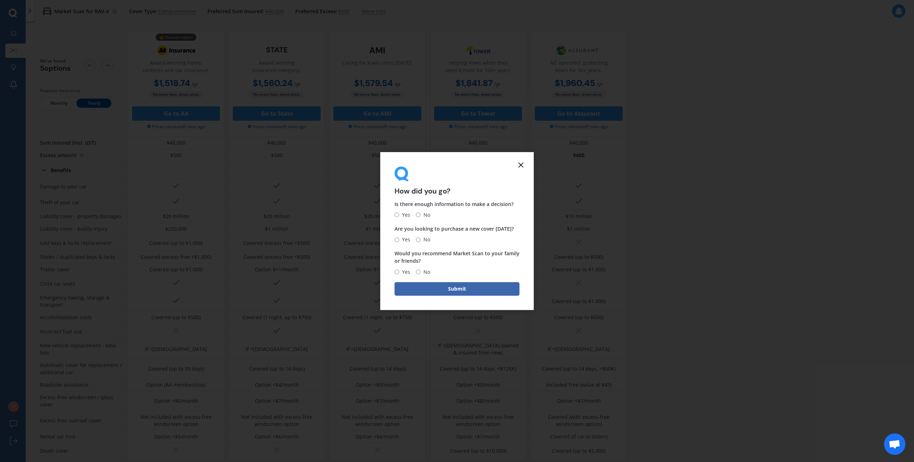
click at [406, 214] on span "Yes" at bounding box center [404, 215] width 11 height 9
click at [399, 214] on input "Yes" at bounding box center [396, 215] width 5 height 5
radio input "true"
click at [427, 241] on span "No" at bounding box center [426, 239] width 10 height 9
click at [421, 241] on input "No" at bounding box center [418, 239] width 5 height 5
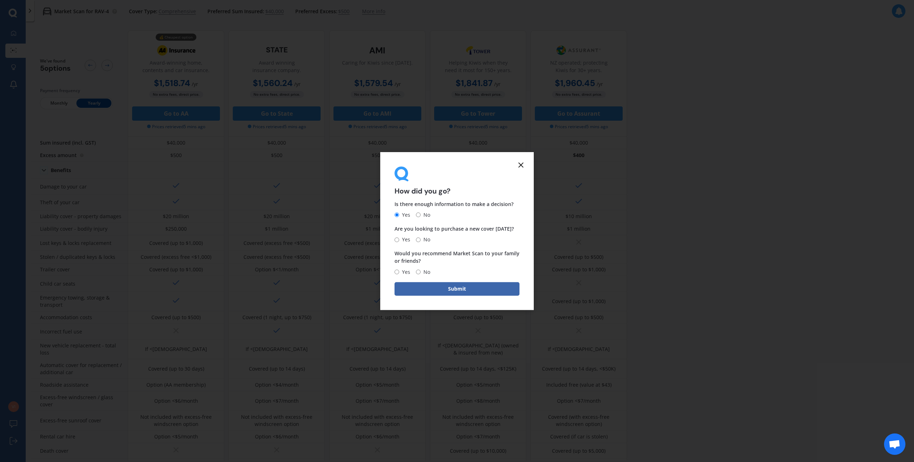
radio input "true"
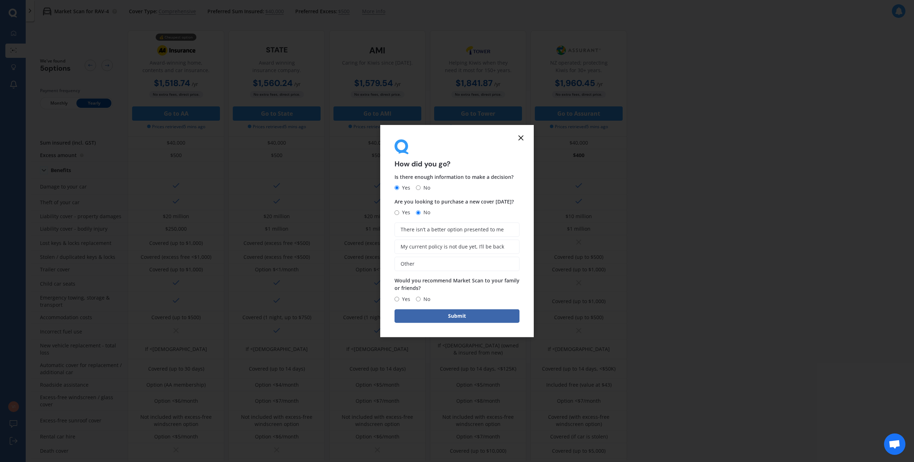
click at [398, 215] on label "Yes" at bounding box center [402, 212] width 16 height 9
click at [398, 215] on input "Yes" at bounding box center [396, 212] width 5 height 5
radio input "true"
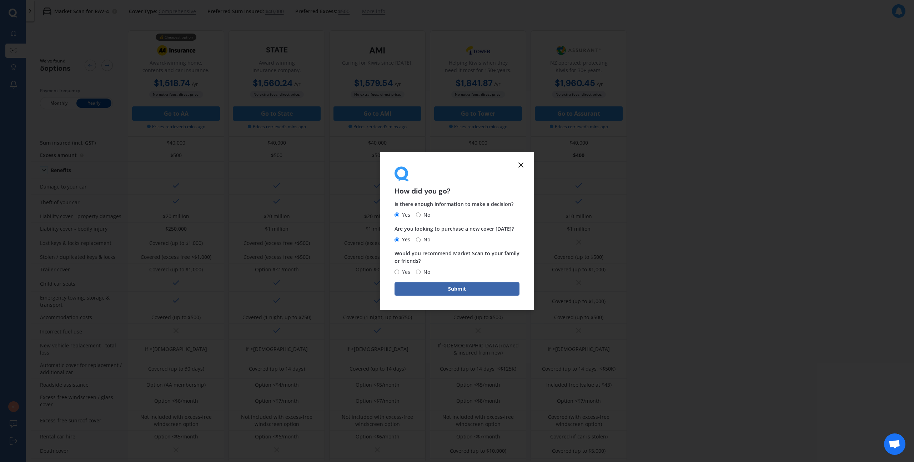
click at [419, 268] on label "No" at bounding box center [423, 272] width 14 height 9
click at [419, 270] on input "No" at bounding box center [418, 272] width 5 height 5
radio input "true"
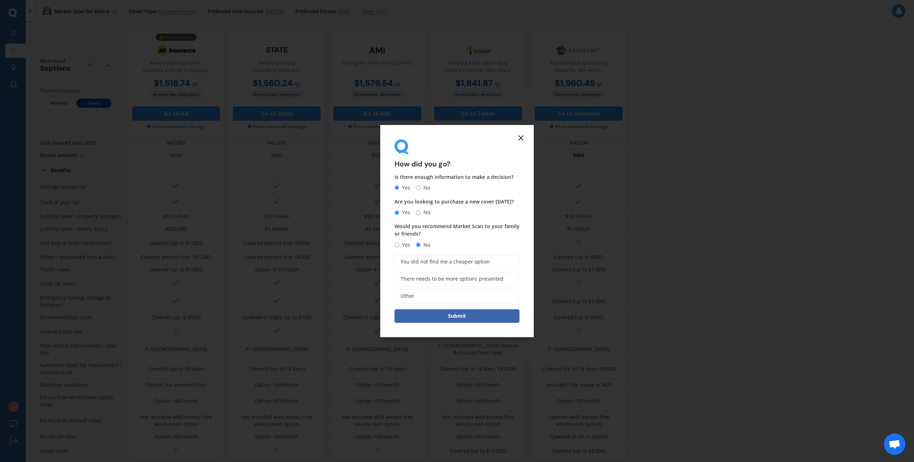
click at [398, 242] on input "Yes" at bounding box center [396, 244] width 5 height 5
radio input "true"
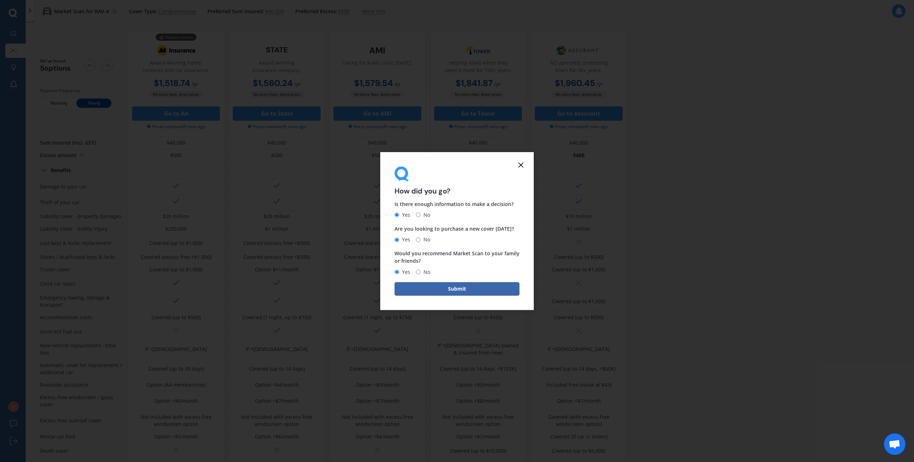
click at [522, 165] on icon at bounding box center [521, 165] width 9 height 9
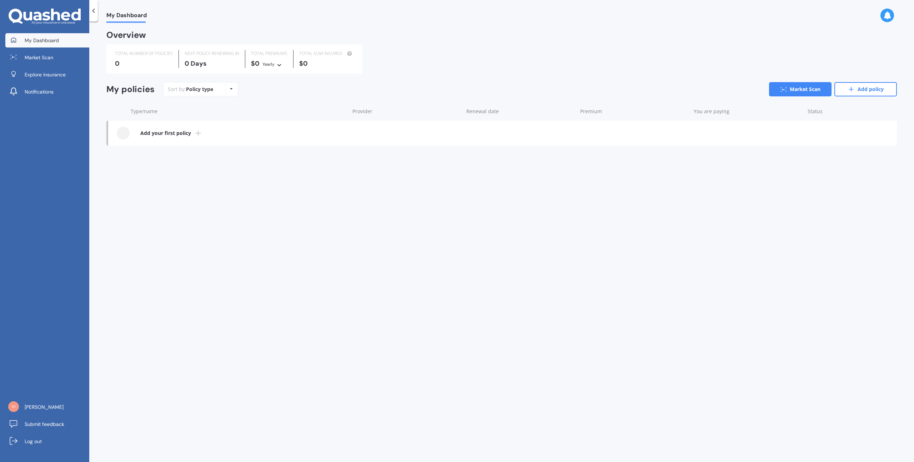
click at [223, 158] on div "Overview TOTAL NUMBER OF POLICIES 0 NEXT POLICY RENEWING [DATE] TOTAL PREMIUMS …" at bounding box center [501, 95] width 790 height 129
click at [228, 90] on div "Policy type Alphabetical Date added Renewing next" at bounding box center [231, 89] width 11 height 13
click at [343, 169] on div "My Dashboard Overview TOTAL NUMBER OF POLICIES 0 NEXT POLICY RENEWING [DATE] TO…" at bounding box center [501, 243] width 825 height 441
click at [280, 62] on icon at bounding box center [279, 64] width 5 height 4
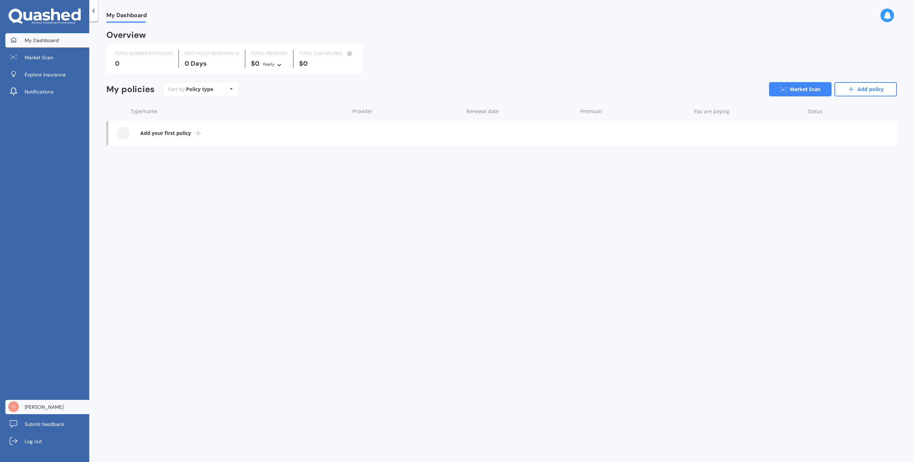
click at [51, 407] on link "[PERSON_NAME]" at bounding box center [47, 407] width 84 height 14
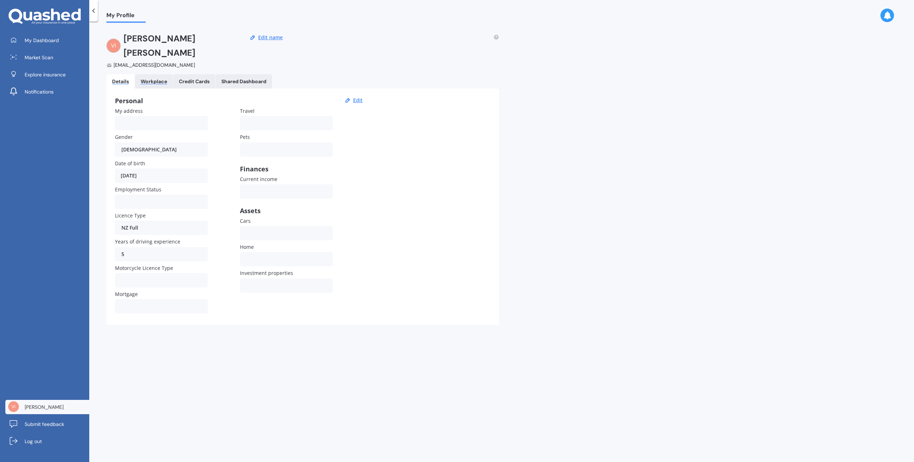
click at [157, 79] on div "Workplace" at bounding box center [154, 82] width 26 height 6
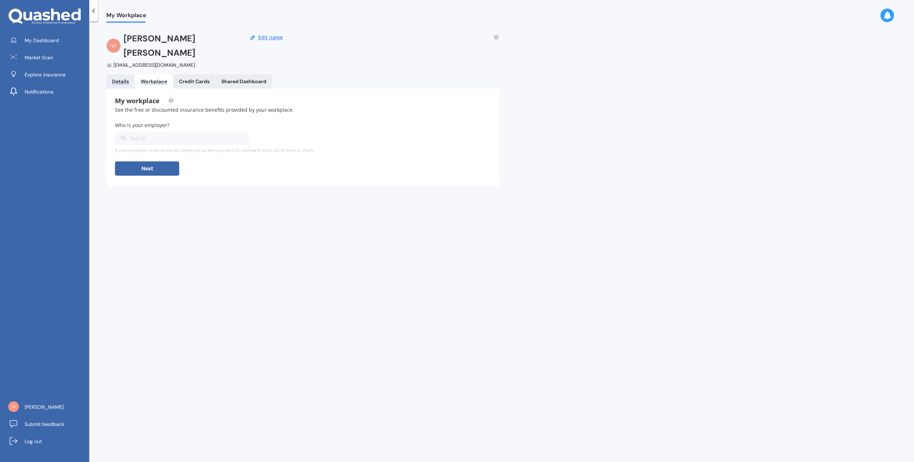
click at [114, 79] on div "Details" at bounding box center [120, 82] width 17 height 6
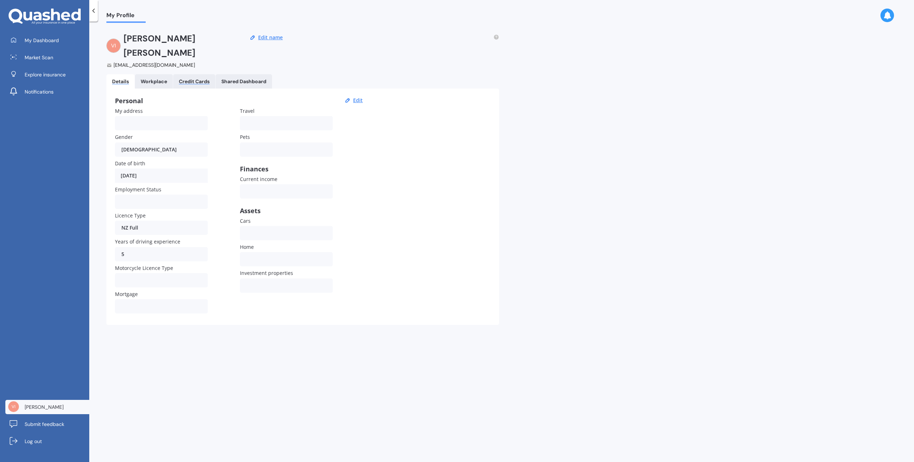
click at [180, 79] on div "Credit Cards" at bounding box center [194, 82] width 31 height 6
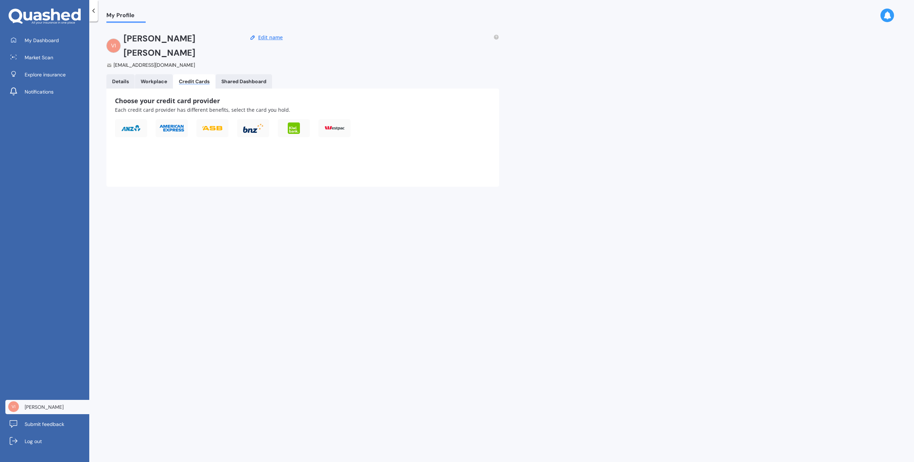
click at [230, 74] on Dashboard "Shared Dashboard" at bounding box center [244, 81] width 56 height 14
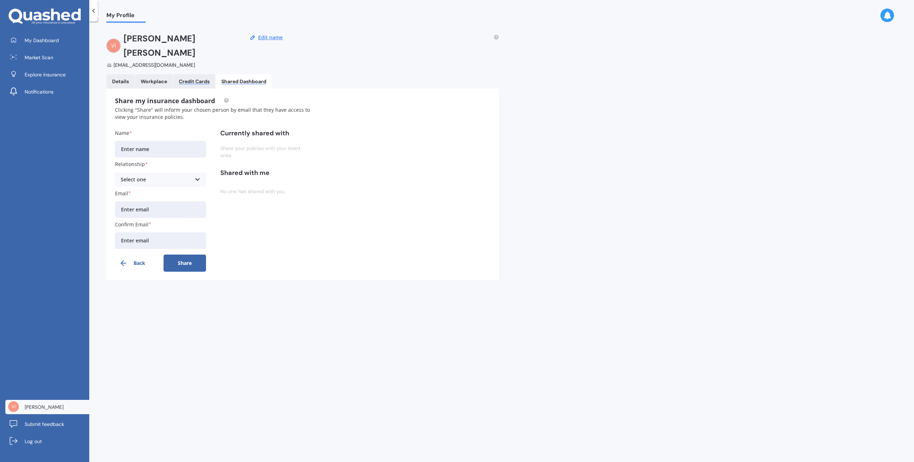
click at [207, 79] on div "Credit Cards" at bounding box center [194, 82] width 31 height 6
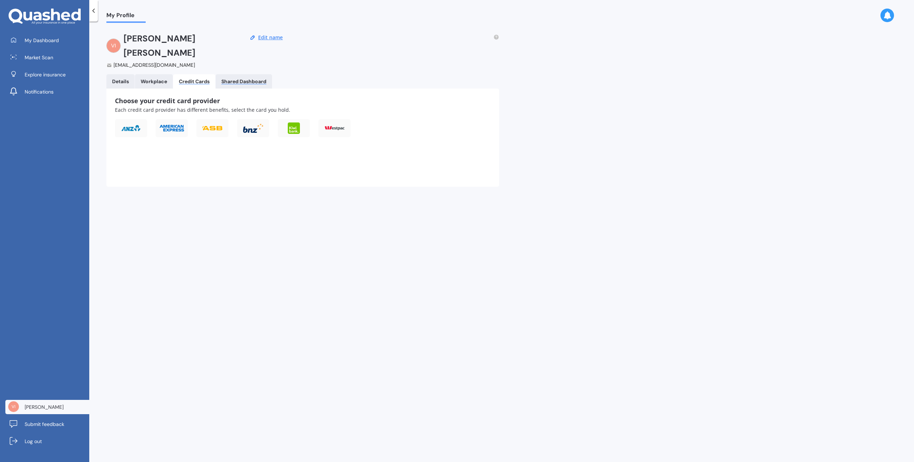
click at [255, 79] on div "Shared Dashboard" at bounding box center [243, 82] width 45 height 6
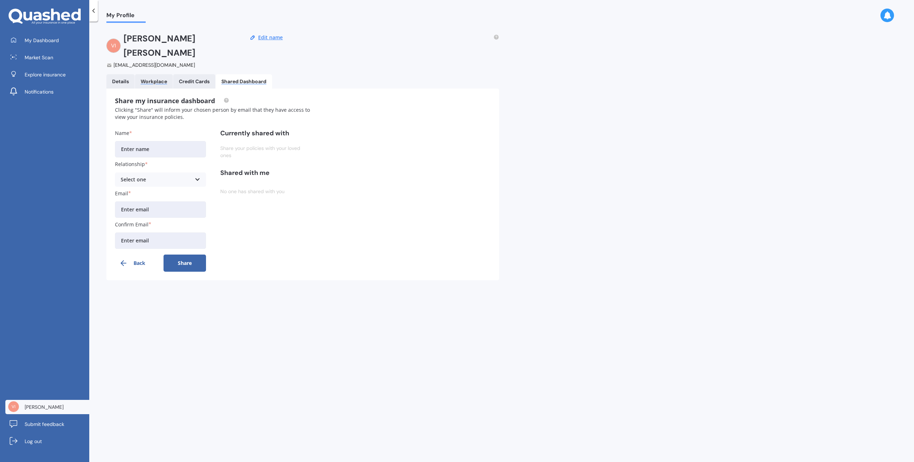
click at [156, 79] on div "Workplace" at bounding box center [154, 82] width 26 height 6
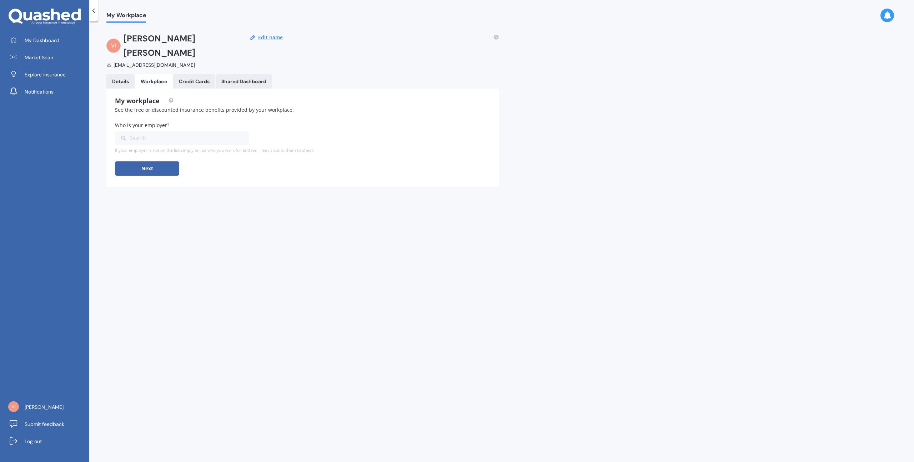
click at [51, 84] on div "My Dashboard Market Scan Explore insurance Notifications" at bounding box center [44, 67] width 89 height 69
click at [52, 79] on link "Explore insurance" at bounding box center [47, 74] width 84 height 14
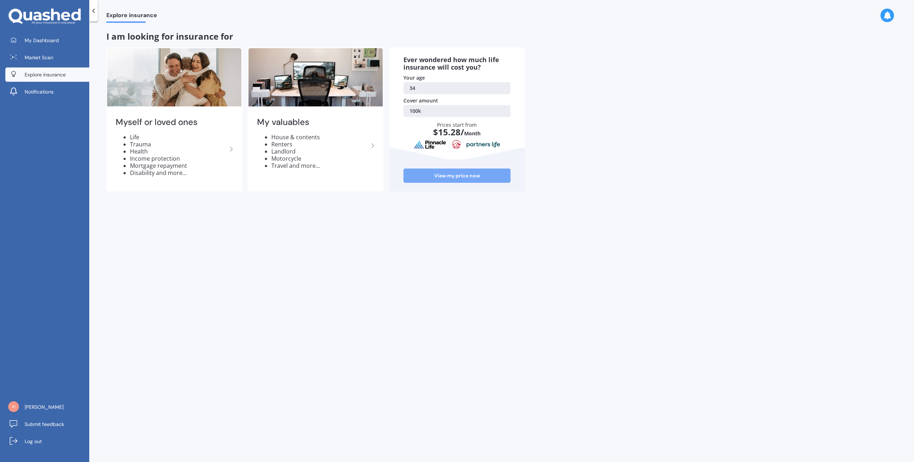
click at [470, 179] on link "View my price now" at bounding box center [456, 175] width 107 height 14
